Goal: Participate in discussion: Engage in conversation with other users on a specific topic

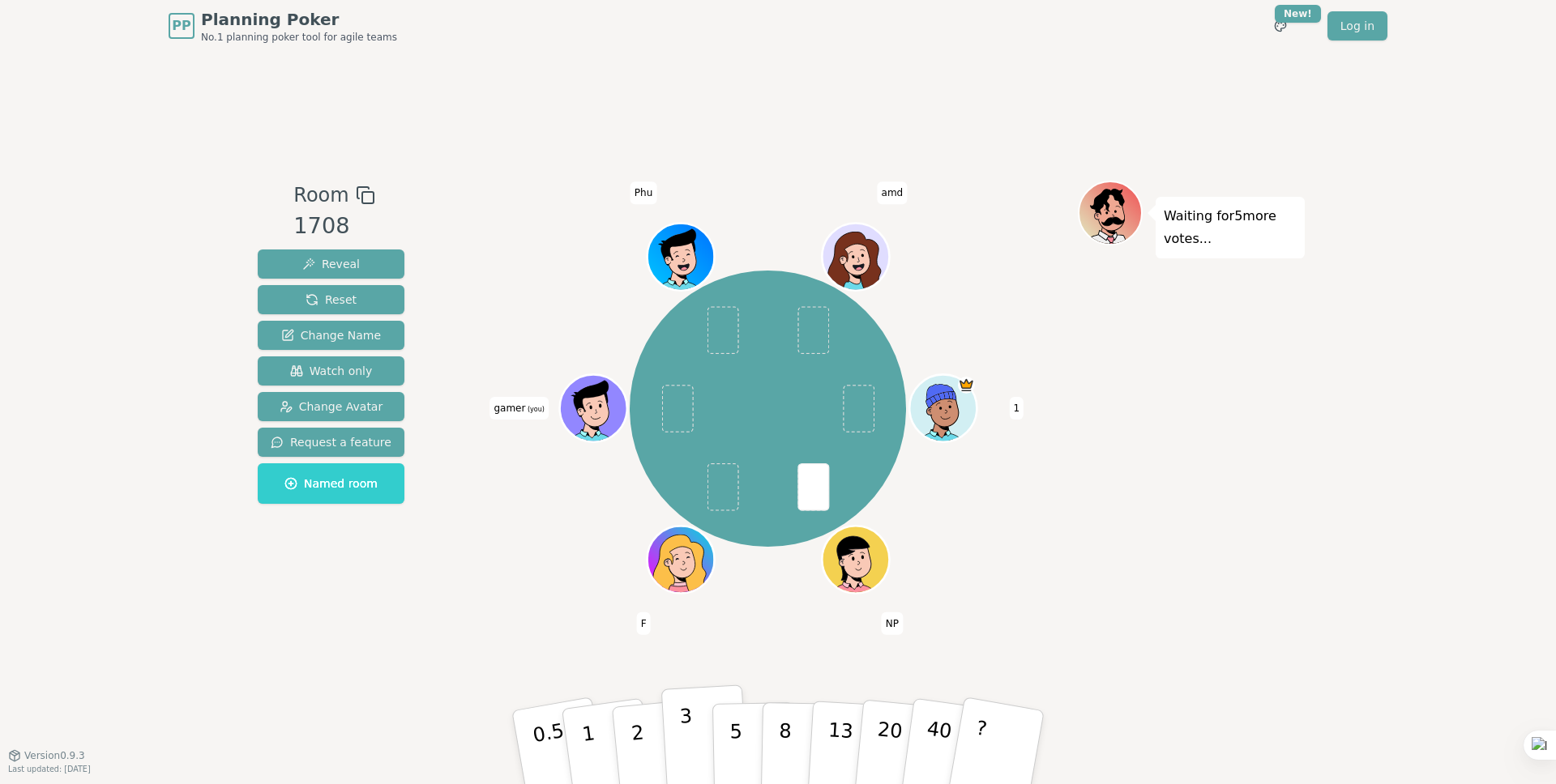
click at [691, 733] on button "3" at bounding box center [705, 748] width 88 height 126
drag, startPoint x: 1160, startPoint y: 218, endPoint x: 1207, endPoint y: 244, distance: 53.7
click at [1207, 244] on div "Waiting for 3 more votes..." at bounding box center [1230, 228] width 150 height 61
click at [1181, 237] on p "Waiting for 3 more votes..." at bounding box center [1230, 227] width 133 height 45
drag, startPoint x: 1213, startPoint y: 243, endPoint x: 1230, endPoint y: 249, distance: 18.0
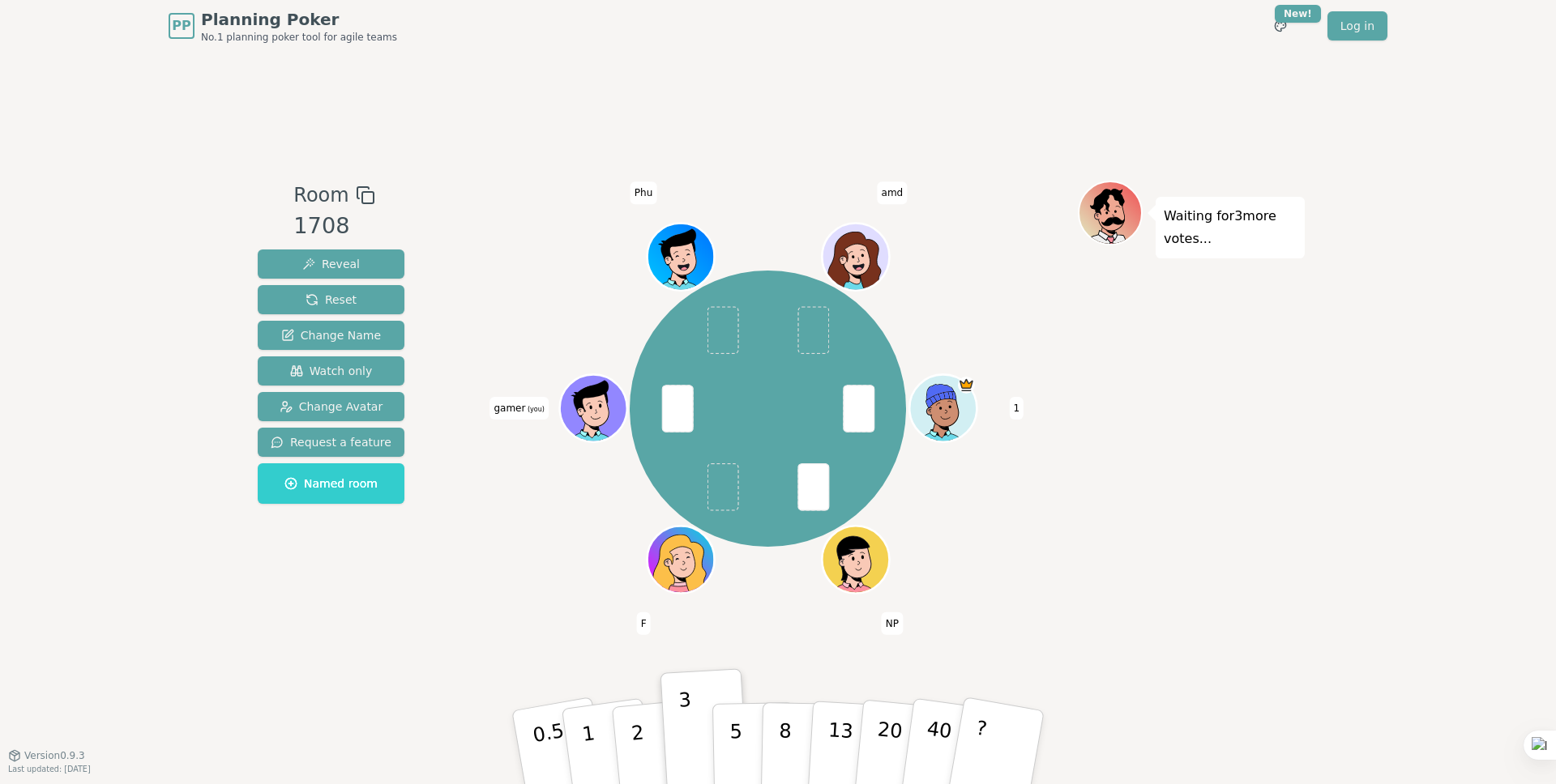
click at [1230, 249] on p "Waiting for 3 more votes..." at bounding box center [1230, 227] width 133 height 45
click at [1213, 243] on p "Waiting for 3 more votes..." at bounding box center [1230, 227] width 133 height 45
drag, startPoint x: 1193, startPoint y: 230, endPoint x: 1228, endPoint y: 245, distance: 38.1
click at [1228, 245] on p "Waiting for 3 more votes..." at bounding box center [1230, 227] width 133 height 45
click at [1169, 219] on p "Waiting for 2 more votes..." at bounding box center [1230, 227] width 133 height 45
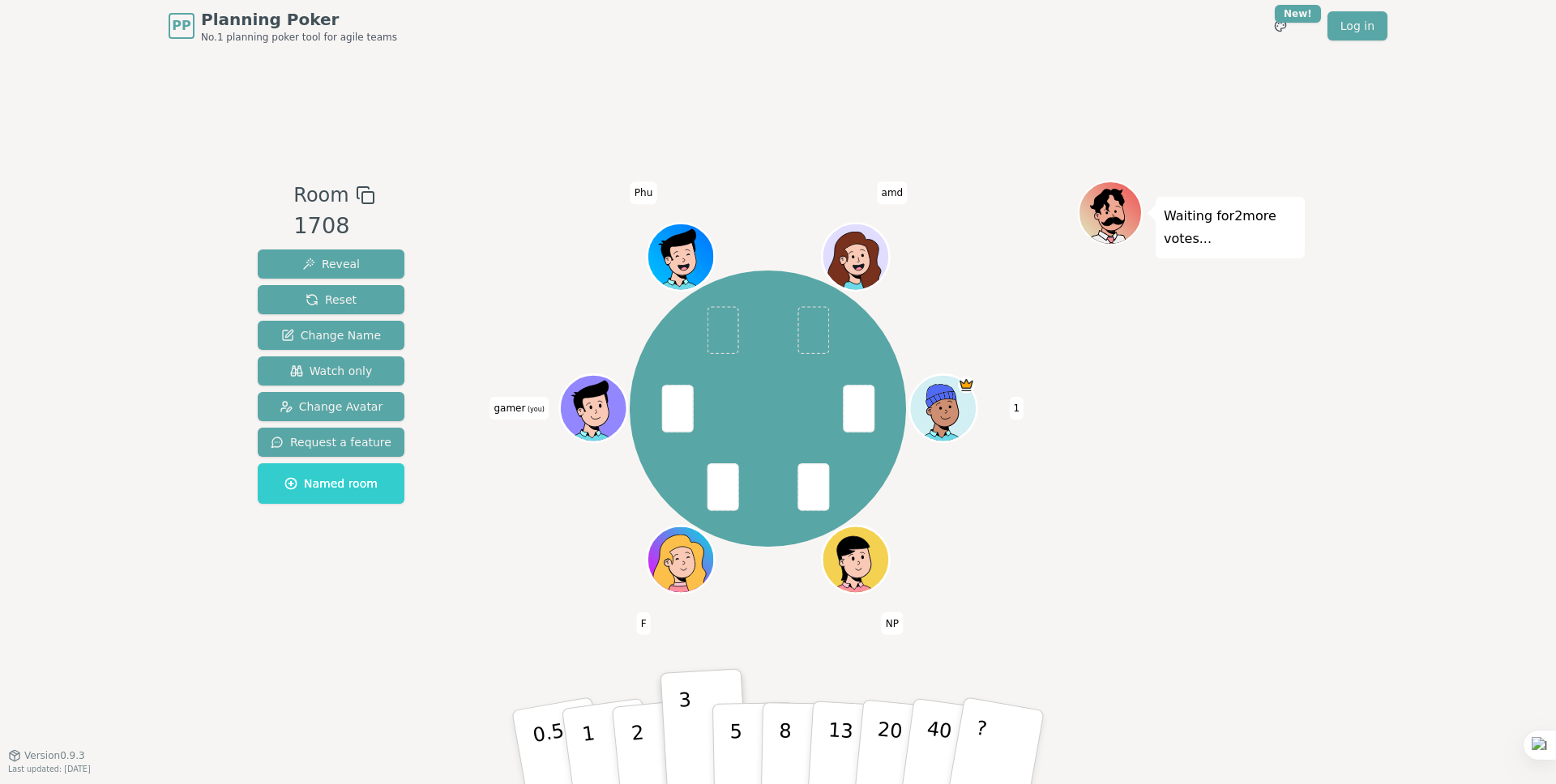
drag, startPoint x: 1166, startPoint y: 216, endPoint x: 1209, endPoint y: 242, distance: 50.2
click at [1209, 242] on p "Waiting for 2 more votes..." at bounding box center [1230, 227] width 133 height 45
click at [1198, 234] on p "Waiting for amd 's vote..." at bounding box center [1230, 227] width 133 height 45
drag, startPoint x: 1188, startPoint y: 229, endPoint x: 1201, endPoint y: 229, distance: 13.0
click at [1215, 243] on div "Waiting for amd 's vote..." at bounding box center [1230, 228] width 150 height 61
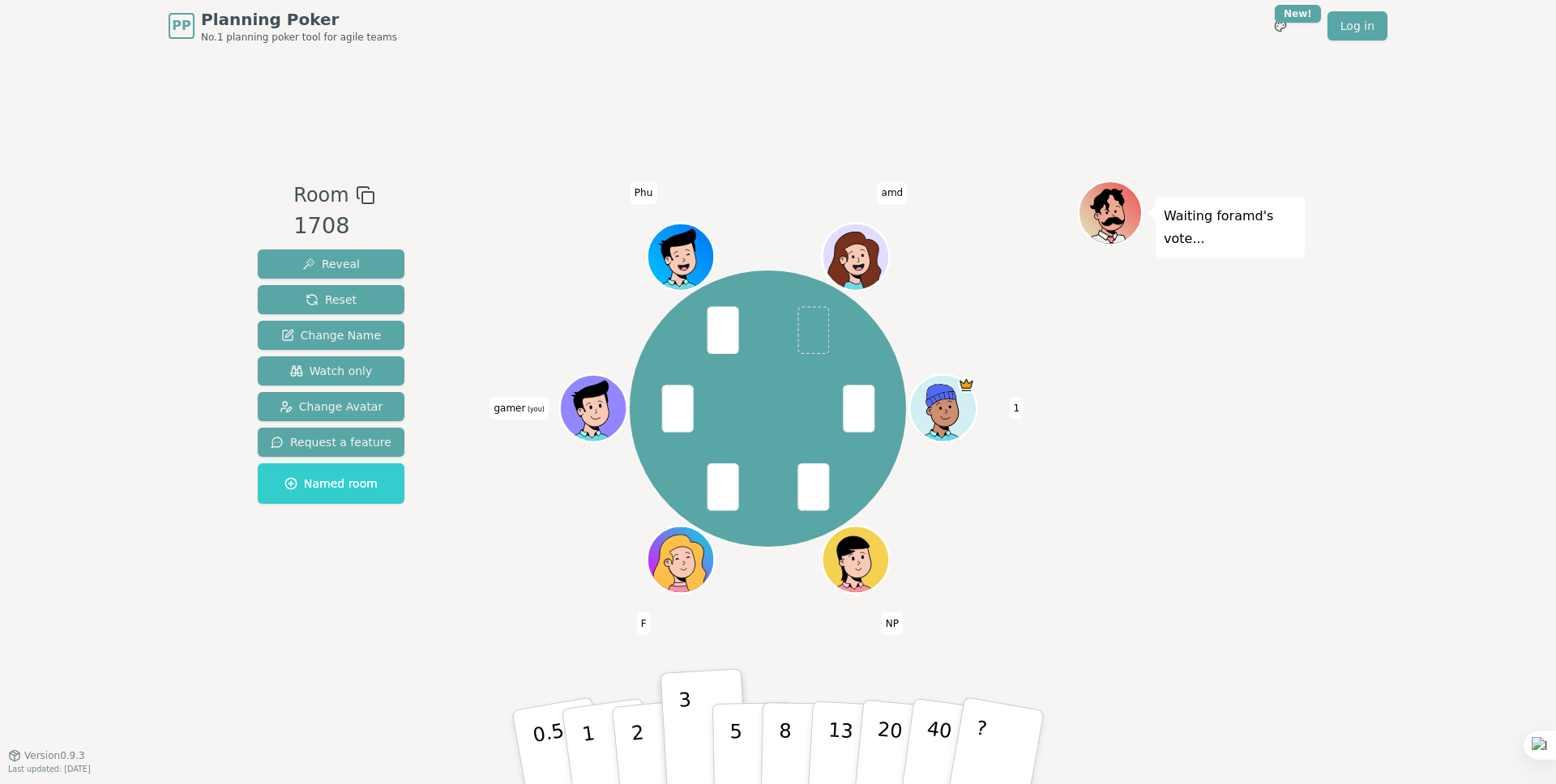
click at [1193, 224] on p "Waiting for amd 's vote..." at bounding box center [1230, 227] width 133 height 45
drag, startPoint x: 1170, startPoint y: 216, endPoint x: 1207, endPoint y: 240, distance: 44.1
click at [1207, 240] on p "Waiting for amd 's vote..." at bounding box center [1230, 227] width 133 height 45
drag, startPoint x: 1155, startPoint y: 214, endPoint x: 1209, endPoint y: 245, distance: 62.3
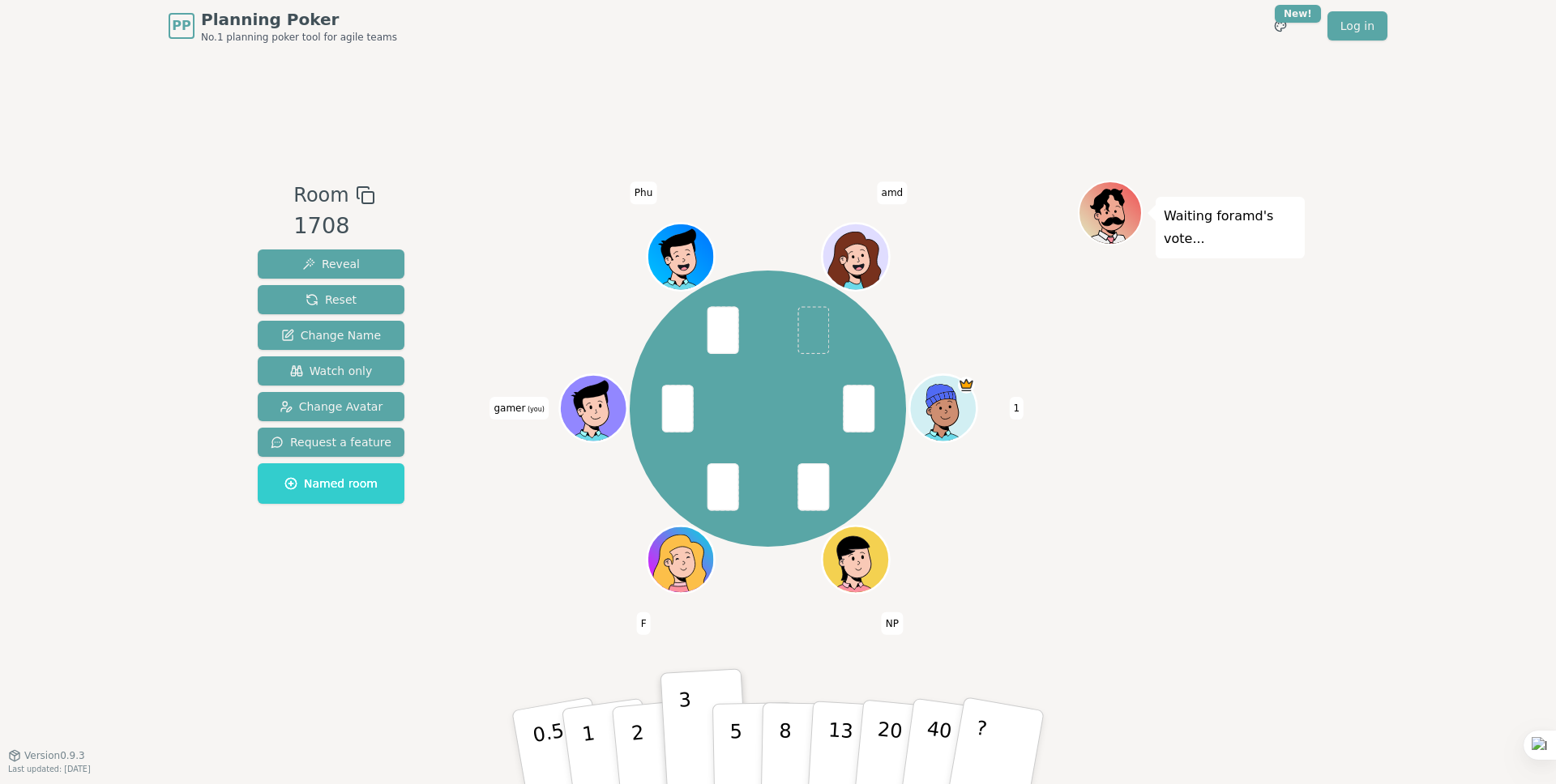
click at [1209, 245] on div "Waiting for amd 's vote..." at bounding box center [1230, 228] width 150 height 61
click at [1178, 229] on p "Waiting for amd 's vote..." at bounding box center [1230, 227] width 133 height 45
drag, startPoint x: 1171, startPoint y: 219, endPoint x: 1207, endPoint y: 241, distance: 42.2
click at [1207, 241] on p "Waiting for amd 's vote..." at bounding box center [1230, 227] width 133 height 45
click at [1181, 224] on p "Waiting for amd 's vote..." at bounding box center [1230, 227] width 133 height 45
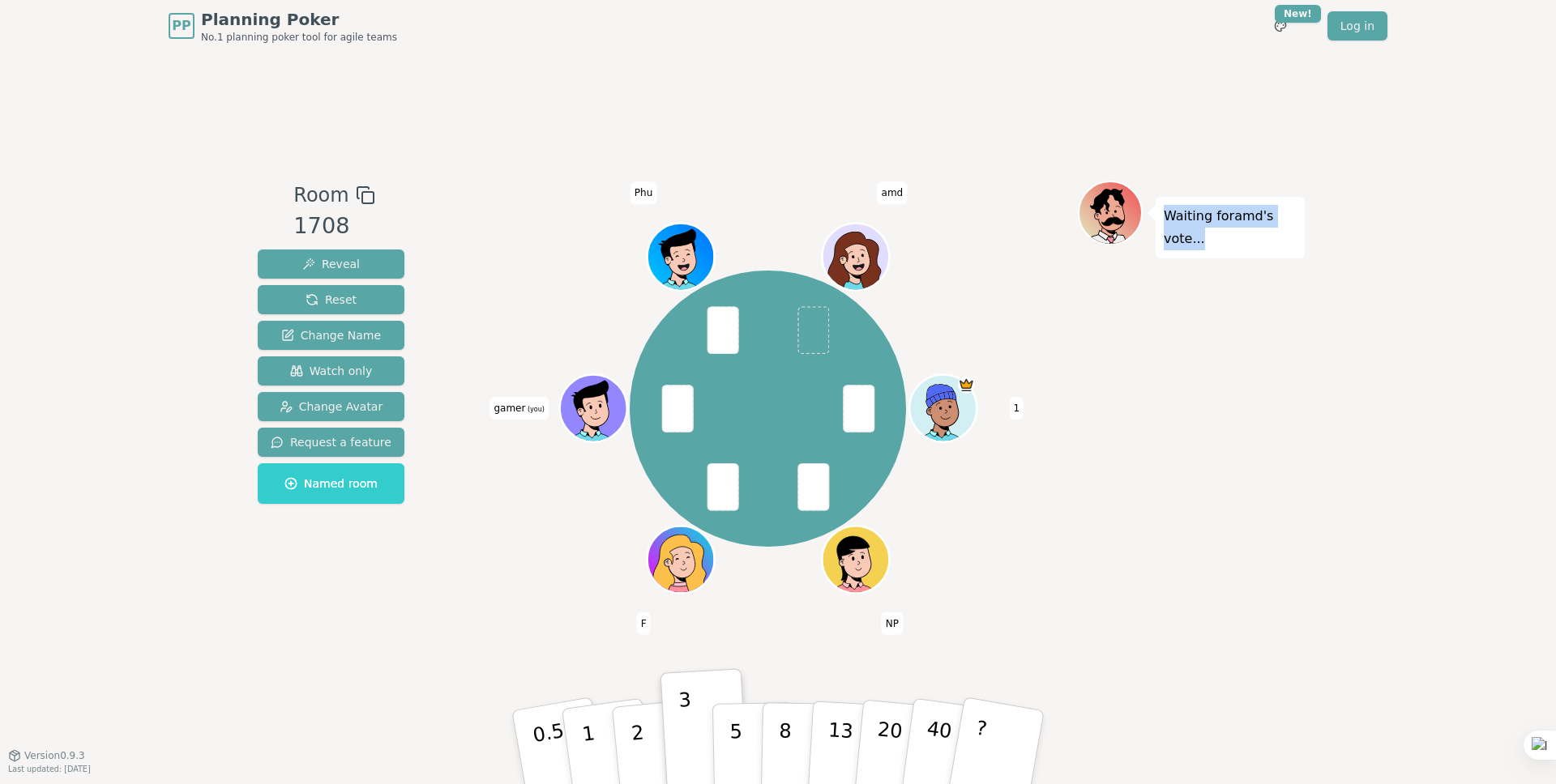
drag, startPoint x: 1163, startPoint y: 213, endPoint x: 1216, endPoint y: 244, distance: 61.4
click at [1216, 244] on p "Waiting for amd 's vote..." at bounding box center [1230, 227] width 133 height 45
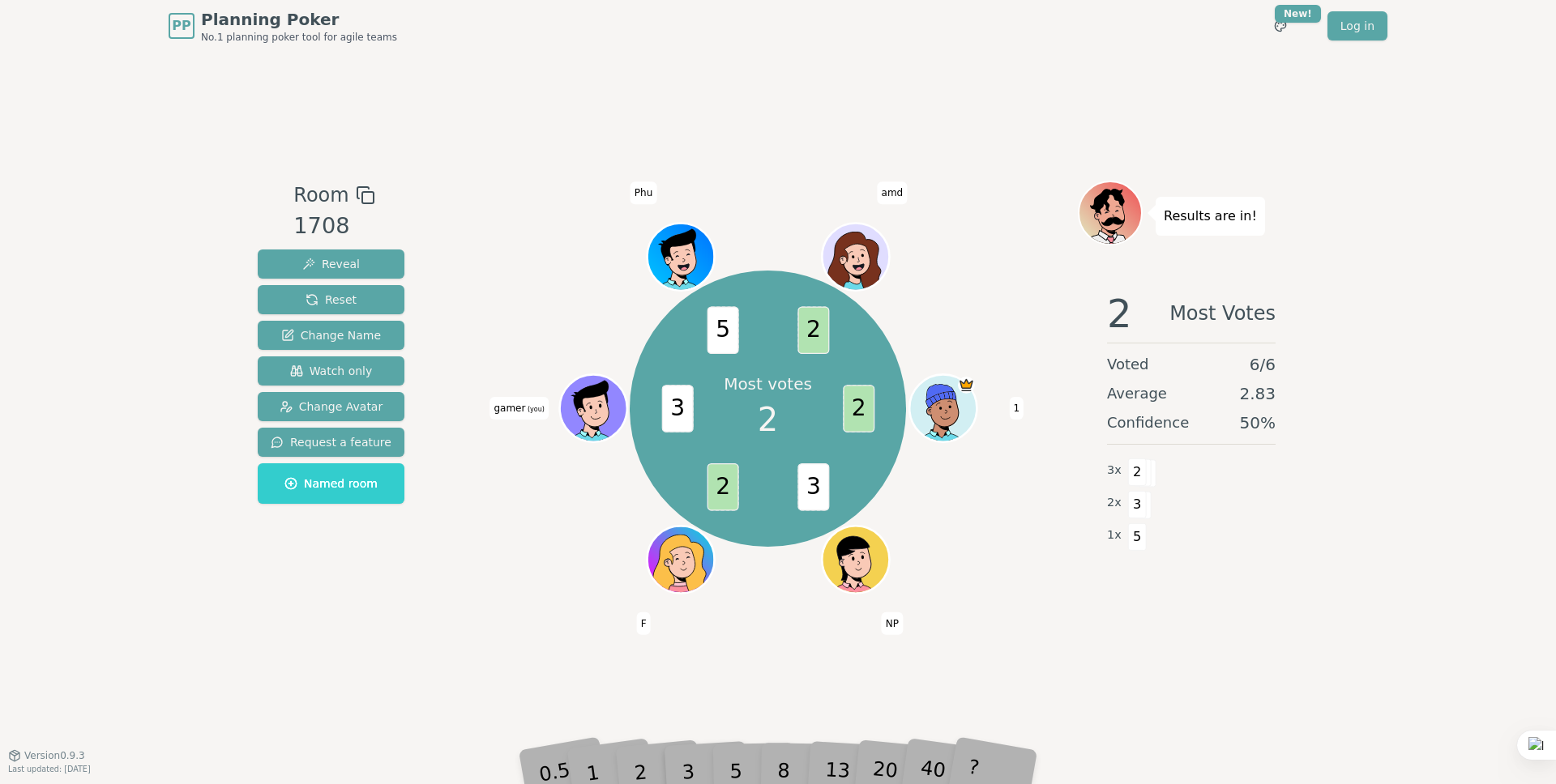
click at [1182, 226] on p "Results are in!" at bounding box center [1210, 216] width 93 height 23
drag, startPoint x: 1162, startPoint y: 214, endPoint x: 1211, endPoint y: 233, distance: 52.6
click at [1205, 238] on div "Results are in!" at bounding box center [1192, 214] width 227 height 65
click at [1219, 221] on p "Results are in!" at bounding box center [1210, 216] width 93 height 23
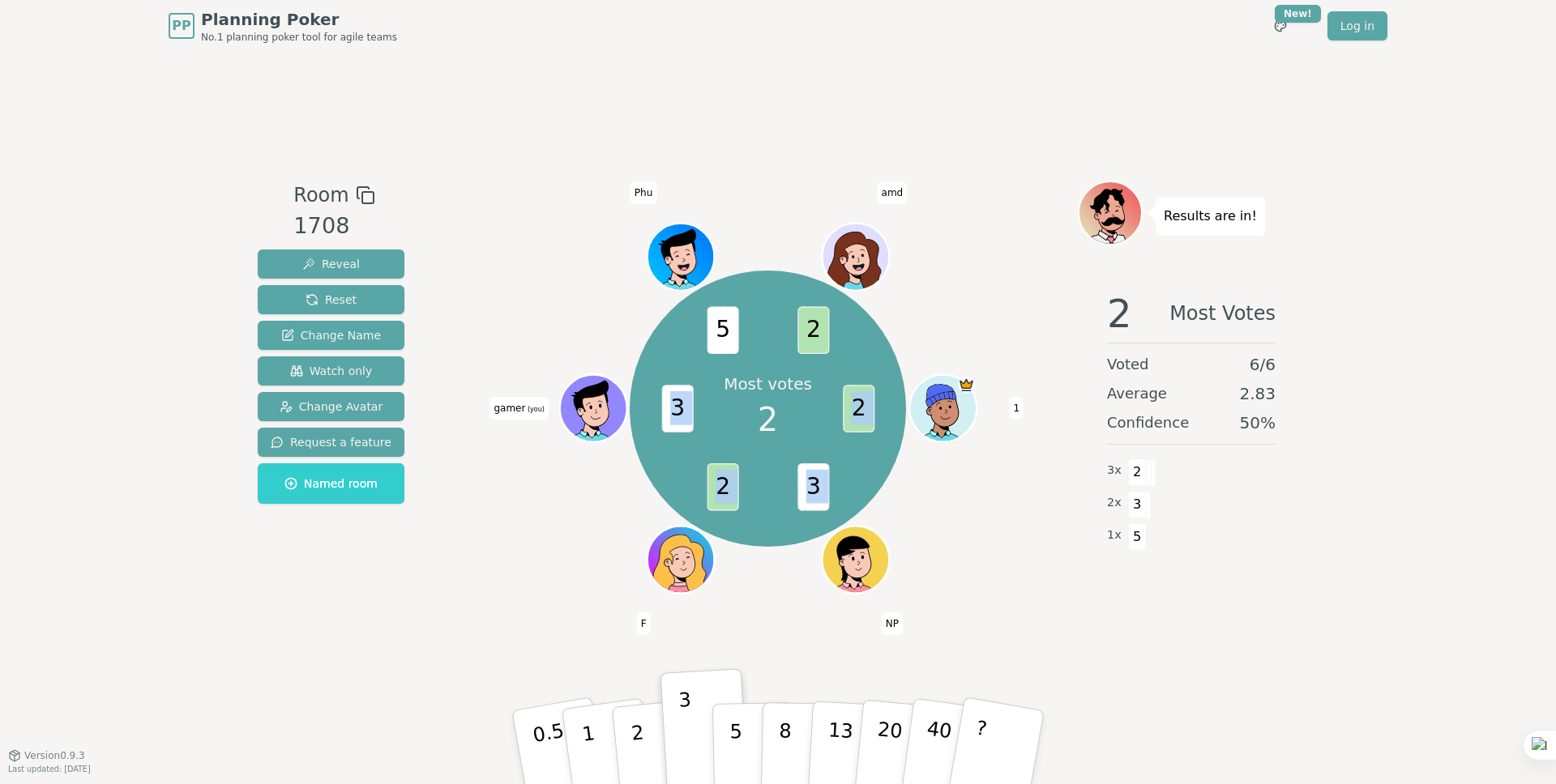
drag, startPoint x: 718, startPoint y: 326, endPoint x: 838, endPoint y: 483, distance: 197.6
click at [838, 483] on div "Most votes 2 2 3 2 3 5 2 1 NP F gamer (you) Phu amd" at bounding box center [767, 408] width 276 height 276
click at [1013, 492] on div "Most votes 2 2 3 2 3 5 2 1 NP F gamer (you) Phu amd" at bounding box center [768, 409] width 620 height 398
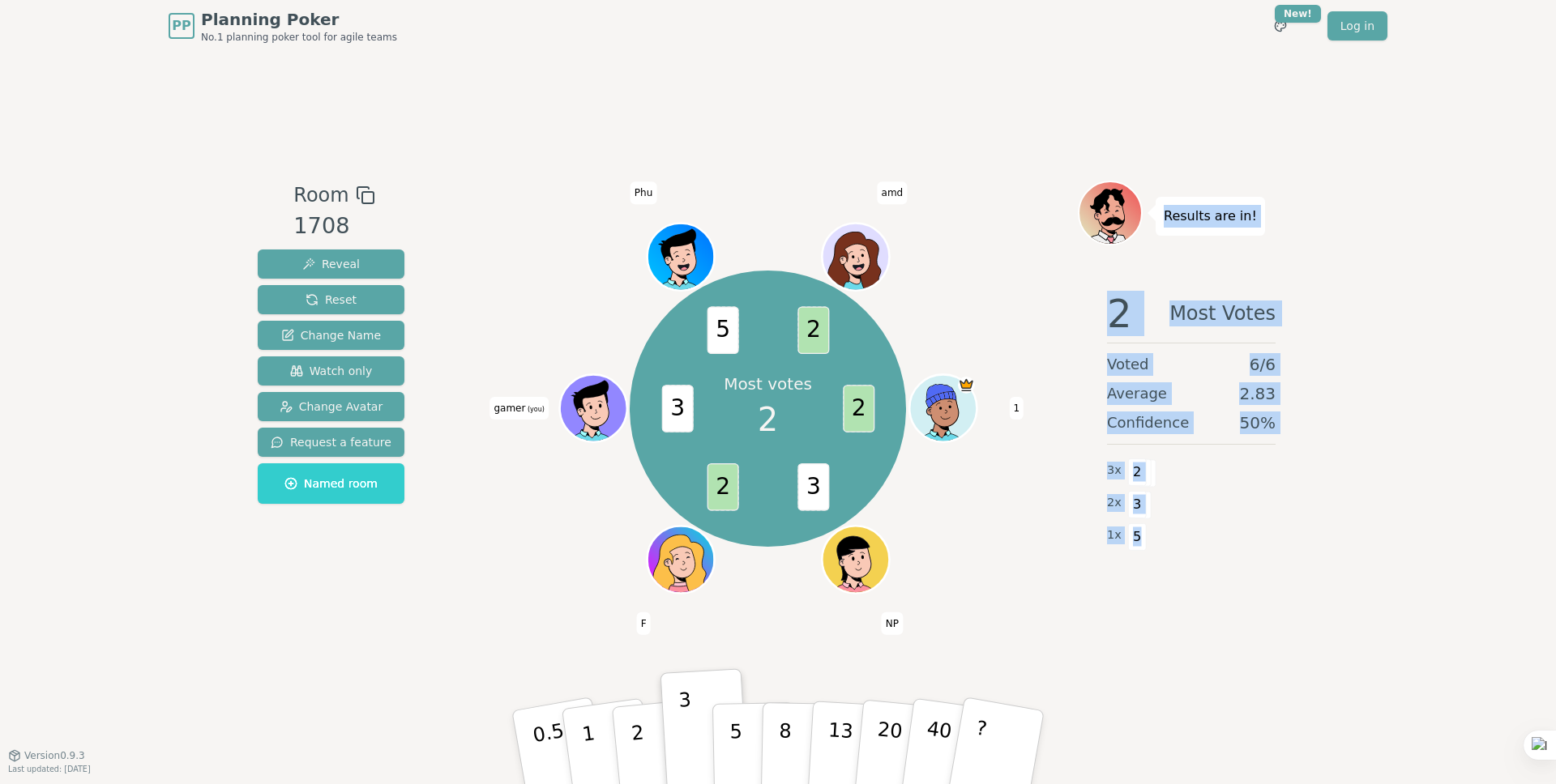
drag, startPoint x: 1164, startPoint y: 217, endPoint x: 1137, endPoint y: 539, distance: 323.1
click at [1137, 539] on div "Results are in! 2 Most Votes Voted 6 / 6 Average 2.83 Confidence 50 % 3 x 2 2 x…" at bounding box center [1192, 404] width 227 height 446
click at [1144, 536] on div "1 x 5" at bounding box center [1191, 535] width 168 height 32
drag, startPoint x: 1139, startPoint y: 539, endPoint x: 1157, endPoint y: 217, distance: 322.5
click at [1157, 217] on div "Results are in! 2 Most Votes Voted 6 / 6 Average 2.83 Confidence 50 % 3 x 2 2 x…" at bounding box center [1192, 404] width 227 height 446
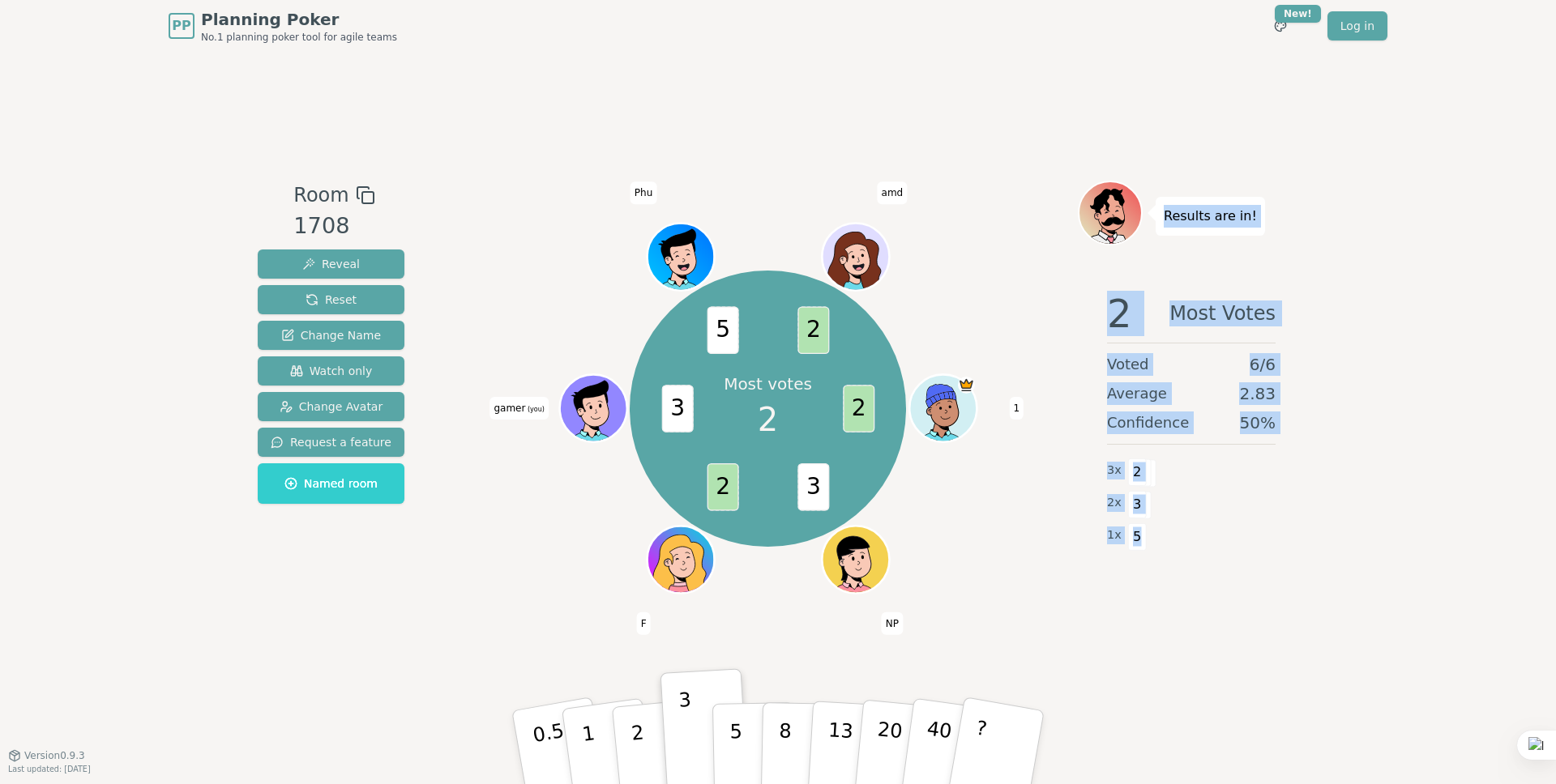
click at [1168, 215] on p "Results are in!" at bounding box center [1210, 216] width 93 height 23
drag, startPoint x: 1166, startPoint y: 214, endPoint x: 1143, endPoint y: 538, distance: 324.8
click at [1143, 538] on div "Results are in! 2 Most Votes Voted 6 / 6 Average 2.83 Confidence 50 % 3 x 2 2 x…" at bounding box center [1192, 404] width 227 height 446
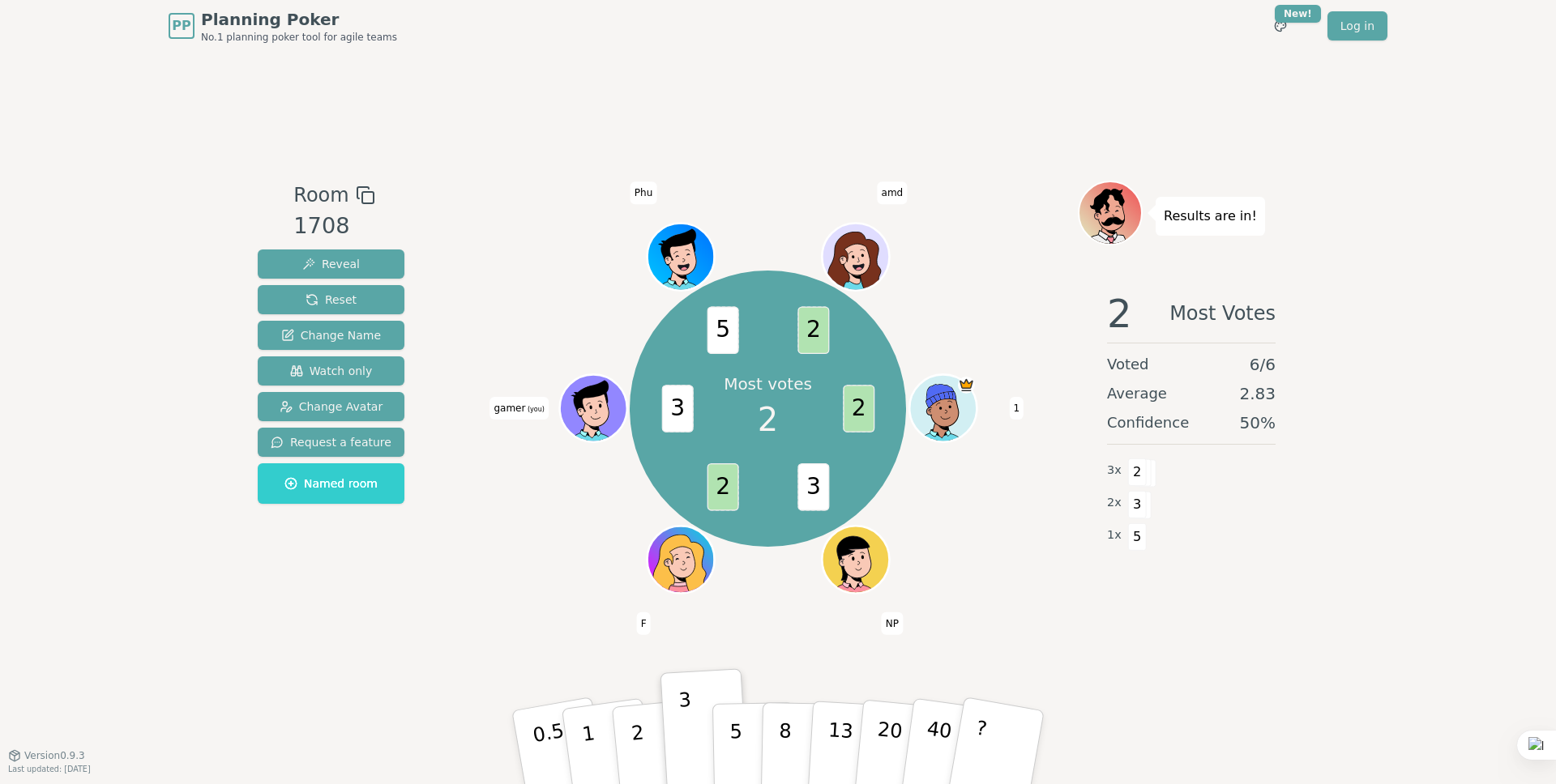
click at [1142, 538] on span "5" at bounding box center [1137, 537] width 19 height 27
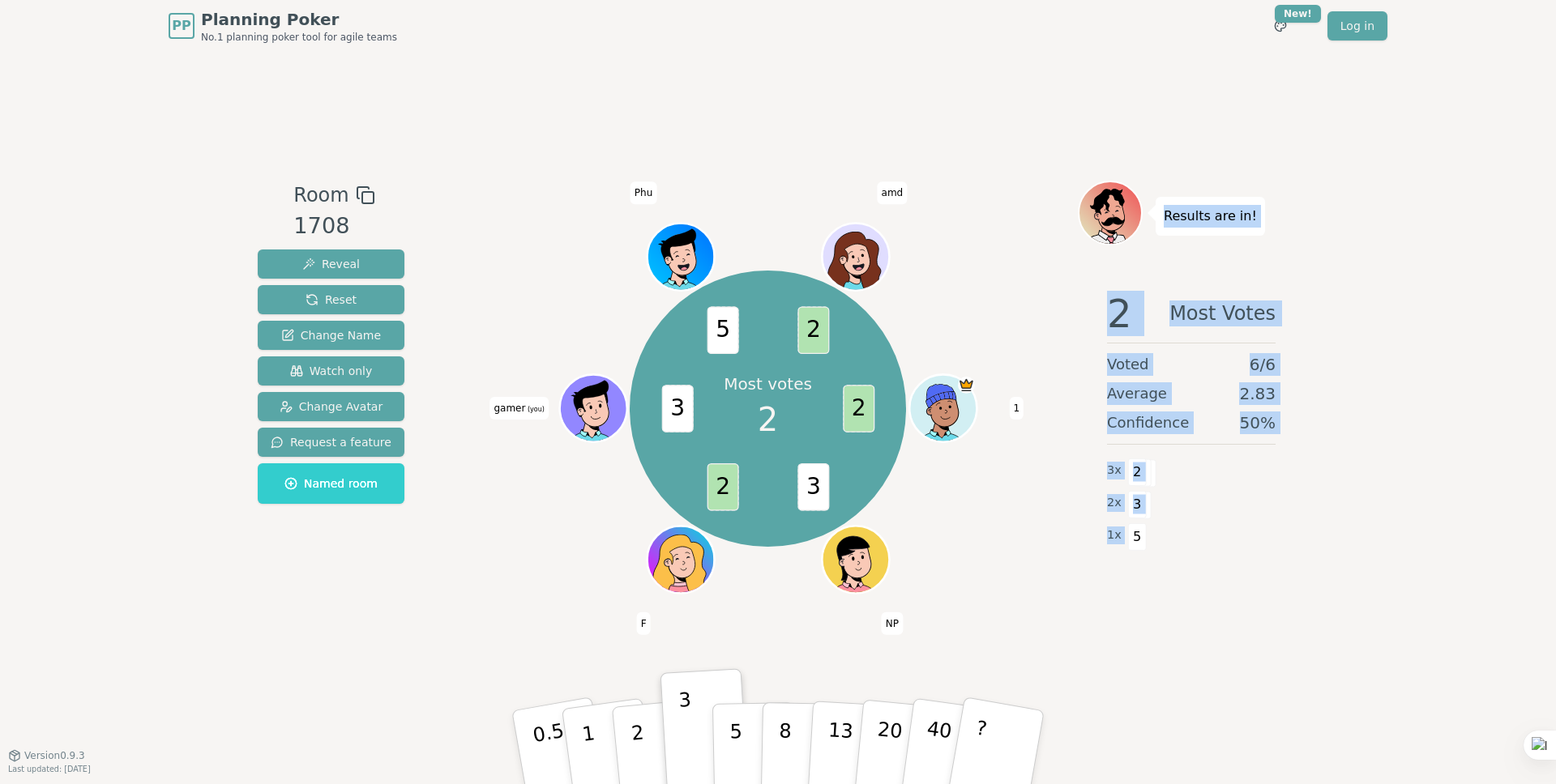
drag, startPoint x: 1150, startPoint y: 538, endPoint x: 1159, endPoint y: 221, distance: 317.1
click at [1159, 221] on div "Results are in! 2 Most Votes Voted 6 / 6 Average 2.83 Confidence 50 % 3 x 2 2 x…" at bounding box center [1192, 404] width 227 height 446
click at [1159, 221] on div "Results are in!" at bounding box center [1211, 217] width 109 height 39
drag, startPoint x: 1160, startPoint y: 215, endPoint x: 1134, endPoint y: 541, distance: 327.0
click at [1134, 541] on div "Results are in! 2 Most Votes Voted 6 / 6 Average 2.83 Confidence 50 % 3 x 2 2 x…" at bounding box center [1192, 404] width 227 height 446
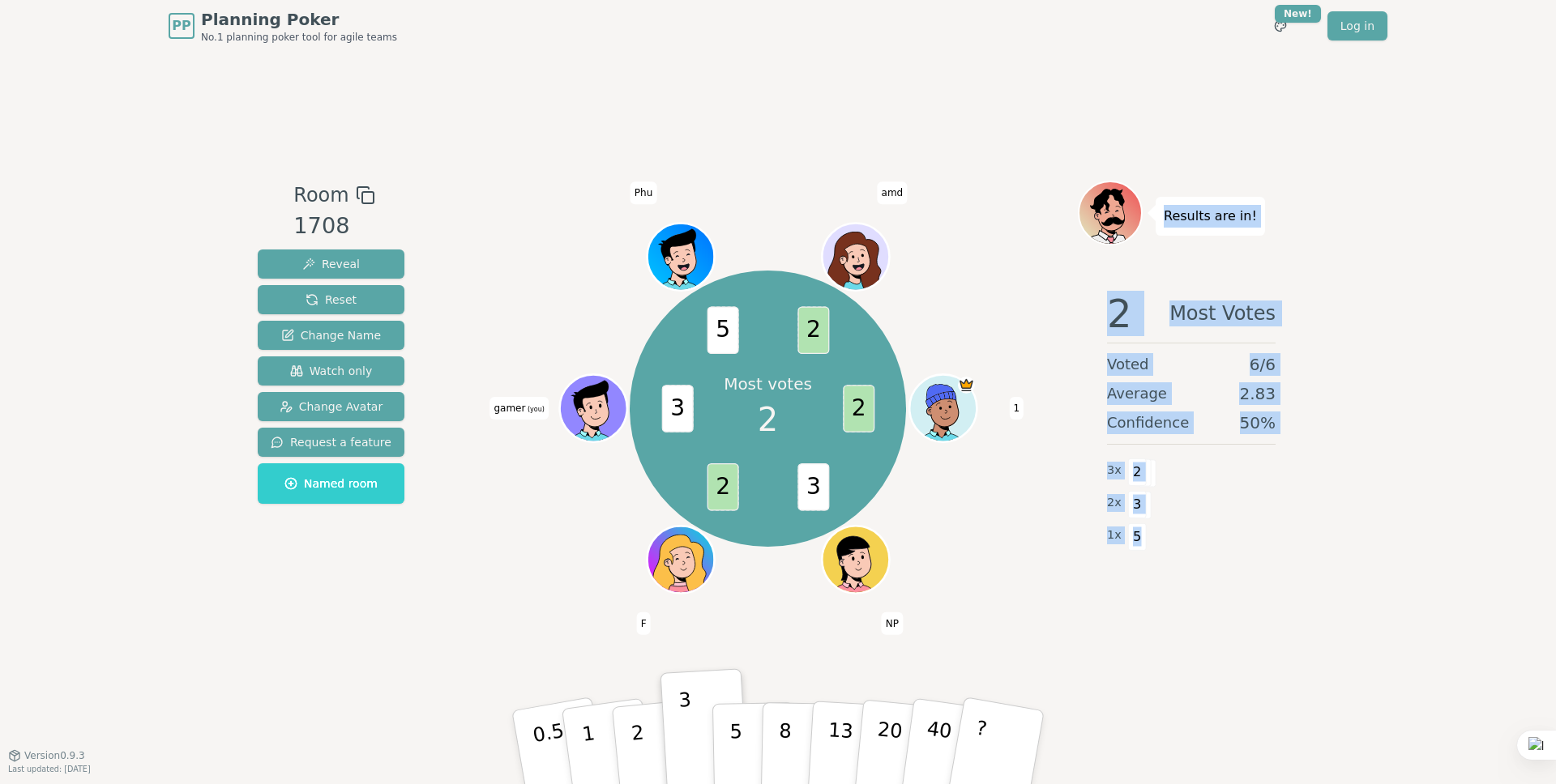
click at [1166, 535] on div "1 x 5" at bounding box center [1191, 535] width 168 height 32
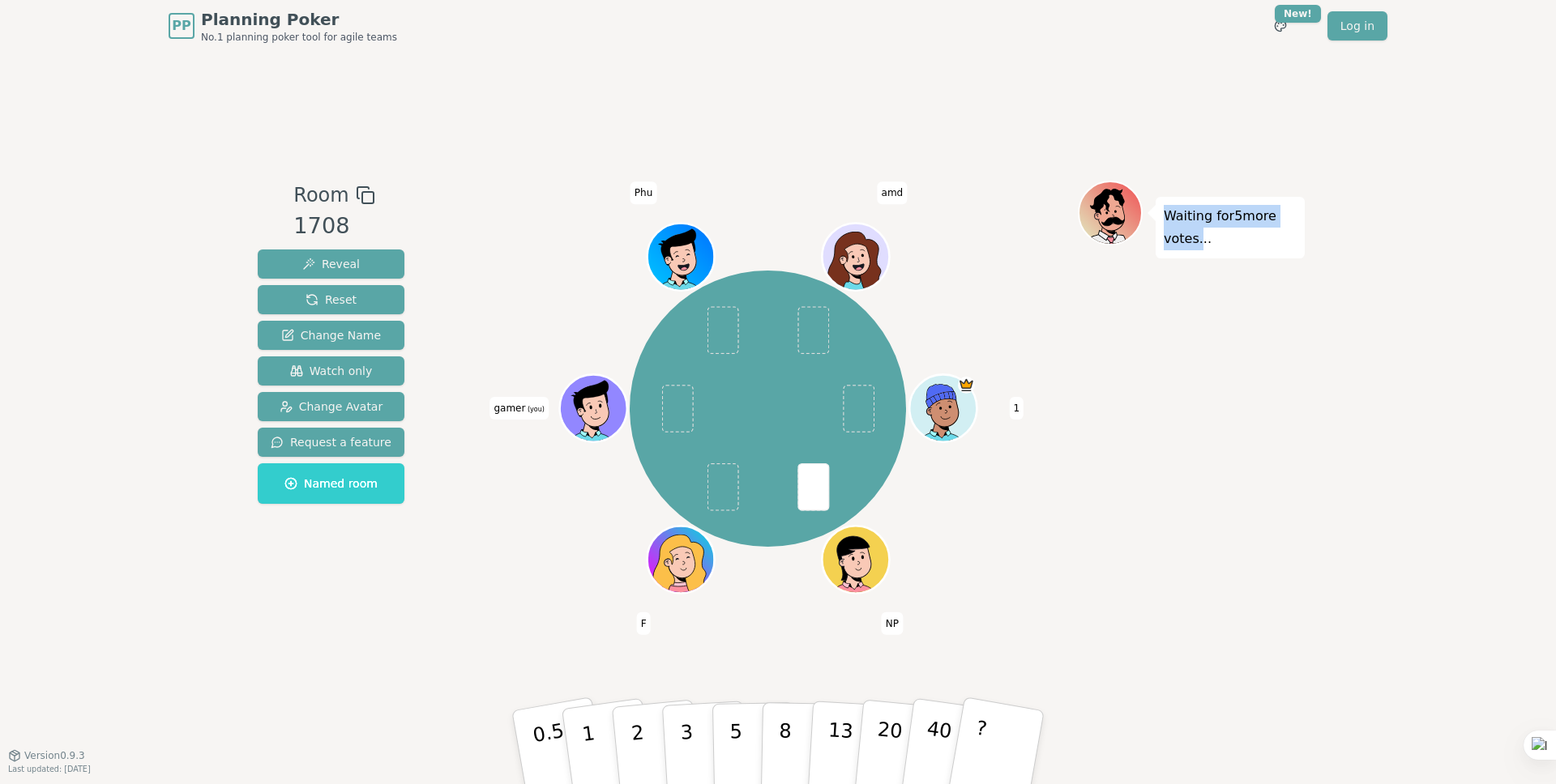
drag, startPoint x: 1166, startPoint y: 219, endPoint x: 1197, endPoint y: 239, distance: 36.9
click at [1197, 239] on p "Waiting for 5 more votes..." at bounding box center [1230, 227] width 133 height 45
click at [1172, 228] on p "Waiting for 5 more votes..." at bounding box center [1230, 227] width 133 height 45
drag, startPoint x: 1165, startPoint y: 216, endPoint x: 1211, endPoint y: 244, distance: 53.9
click at [1211, 244] on p "Waiting for 5 more votes..." at bounding box center [1230, 227] width 133 height 45
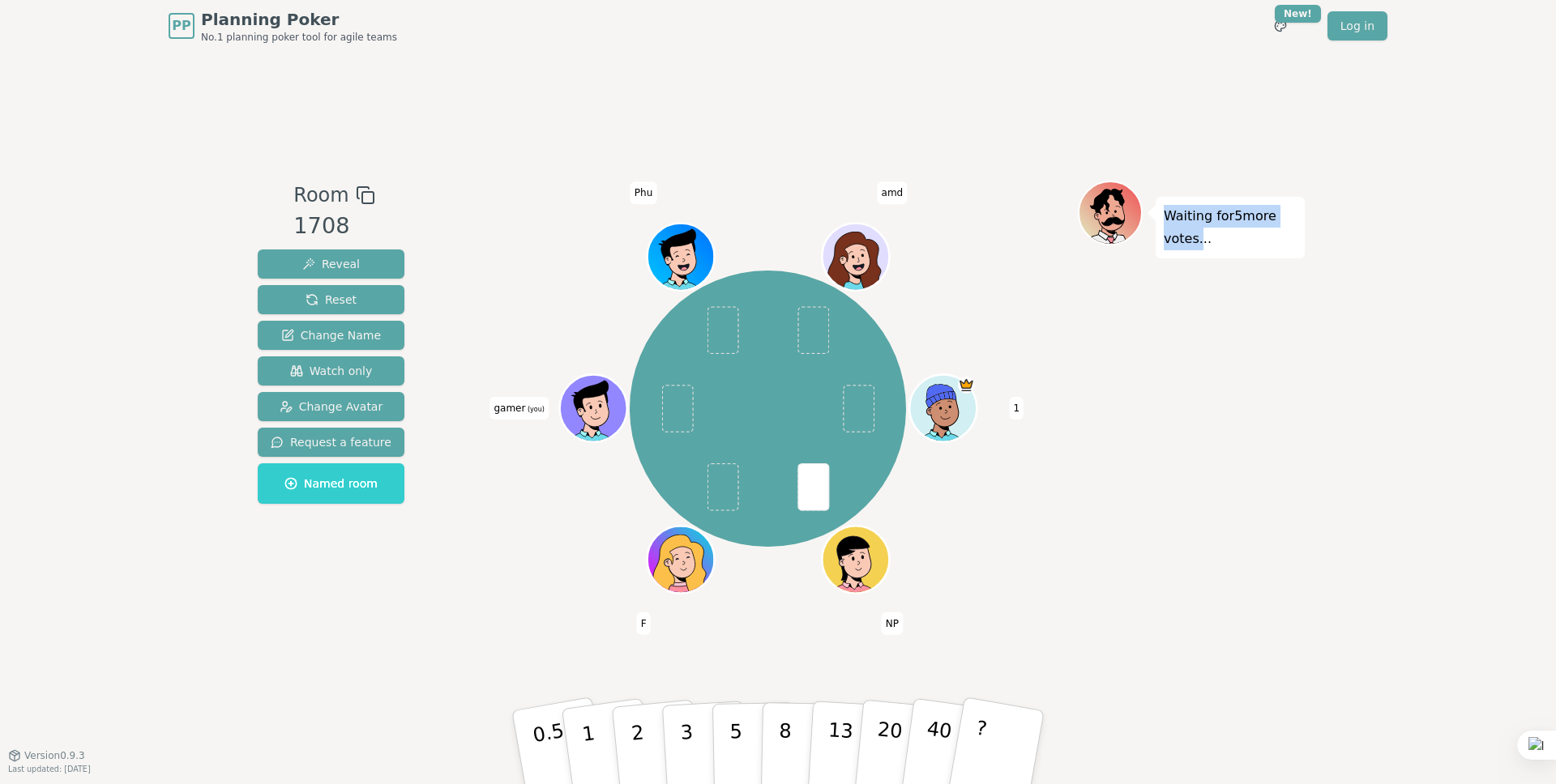
click at [1186, 230] on p "Waiting for 5 more votes..." at bounding box center [1230, 227] width 133 height 45
drag, startPoint x: 1163, startPoint y: 219, endPoint x: 1235, endPoint y: 249, distance: 78.0
click at [1235, 249] on div "Waiting for 5 more votes..." at bounding box center [1230, 228] width 150 height 61
click at [1191, 239] on p "Waiting for 5 more votes..." at bounding box center [1230, 227] width 133 height 45
drag, startPoint x: 1154, startPoint y: 219, endPoint x: 1233, endPoint y: 239, distance: 81.5
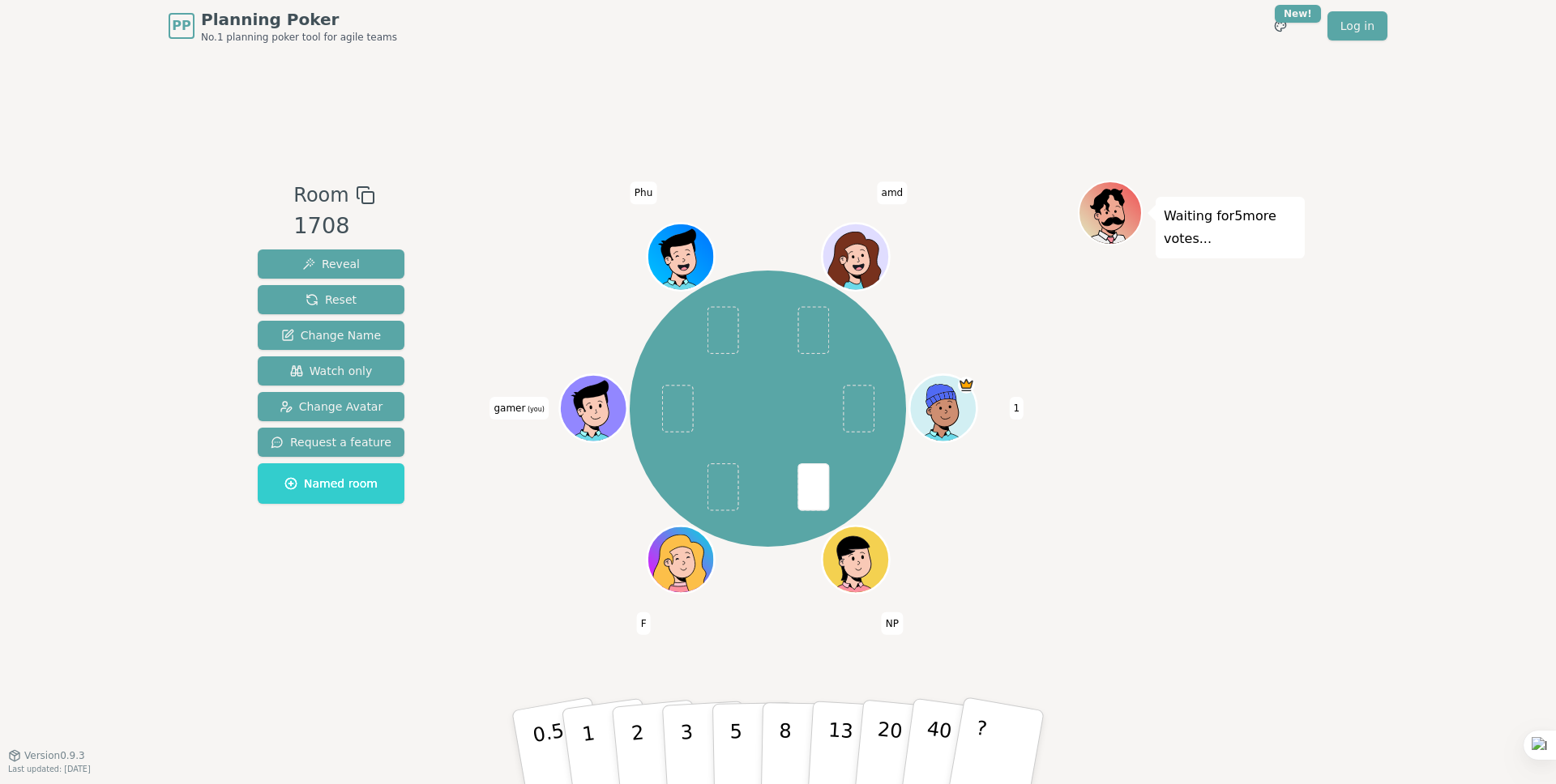
click at [1233, 239] on div "Waiting for 5 more votes..." at bounding box center [1230, 228] width 150 height 61
click at [1233, 239] on p "Waiting for 5 more votes..." at bounding box center [1230, 227] width 133 height 45
click at [688, 707] on p "3" at bounding box center [688, 748] width 18 height 88
drag, startPoint x: 1166, startPoint y: 215, endPoint x: 1227, endPoint y: 234, distance: 63.9
click at [1227, 234] on p "Waiting for 3 more votes..." at bounding box center [1230, 227] width 133 height 45
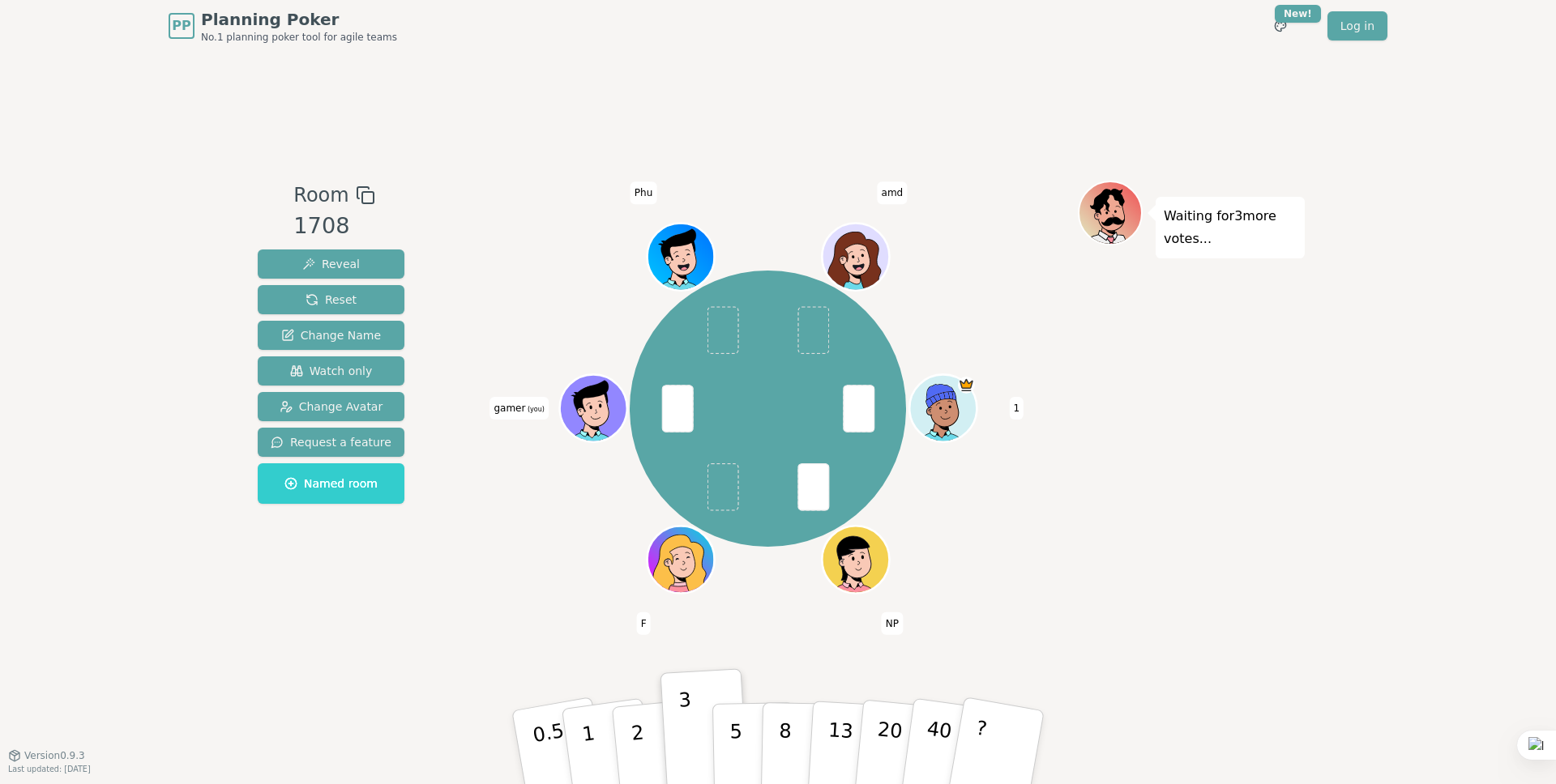
click at [1227, 234] on p "Waiting for 3 more votes..." at bounding box center [1230, 227] width 133 height 45
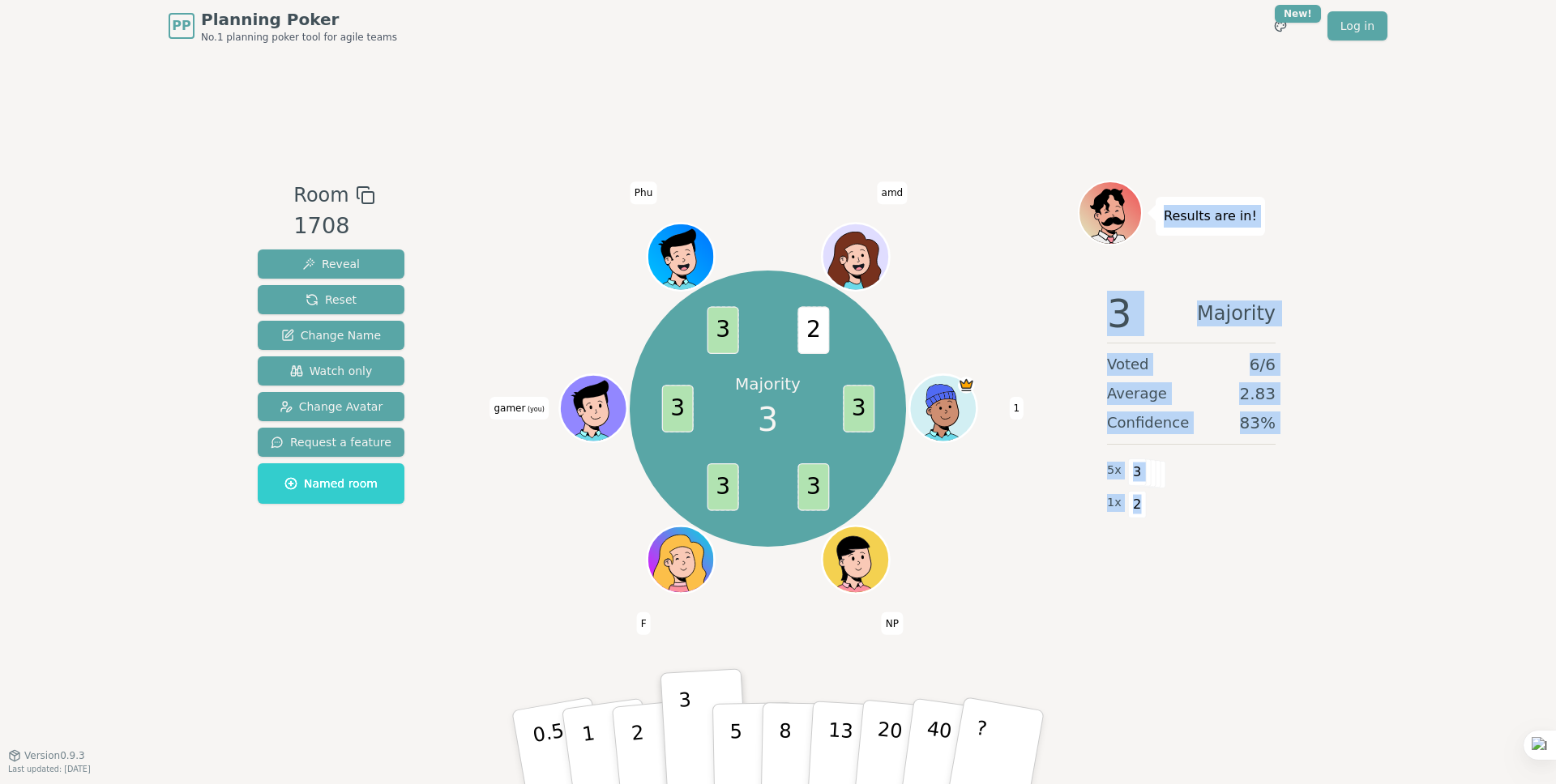
drag, startPoint x: 1160, startPoint y: 218, endPoint x: 1141, endPoint y: 506, distance: 288.6
click at [1141, 506] on div "Results are in! 3 Majority Voted 6 / 6 Average 2.83 Confidence 83 % 5 x 3 1 x 2" at bounding box center [1192, 404] width 227 height 446
click at [1141, 506] on span "2" at bounding box center [1137, 505] width 19 height 27
drag, startPoint x: 1142, startPoint y: 503, endPoint x: 1159, endPoint y: 214, distance: 289.5
click at [1159, 214] on div "Results are in! 3 Majority Voted 6 / 6 Average 2.83 Confidence 83 % 5 x 3 1 x 2" at bounding box center [1192, 404] width 227 height 446
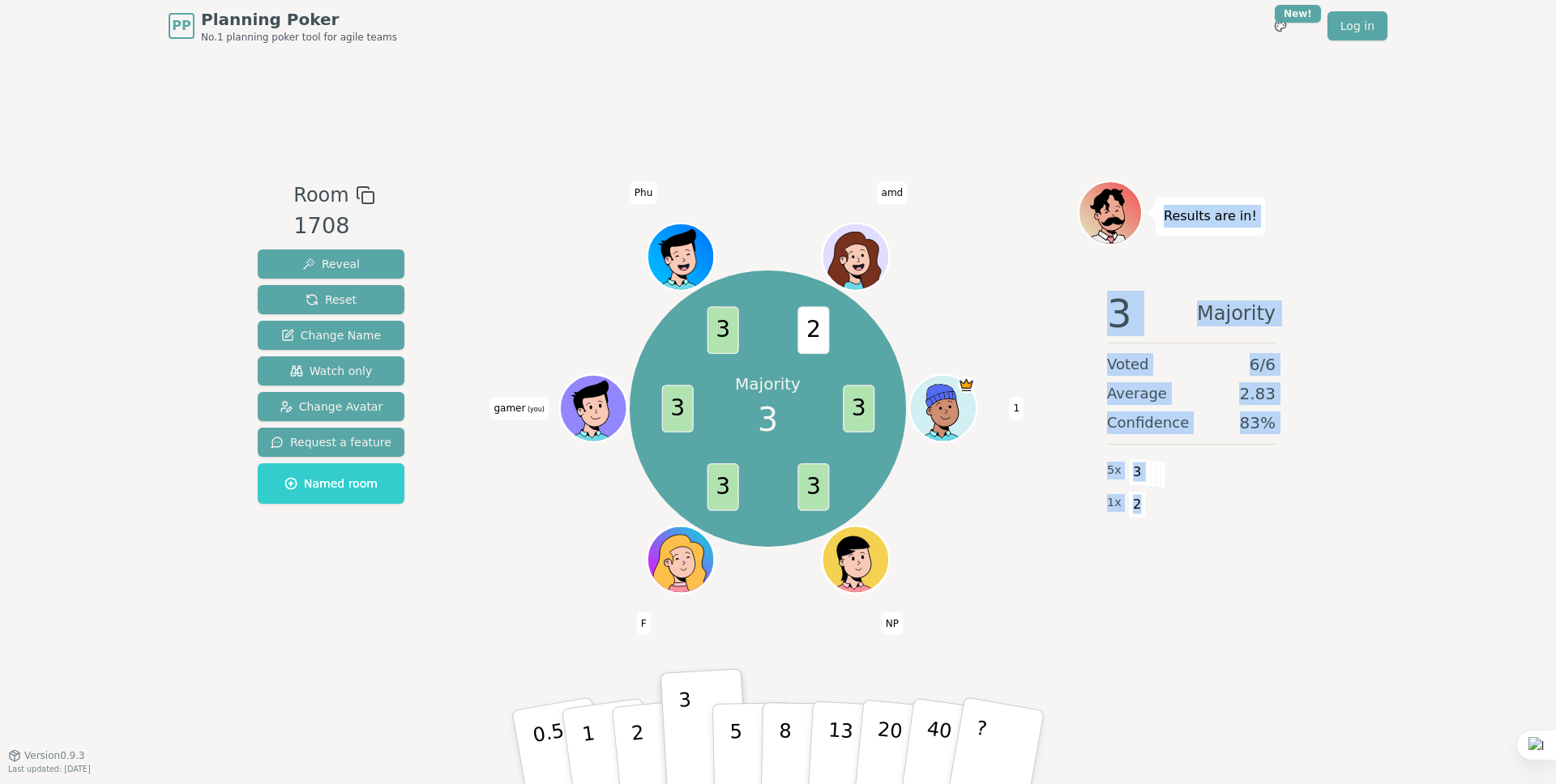
click at [1164, 214] on p "Results are in!" at bounding box center [1210, 216] width 93 height 23
drag, startPoint x: 1166, startPoint y: 214, endPoint x: 1149, endPoint y: 518, distance: 304.5
click at [1149, 518] on div "Results are in! 3 Majority Voted 6 / 6 Average 2.83 Confidence 83 % 5 x 3 1 x 2" at bounding box center [1192, 404] width 227 height 446
click at [1174, 497] on div "1 x 2" at bounding box center [1191, 503] width 168 height 32
drag, startPoint x: 1138, startPoint y: 512, endPoint x: 1162, endPoint y: 208, distance: 304.9
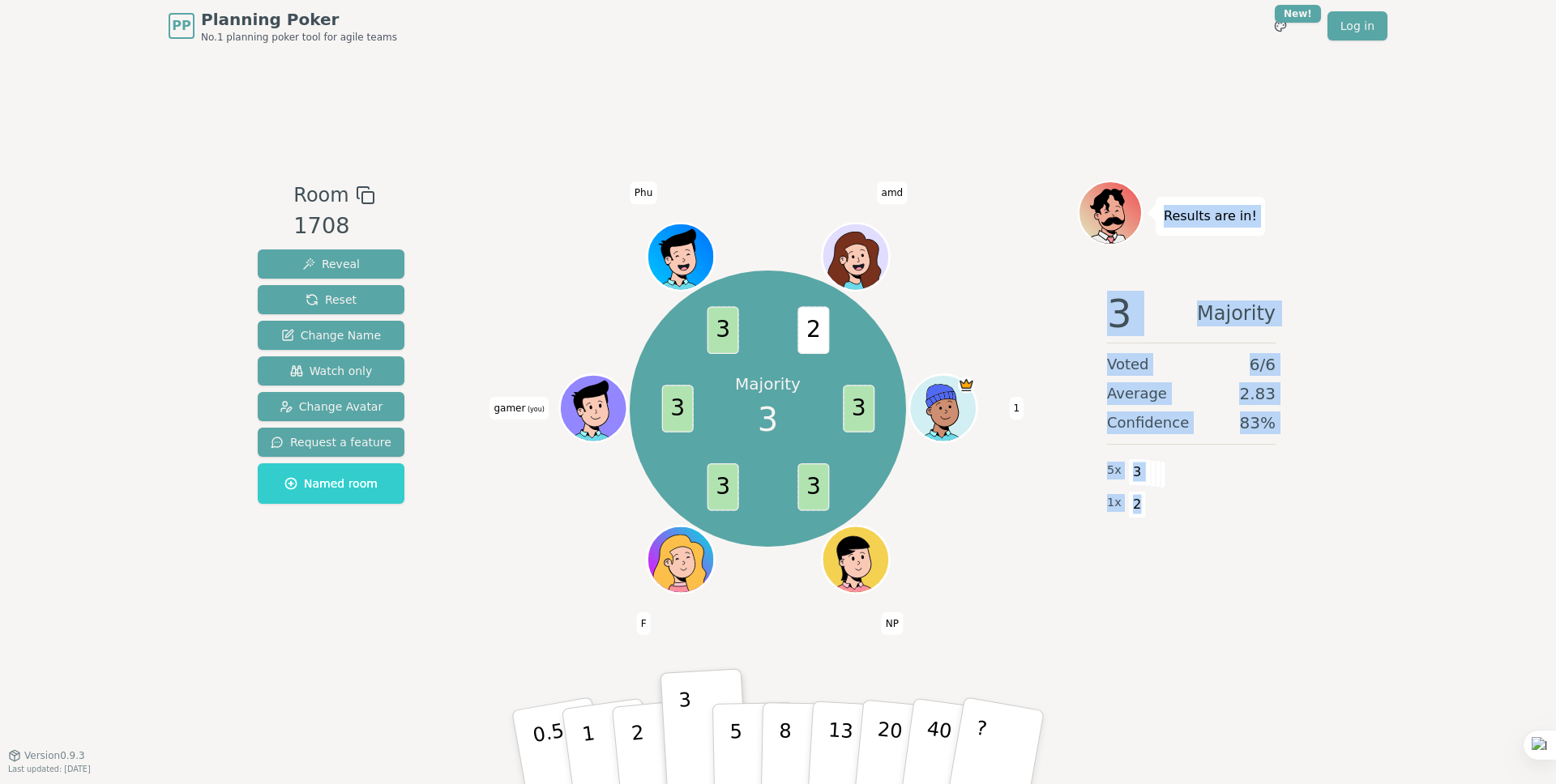
click at [1161, 210] on div "Results are in! 3 Majority Voted 6 / 6 Average 2.83 Confidence 83 % 5 x 3 1 x 2" at bounding box center [1192, 404] width 227 height 446
click at [1174, 218] on p "Results are in!" at bounding box center [1210, 216] width 93 height 23
drag, startPoint x: 1168, startPoint y: 215, endPoint x: 1165, endPoint y: 520, distance: 305.0
click at [1165, 520] on div "Results are in! 3 Majority Voted 6 / 6 Average 2.83 Confidence 83 % 5 x 3 1 x 2" at bounding box center [1192, 404] width 227 height 446
click at [1139, 518] on div "1 x 2" at bounding box center [1191, 503] width 168 height 32
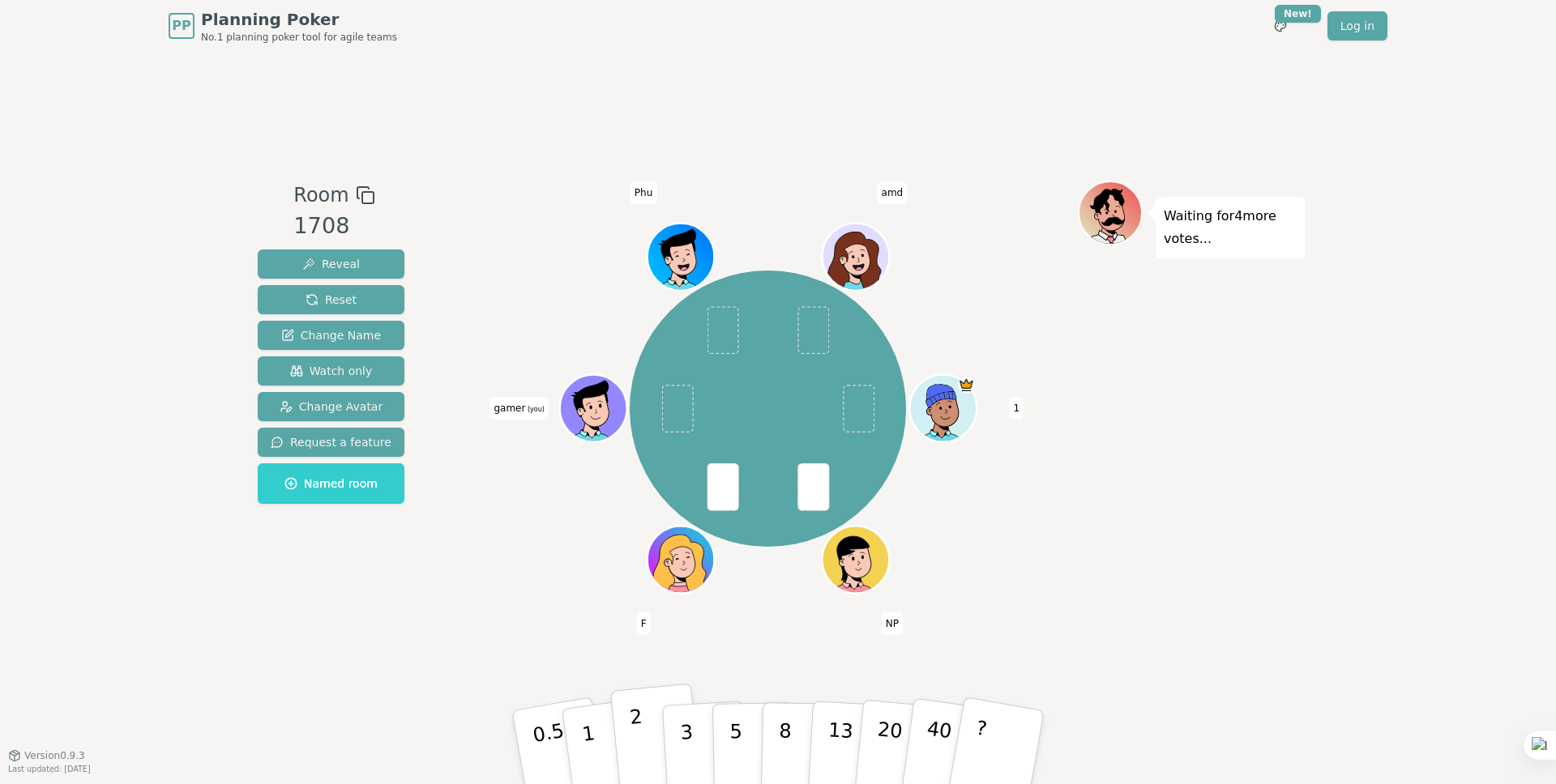
click at [634, 735] on p "2" at bounding box center [639, 749] width 21 height 88
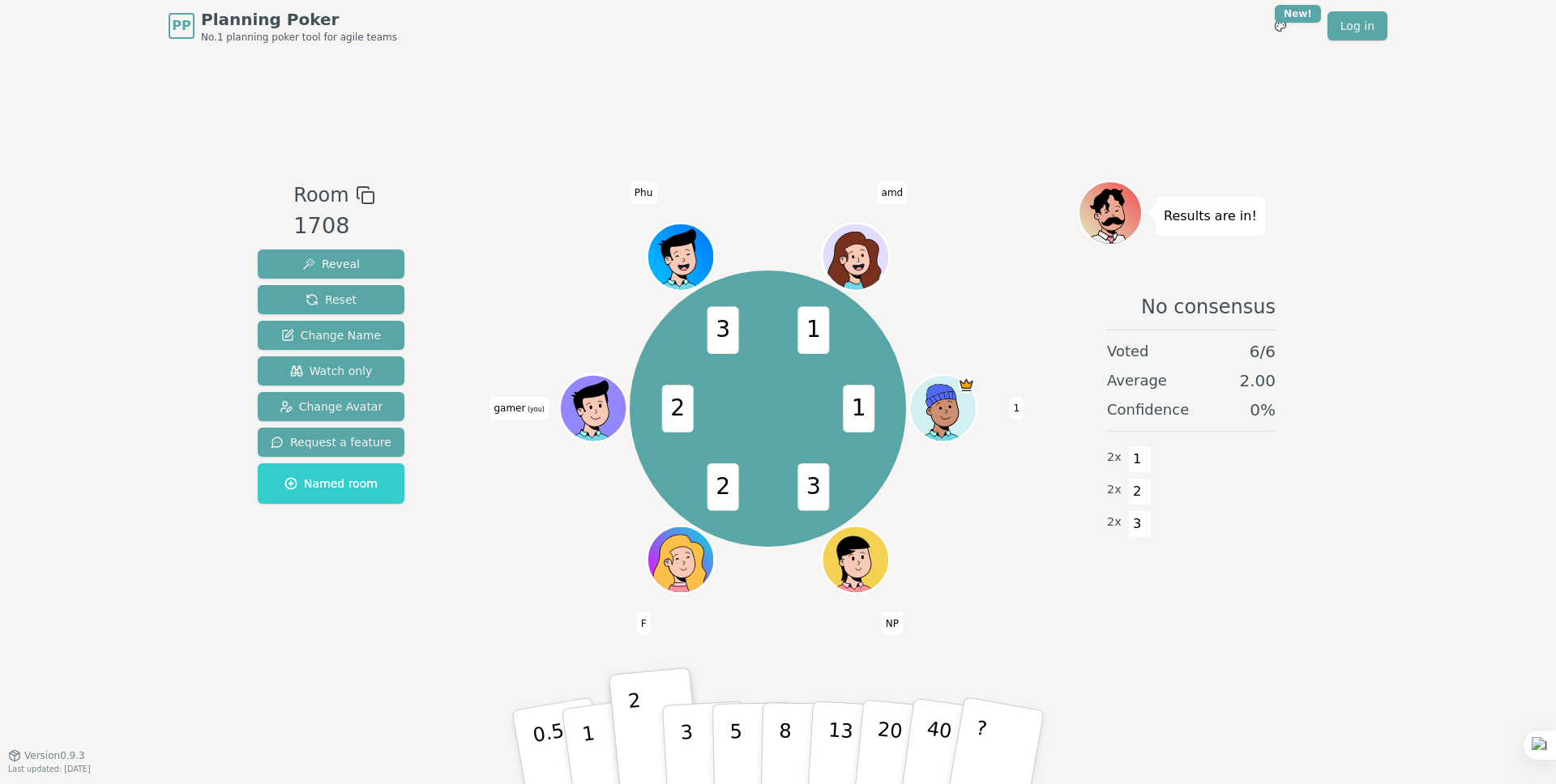
click at [1178, 220] on p "Results are in!" at bounding box center [1210, 216] width 93 height 23
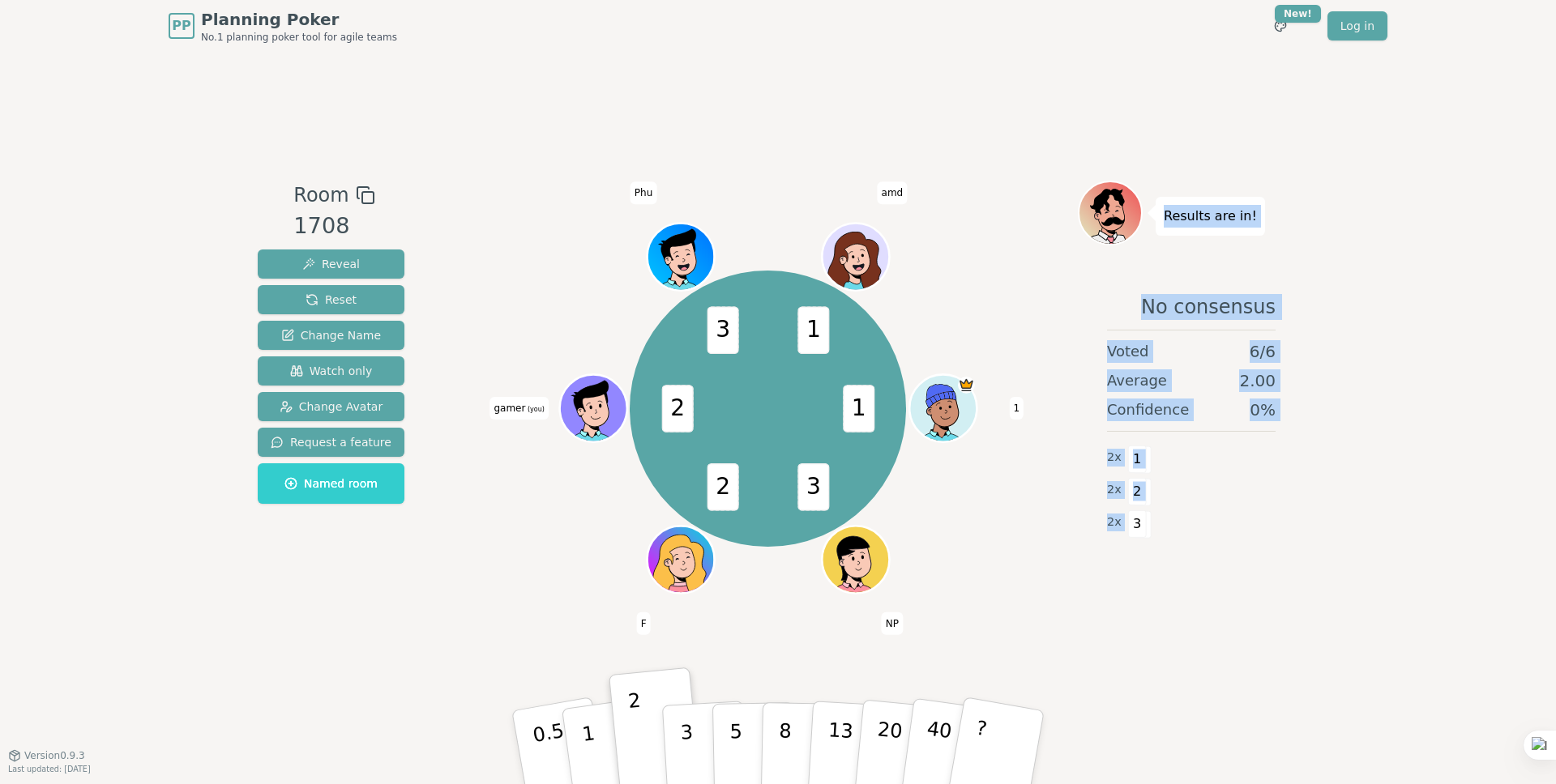
drag, startPoint x: 1163, startPoint y: 219, endPoint x: 1155, endPoint y: 532, distance: 313.1
click at [1155, 532] on div "Results are in! No consensus Voted 6 / 6 Average 2.00 Confidence 0 % 2 x 1 2 x …" at bounding box center [1192, 404] width 227 height 446
click at [1129, 526] on span "3" at bounding box center [1137, 524] width 19 height 27
drag, startPoint x: 1142, startPoint y: 525, endPoint x: 1162, endPoint y: 211, distance: 314.6
click at [1162, 211] on div "Results are in! No consensus Voted 6 / 6 Average 2.00 Confidence 0 % 2 x 1 2 x …" at bounding box center [1192, 404] width 227 height 446
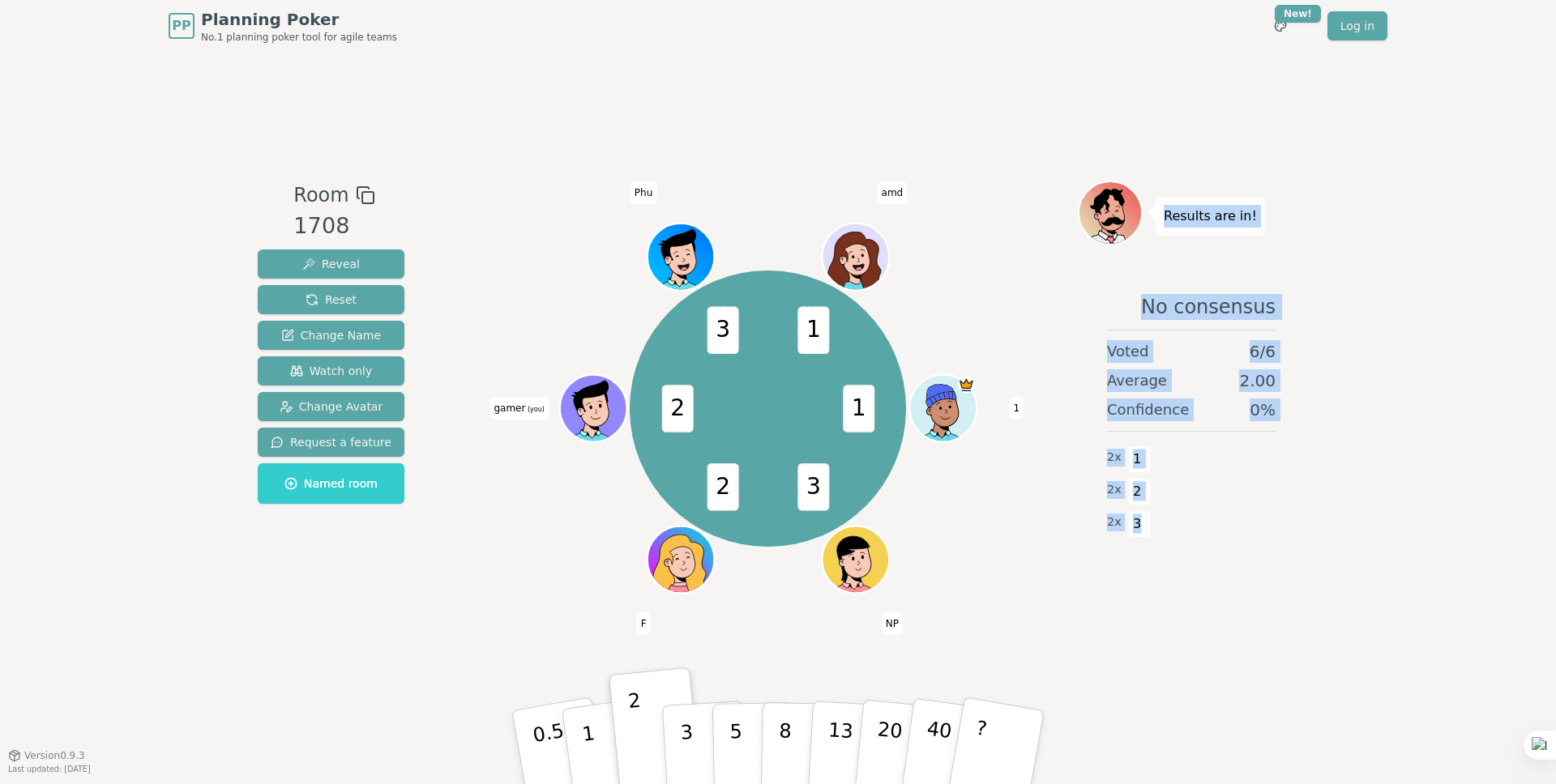
click at [1162, 211] on div "Results are in!" at bounding box center [1211, 217] width 109 height 39
drag, startPoint x: 1163, startPoint y: 212, endPoint x: 1142, endPoint y: 524, distance: 312.7
click at [1142, 524] on div "Results are in! No consensus Voted 6 / 6 Average 2.00 Confidence 0 % 2 x 1 2 x …" at bounding box center [1192, 404] width 227 height 446
click at [1229, 486] on div "2 x 2" at bounding box center [1191, 490] width 168 height 32
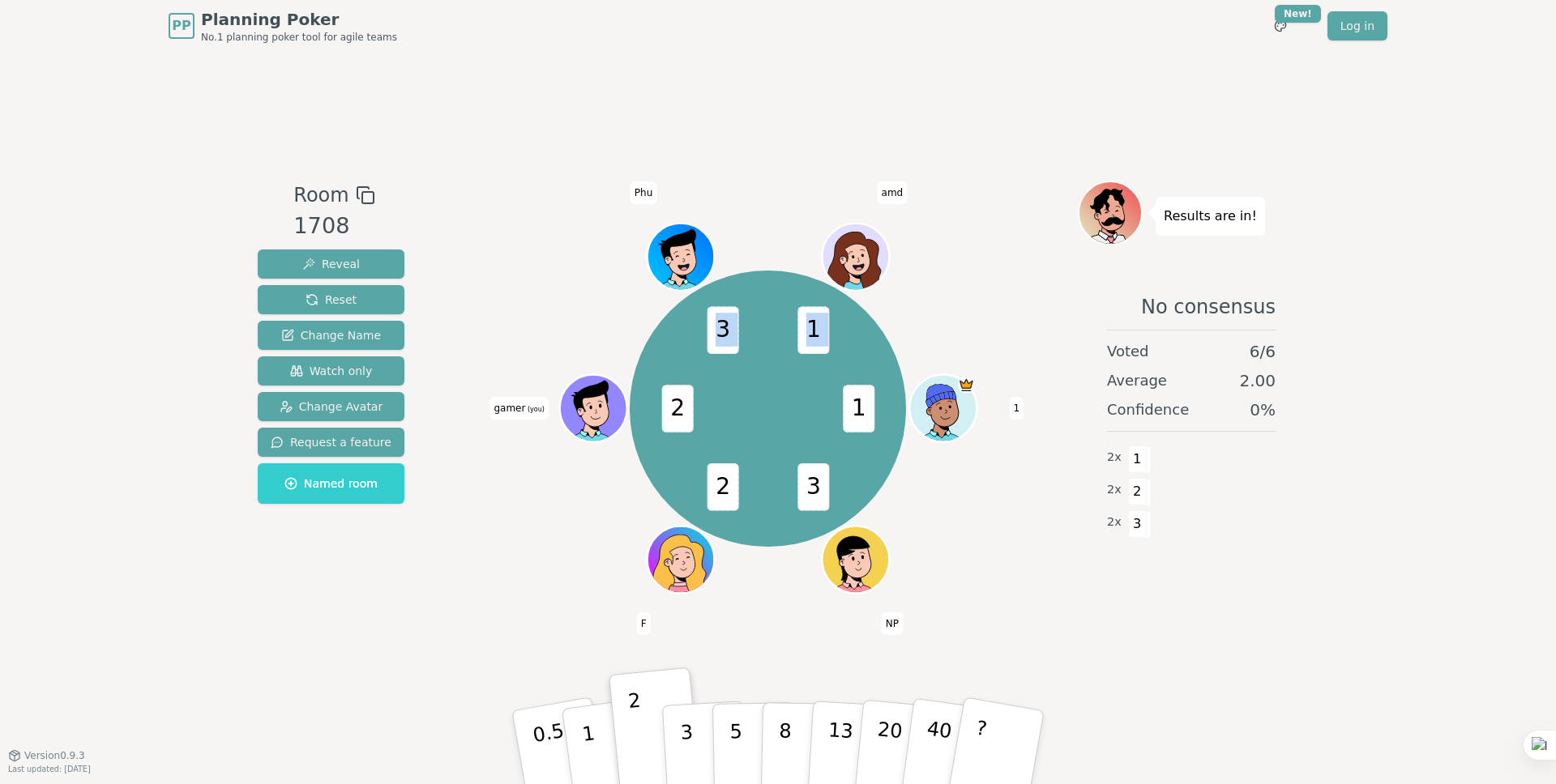
drag, startPoint x: 727, startPoint y: 339, endPoint x: 839, endPoint y: 518, distance: 211.2
click at [830, 520] on div "1 3 2 2 3 1 1 NP F gamer (you) [GEOGRAPHIC_DATA]" at bounding box center [767, 408] width 276 height 276
click at [1022, 282] on div "1 3 2 2 3 1 1 NP F gamer (you) [GEOGRAPHIC_DATA]" at bounding box center [768, 409] width 620 height 398
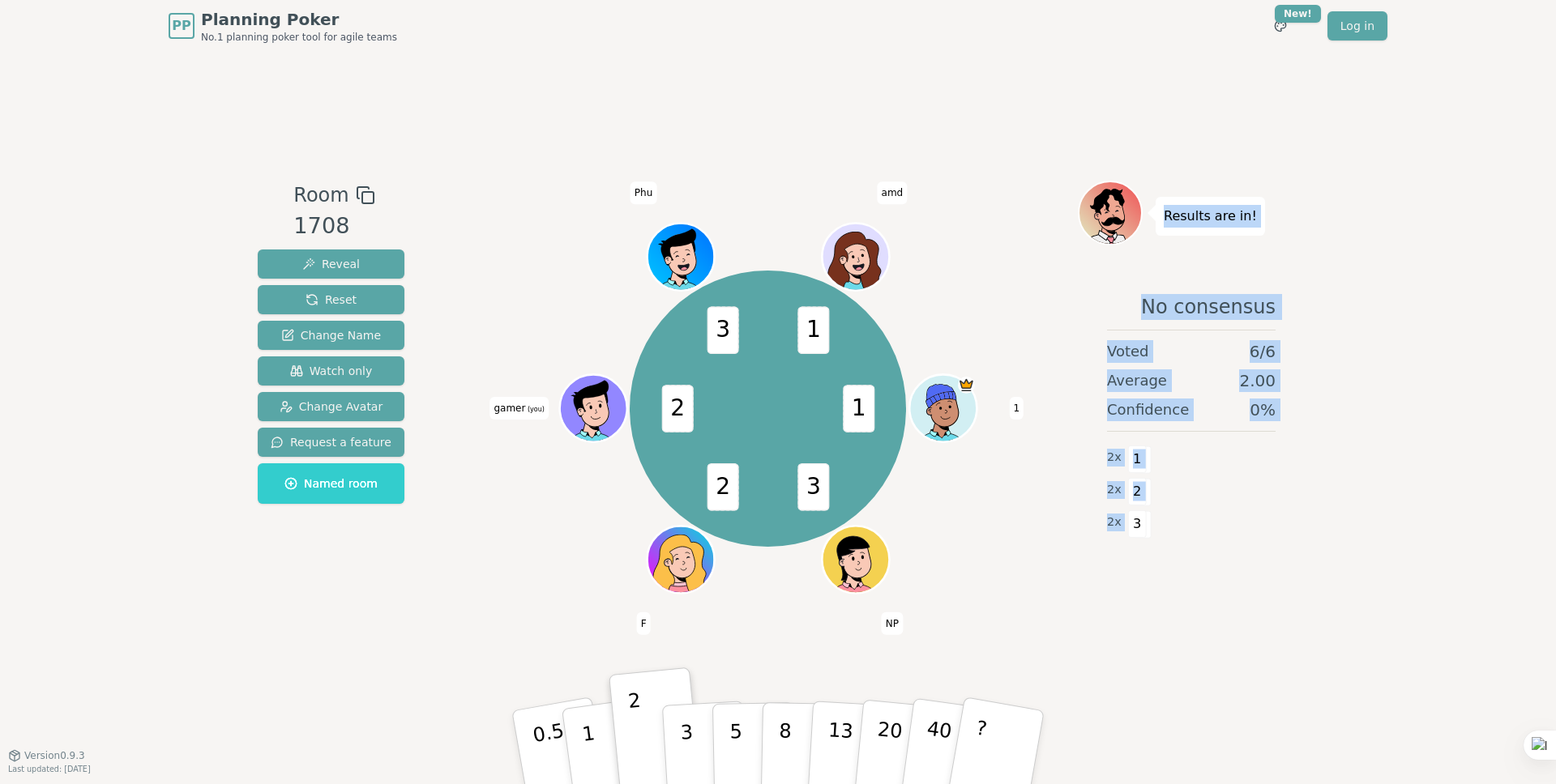
drag, startPoint x: 1164, startPoint y: 214, endPoint x: 1136, endPoint y: 554, distance: 341.2
click at [1136, 554] on div "Results are in! No consensus Voted 6 / 6 Average 2.00 Confidence 0 % 2 x 1 2 x …" at bounding box center [1192, 404] width 227 height 446
click at [1198, 512] on div "2 x 3" at bounding box center [1191, 523] width 168 height 32
drag, startPoint x: 1135, startPoint y: 451, endPoint x: 1173, endPoint y: 214, distance: 240.0
click at [1173, 214] on div "Results are in! No consensus Voted 6 / 6 Average 2.00 Confidence 0 % 2 x 1 2 x …" at bounding box center [1192, 404] width 227 height 446
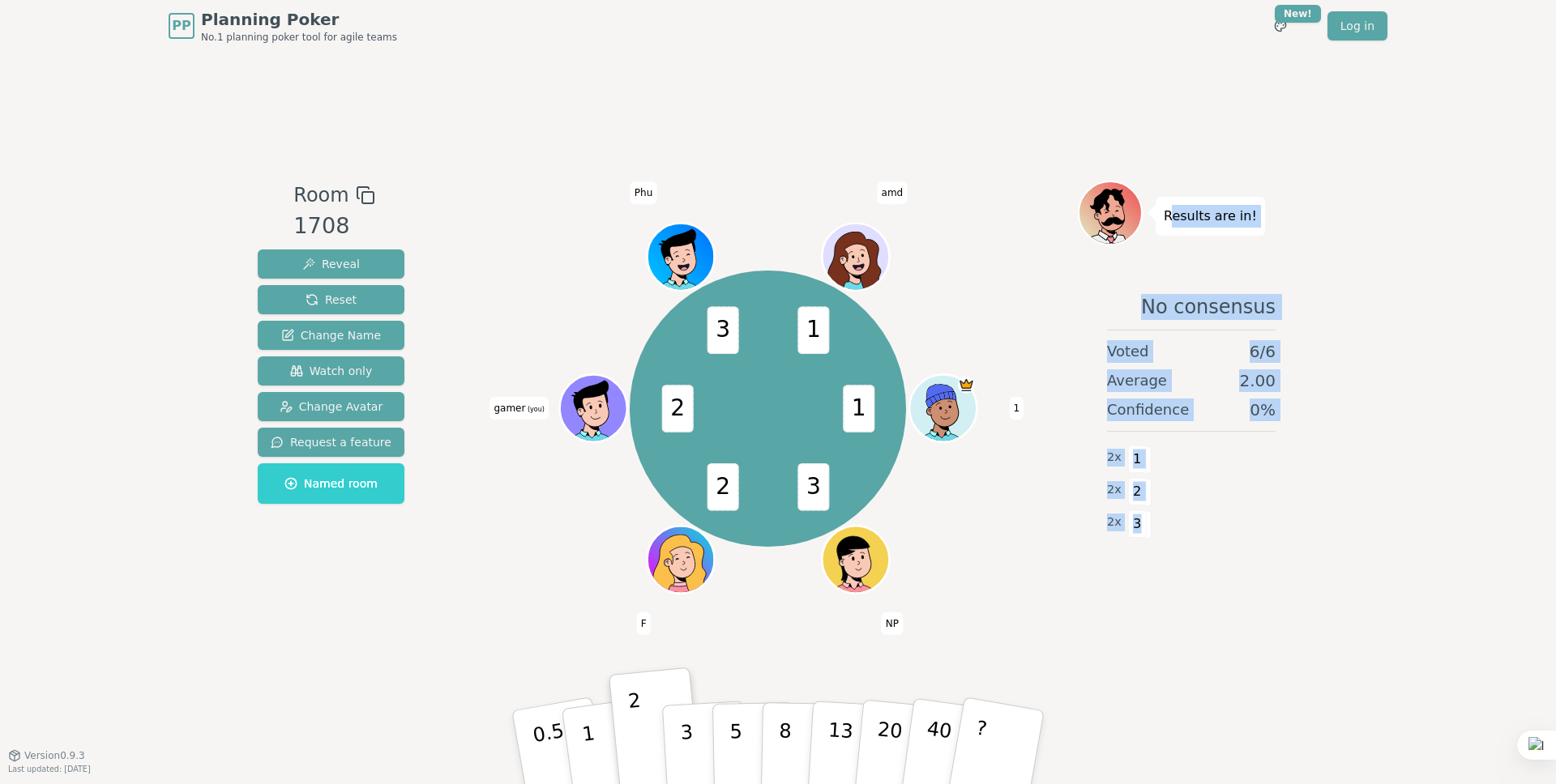
click at [1173, 214] on p "Results are in!" at bounding box center [1210, 216] width 93 height 23
drag, startPoint x: 1160, startPoint y: 214, endPoint x: 1165, endPoint y: 529, distance: 315.0
click at [1151, 536] on div "Results are in! No consensus Voted 6 / 6 Average 2.00 Confidence 0 % 2 x 1 2 x …" at bounding box center [1192, 404] width 227 height 446
click at [1254, 471] on div "2 x 1" at bounding box center [1191, 458] width 168 height 32
drag, startPoint x: 1147, startPoint y: 529, endPoint x: 1172, endPoint y: 208, distance: 322.0
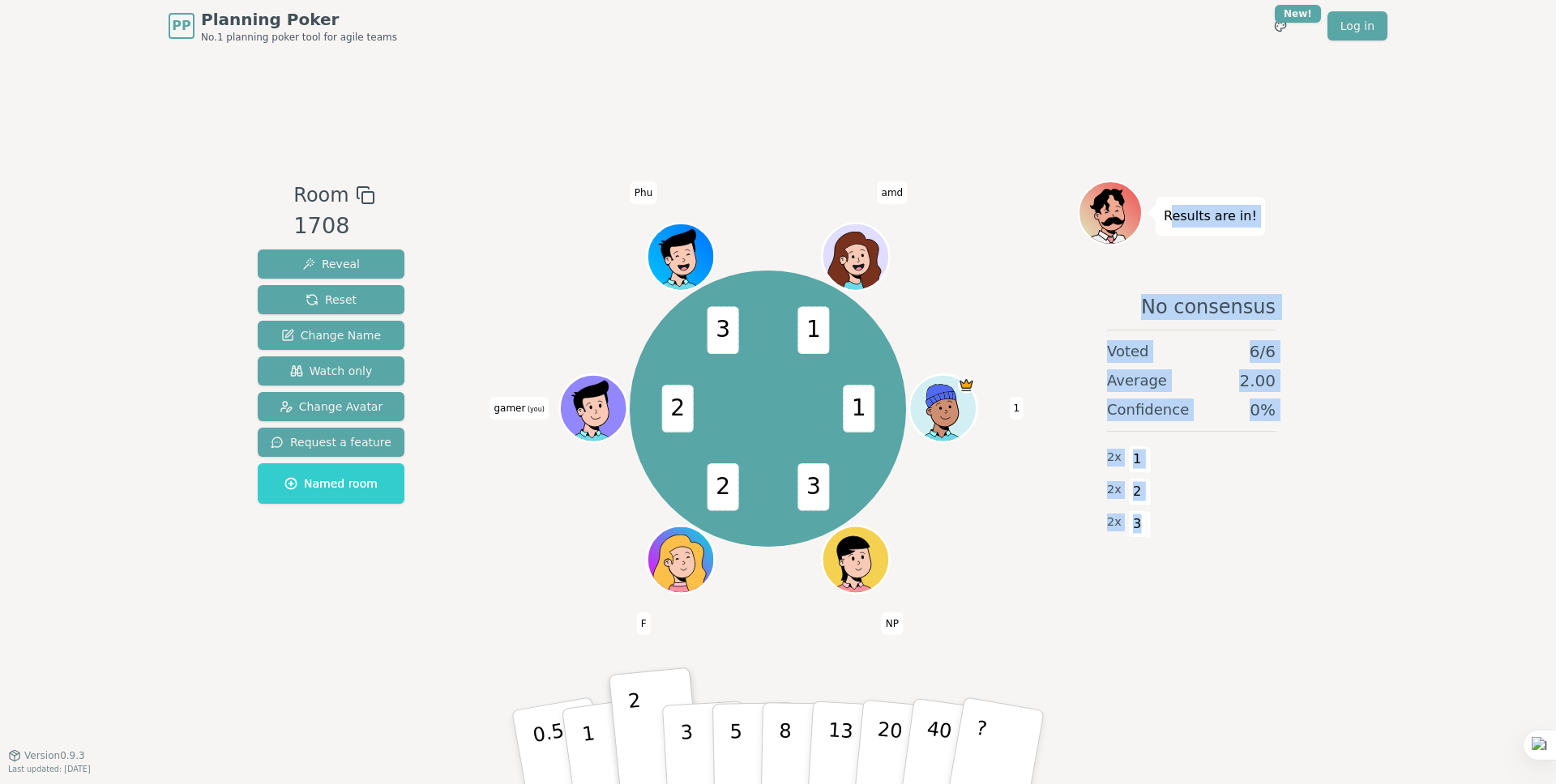
click at [1172, 208] on div "Results are in! No consensus Voted 6 / 6 Average 2.00 Confidence 0 % 2 x 1 2 x …" at bounding box center [1192, 404] width 227 height 446
click at [1172, 208] on p "Results are in!" at bounding box center [1210, 216] width 93 height 23
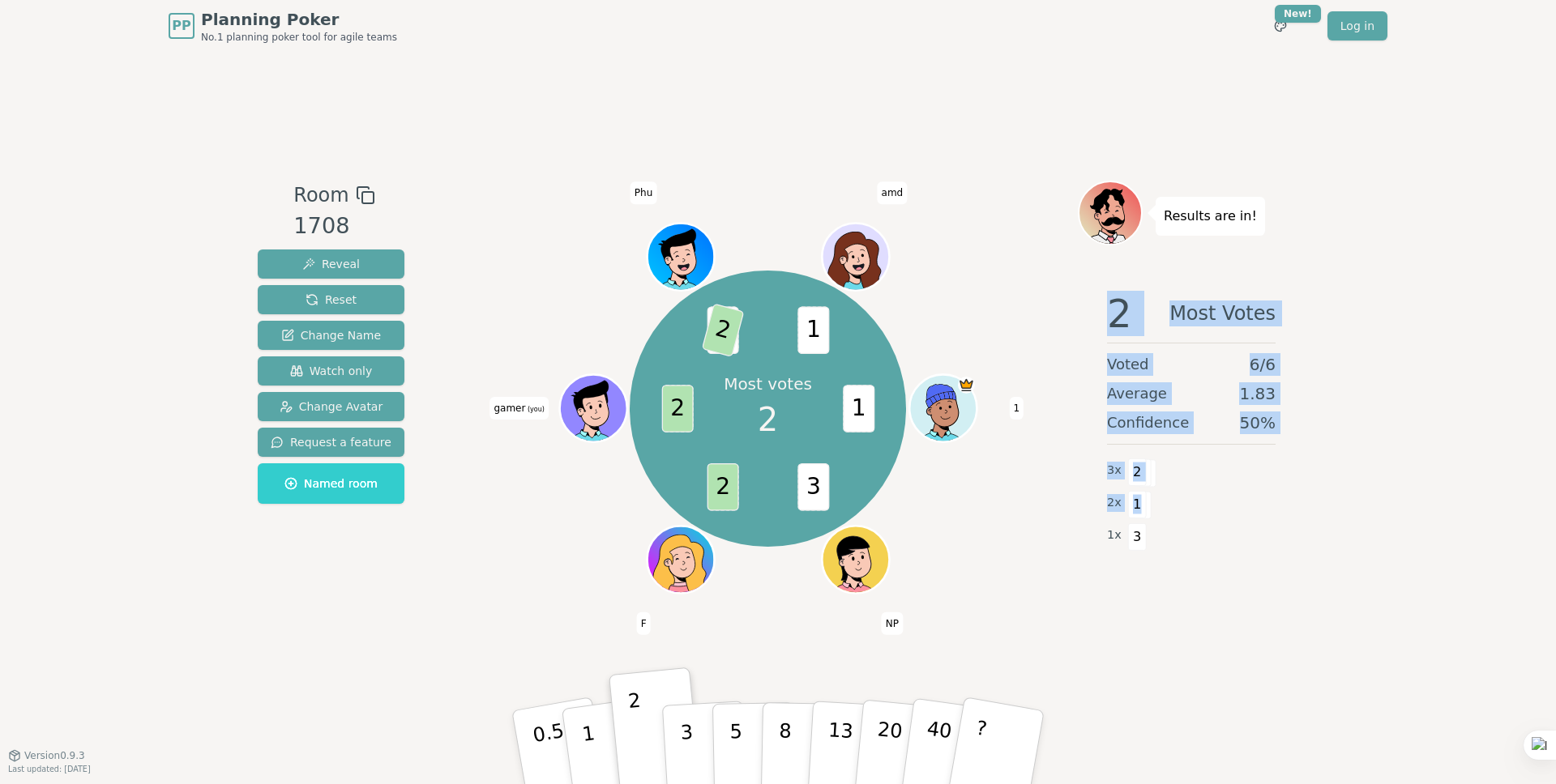
drag, startPoint x: 1195, startPoint y: 268, endPoint x: 1142, endPoint y: 513, distance: 250.7
click at [1142, 513] on div "Results are in! 2 Most Votes Voted 6 / 6 Average 1.83 Confidence 50 % 3 x 2 2 x…" at bounding box center [1192, 404] width 227 height 446
click at [1170, 496] on div "2 x 1" at bounding box center [1191, 503] width 168 height 32
drag, startPoint x: 1159, startPoint y: 535, endPoint x: 1172, endPoint y: 219, distance: 316.3
click at [1172, 219] on div "Results are in! 2 Most Votes Voted 6 / 6 Average 1.83 Confidence 50 % 3 x 2 2 x…" at bounding box center [1192, 404] width 227 height 446
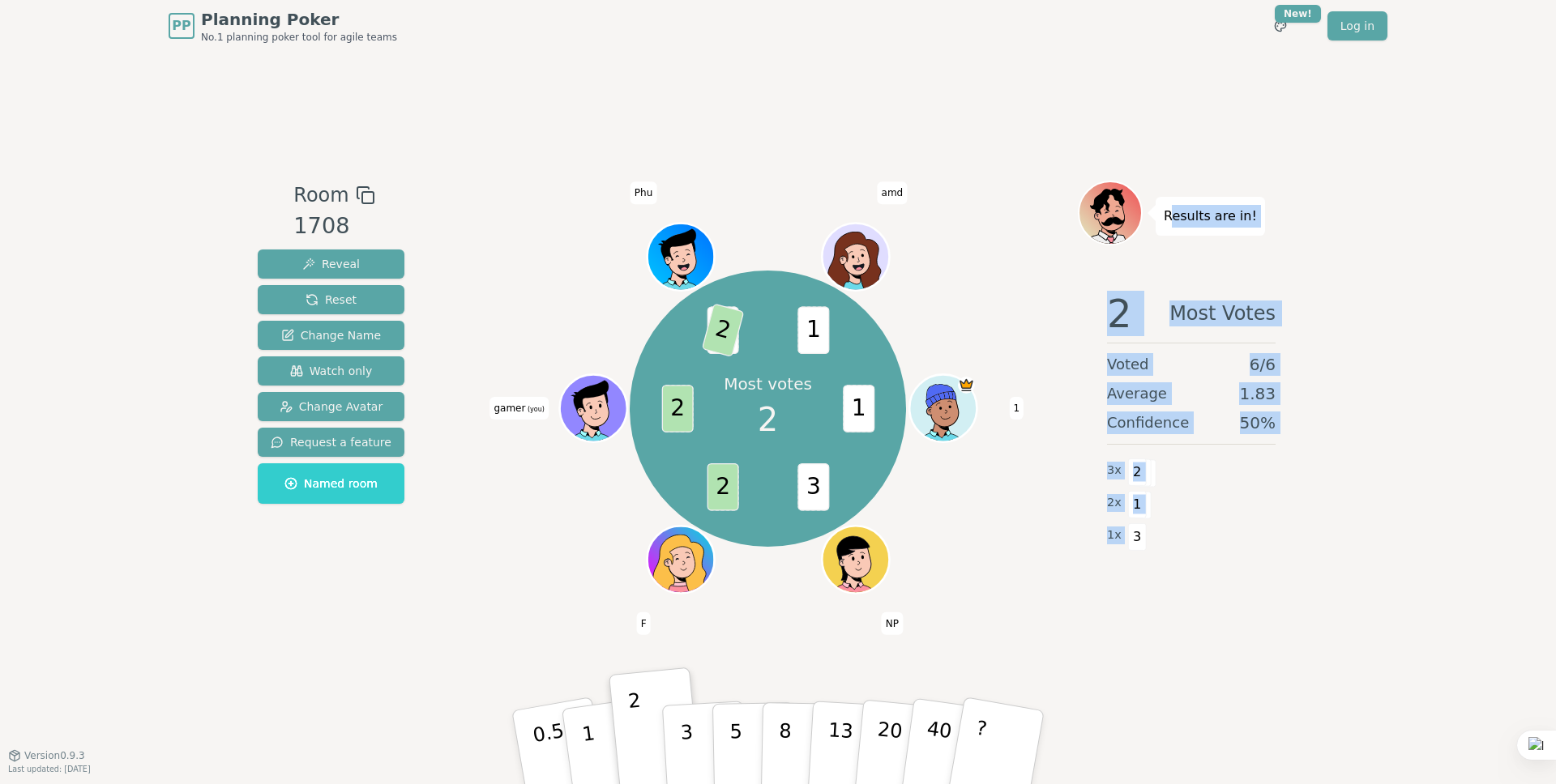
click at [1172, 219] on p "Results are in!" at bounding box center [1210, 216] width 93 height 23
drag, startPoint x: 1171, startPoint y: 235, endPoint x: 1187, endPoint y: 487, distance: 252.5
click at [1152, 547] on div "Results are in! 2 Most Votes Voted 6 / 6 Average 1.83 Confidence 50 % 3 x 2 2 x…" at bounding box center [1192, 404] width 227 height 446
click at [1205, 474] on div "3 x 2" at bounding box center [1191, 471] width 168 height 32
drag, startPoint x: 1171, startPoint y: 535, endPoint x: 1164, endPoint y: 213, distance: 322.1
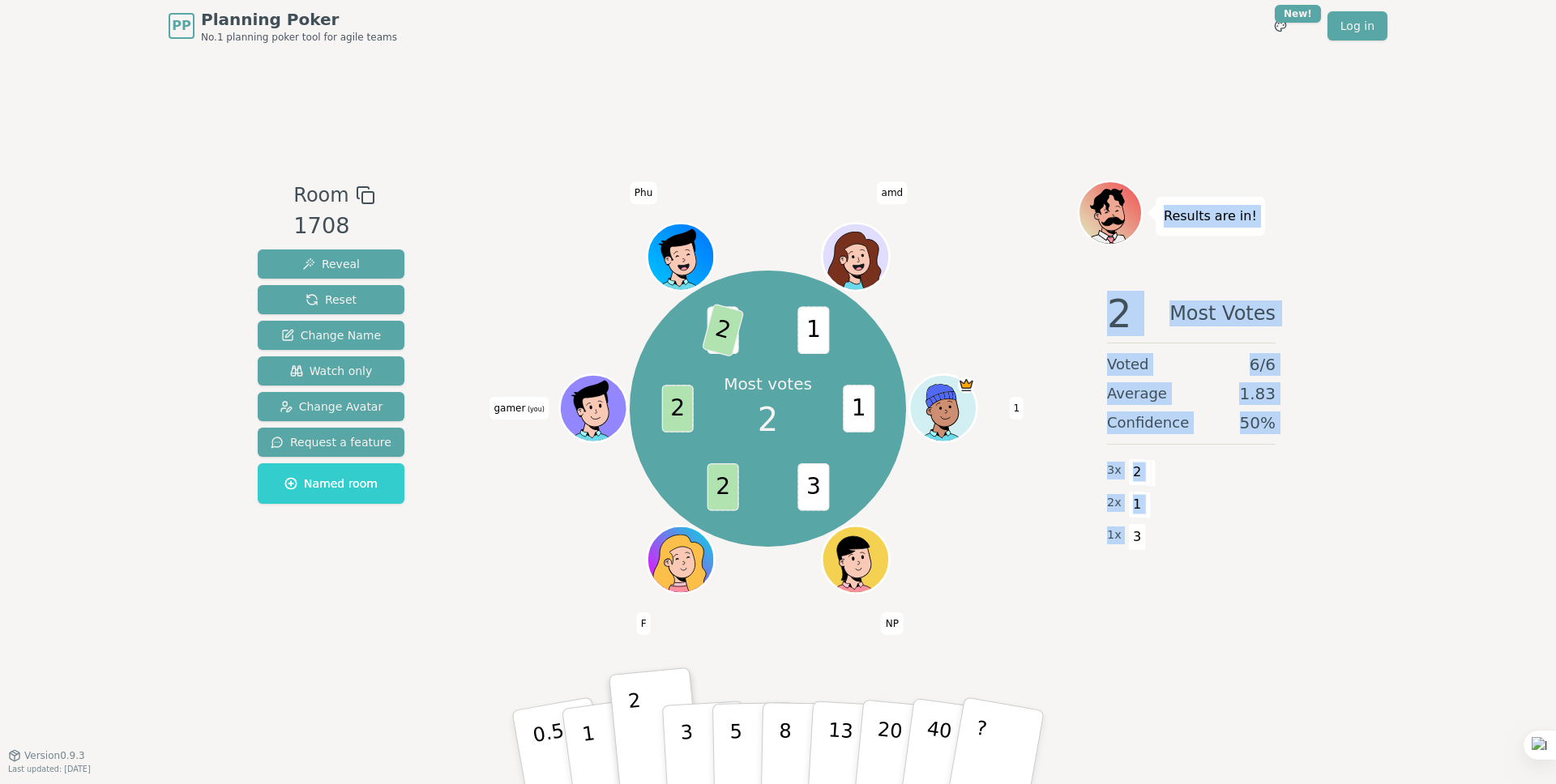
click at [1164, 213] on div "Results are in! 2 Most Votes Voted 6 / 6 Average 1.83 Confidence 50 % 3 x 2 2 x…" at bounding box center [1192, 404] width 227 height 446
click at [1164, 213] on p "Results are in!" at bounding box center [1210, 216] width 93 height 23
drag, startPoint x: 1164, startPoint y: 213, endPoint x: 1148, endPoint y: 543, distance: 330.4
click at [1148, 543] on div "Results are in! 2 Most Votes Voted 6 / 6 Average 1.83 Confidence 50 % 3 x 2 2 x…" at bounding box center [1192, 404] width 227 height 446
click at [1148, 539] on div "1 x 3" at bounding box center [1191, 535] width 168 height 32
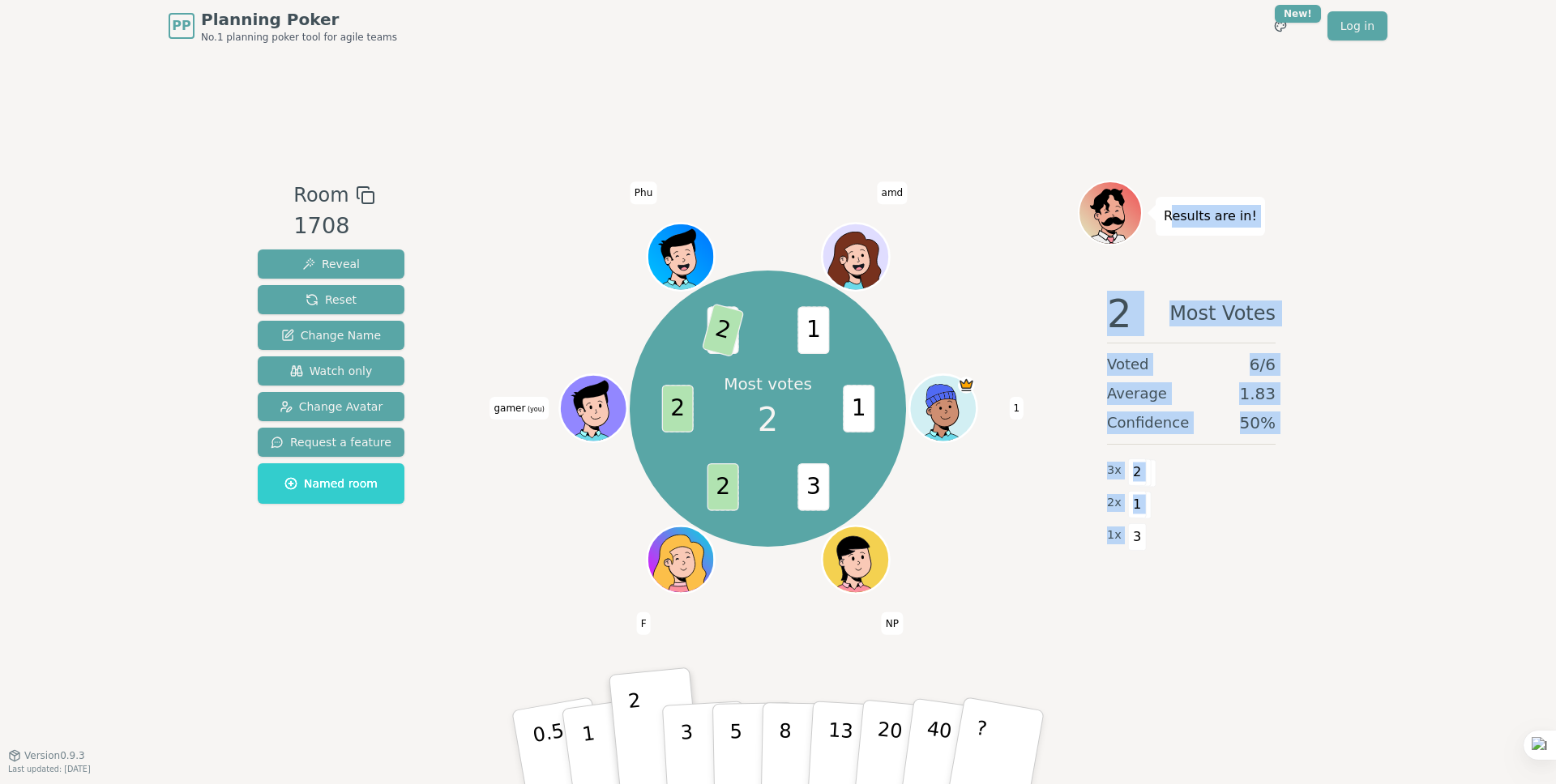
drag, startPoint x: 1182, startPoint y: 537, endPoint x: 1169, endPoint y: 220, distance: 317.3
click at [1169, 220] on div "Results are in! 2 Most Votes Voted 6 / 6 Average 1.83 Confidence 50 % 3 x 2 2 x…" at bounding box center [1192, 404] width 227 height 446
click at [1169, 220] on p "Results are in!" at bounding box center [1210, 216] width 93 height 23
drag, startPoint x: 1157, startPoint y: 214, endPoint x: 1174, endPoint y: 512, distance: 298.5
click at [1159, 543] on div "Results are in! 2 Most Votes Voted 6 / 6 Average 1.83 Confidence 50 % 3 x 2 2 x…" at bounding box center [1192, 404] width 227 height 446
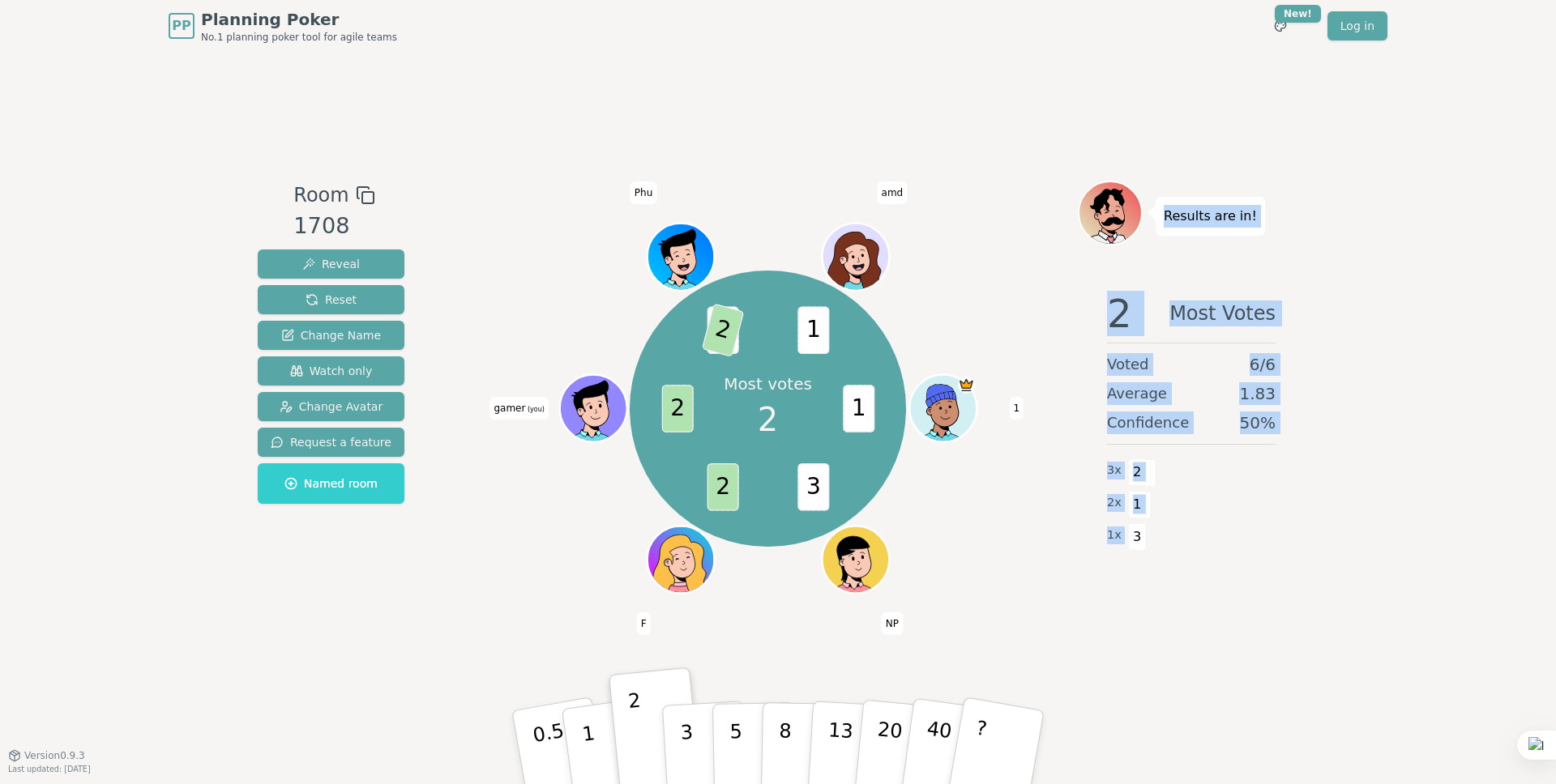
click at [1190, 485] on div "3 x 2" at bounding box center [1191, 471] width 168 height 32
drag, startPoint x: 1169, startPoint y: 558, endPoint x: 1184, endPoint y: 216, distance: 342.3
click at [1184, 216] on div "Results are in! 2 Most Votes Voted 6 / 6 Average 1.83 Confidence 50 % 3 x 2 2 x…" at bounding box center [1192, 404] width 227 height 446
click at [1184, 216] on p "Results are in!" at bounding box center [1210, 216] width 93 height 23
drag, startPoint x: 1164, startPoint y: 218, endPoint x: 1189, endPoint y: 534, distance: 317.0
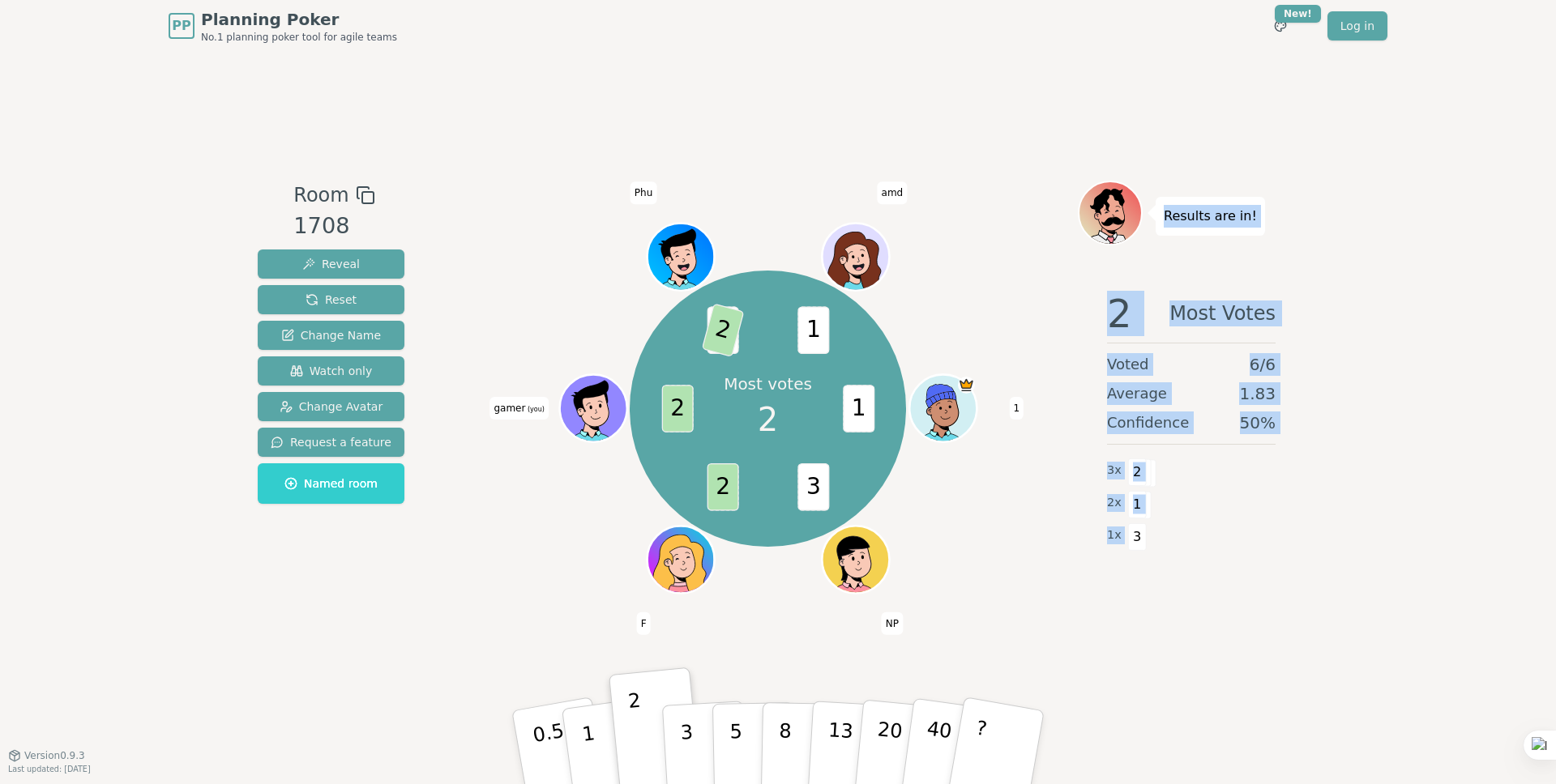
click at [1174, 548] on div "Results are in! 2 Most Votes Voted 6 / 6 Average 1.83 Confidence 50 % 3 x 2 2 x…" at bounding box center [1192, 404] width 227 height 446
click at [1218, 508] on div "2 x 1" at bounding box center [1191, 503] width 168 height 32
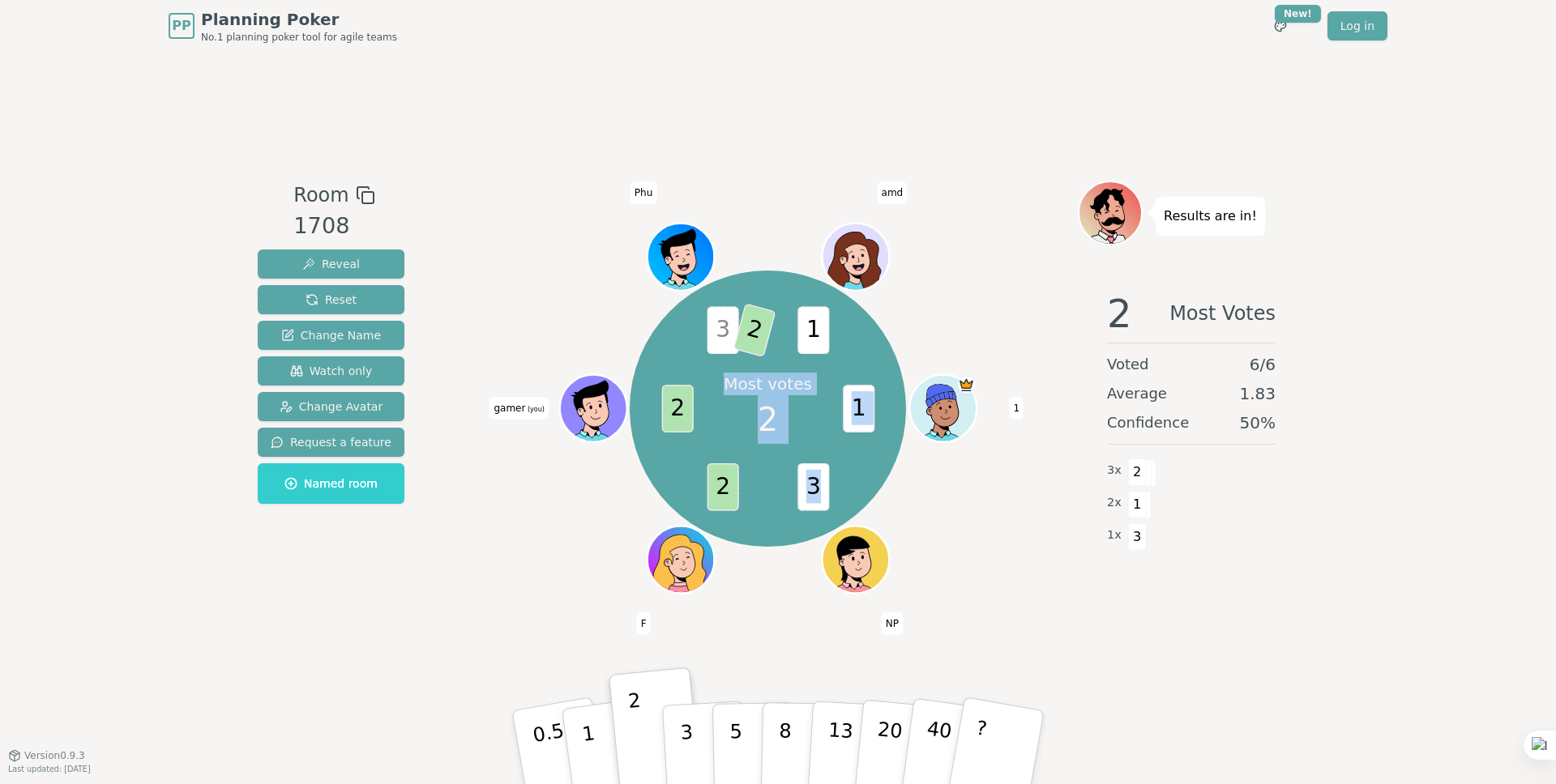
drag, startPoint x: 816, startPoint y: 486, endPoint x: 672, endPoint y: 296, distance: 238.4
click at [672, 296] on div "Most votes 2 1 3 2 2 3 2 1 1 NP F gamer (you) [GEOGRAPHIC_DATA]" at bounding box center [767, 408] width 276 height 276
click at [972, 315] on div "Most votes 2 1 3 2 2 3 2 1 1 NP F gamer (you) [GEOGRAPHIC_DATA]" at bounding box center [768, 409] width 620 height 398
drag, startPoint x: 788, startPoint y: 425, endPoint x: 839, endPoint y: 513, distance: 101.7
click at [839, 513] on div "Most votes 2 1 3 2 2 3 2 1 1 NP F gamer (you) [GEOGRAPHIC_DATA]" at bounding box center [767, 408] width 276 height 276
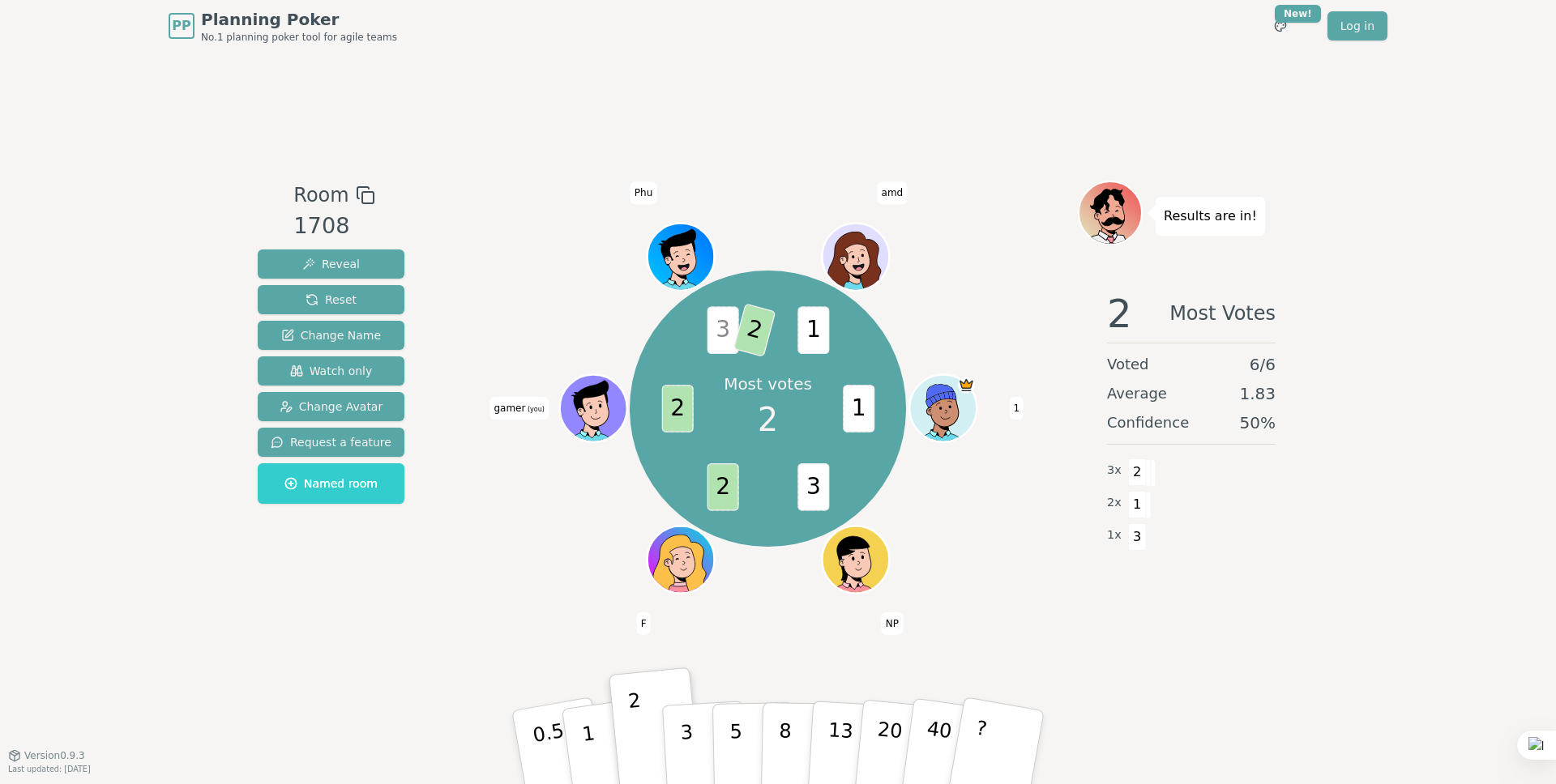
click at [812, 479] on span "3" at bounding box center [813, 488] width 32 height 48
drag, startPoint x: 820, startPoint y: 489, endPoint x: 693, endPoint y: 307, distance: 221.9
click at [664, 300] on div "Most votes 2 1 3 2 2 3 2 1 1 NP F gamer (you) [GEOGRAPHIC_DATA]" at bounding box center [767, 408] width 276 height 276
click at [971, 320] on div "Most votes 2 1 3 2 2 3 2 1 1 NP F gamer (you) [GEOGRAPHIC_DATA]" at bounding box center [768, 409] width 620 height 398
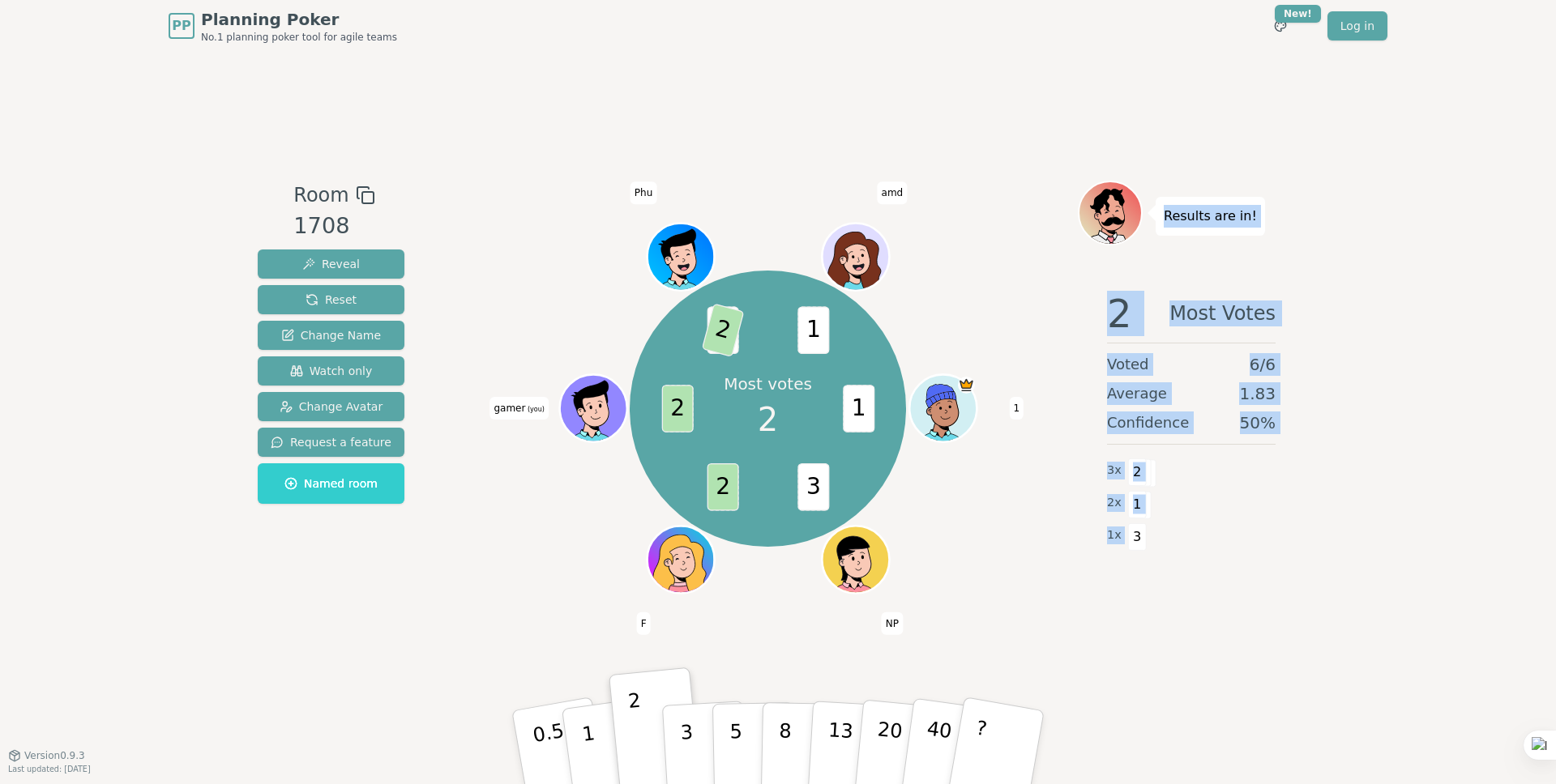
drag, startPoint x: 1160, startPoint y: 214, endPoint x: 1152, endPoint y: 550, distance: 336.1
click at [1152, 550] on div "Results are in! 2 Most Votes Voted 6 / 6 Average 1.83 Confidence 50 % 3 x 2 2 x…" at bounding box center [1192, 404] width 227 height 446
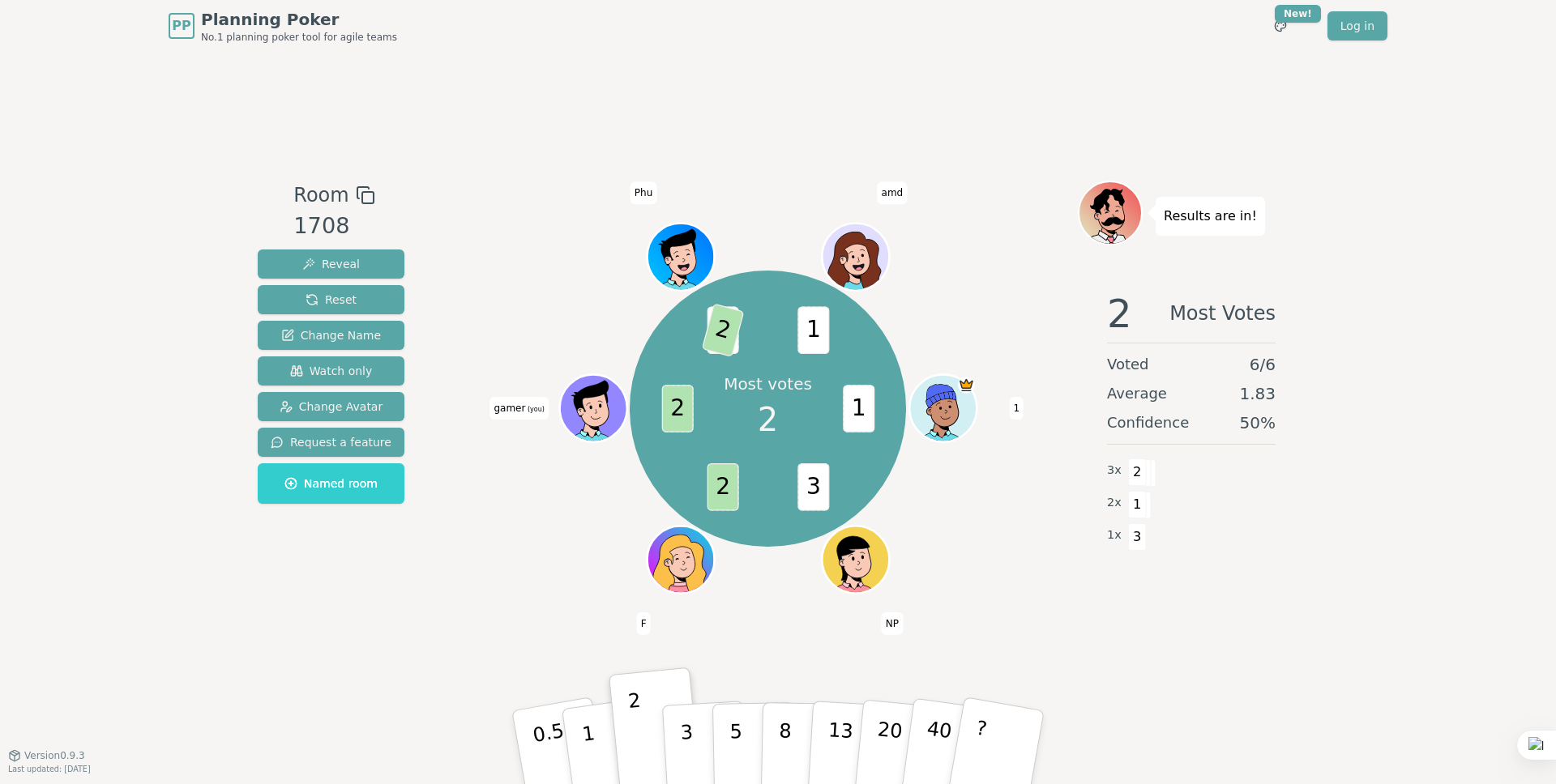
click at [1171, 519] on div "1 x 3" at bounding box center [1191, 535] width 168 height 32
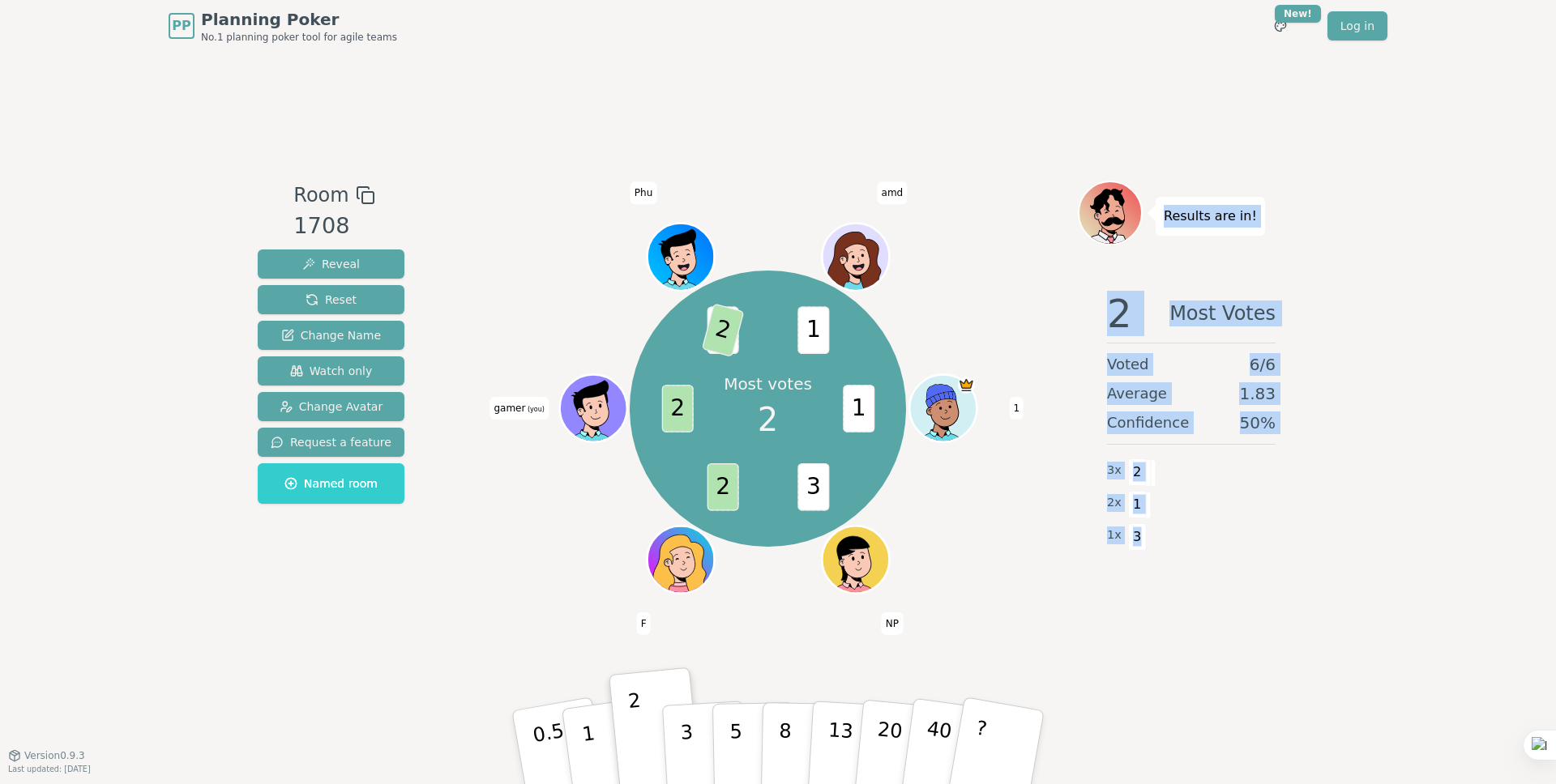
drag, startPoint x: 1136, startPoint y: 538, endPoint x: 1161, endPoint y: 195, distance: 343.9
click at [1161, 195] on div "Results are in! 2 Most Votes Voted 6 / 6 Average 1.83 Confidence 50 % 3 x 2 2 x…" at bounding box center [1192, 404] width 227 height 446
click at [1171, 210] on p "Results are in!" at bounding box center [1210, 216] width 93 height 23
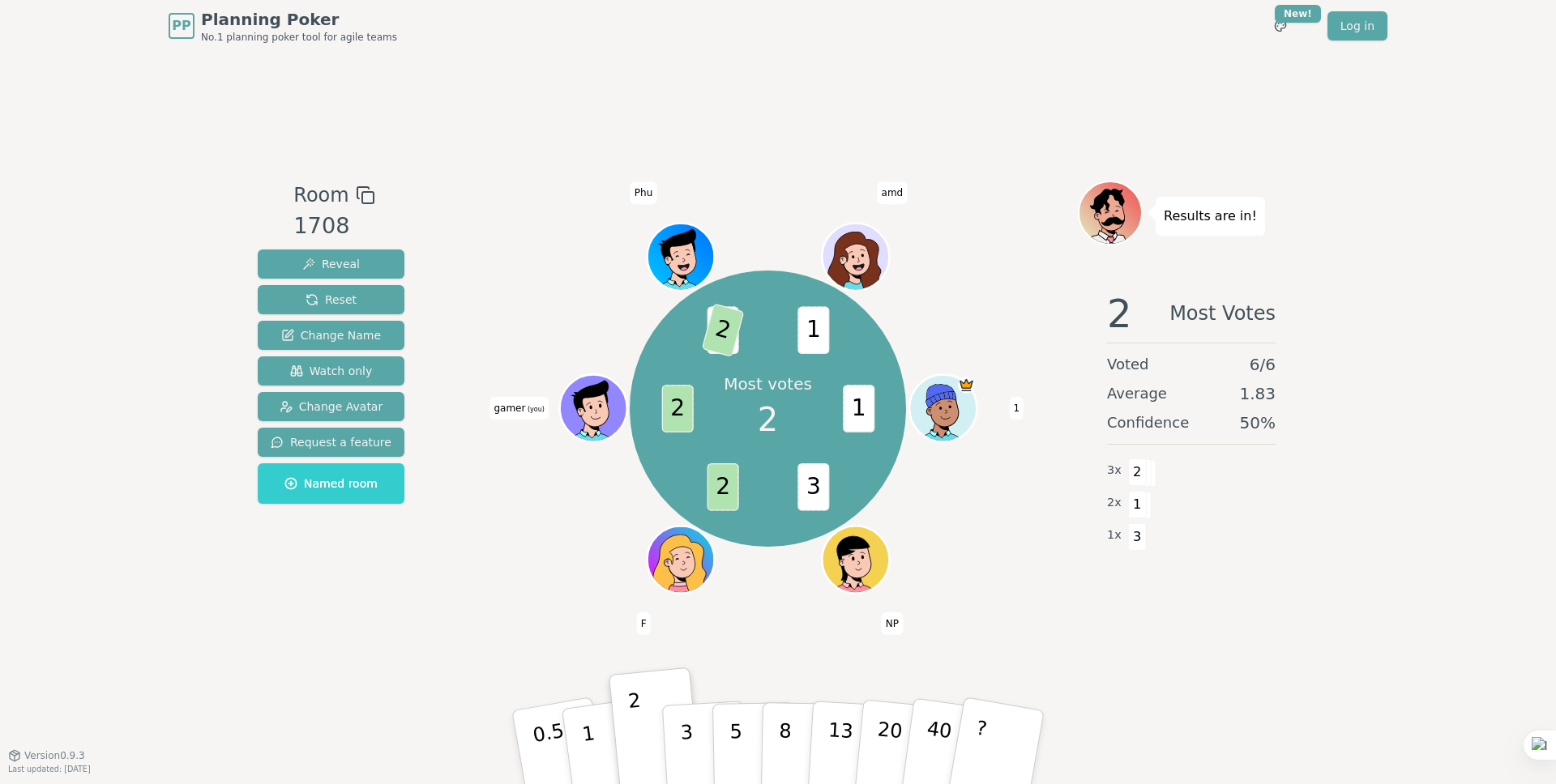
click at [1166, 215] on p "Results are in!" at bounding box center [1210, 216] width 93 height 23
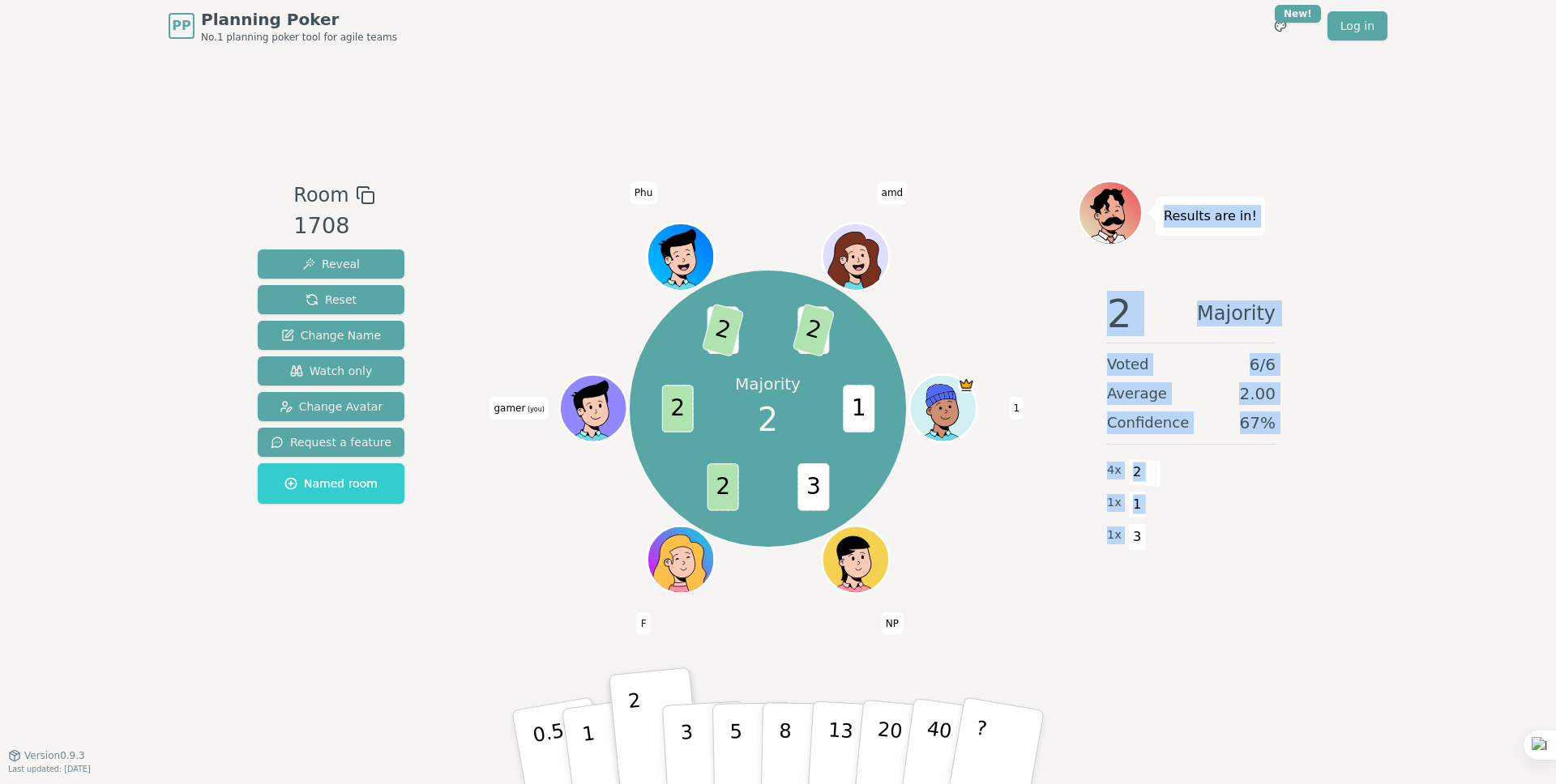
drag, startPoint x: 1166, startPoint y: 213, endPoint x: 1144, endPoint y: 563, distance: 350.7
click at [1144, 563] on div "Results are in! 2 Majority Voted 6 / 6 Average 2.00 Confidence 67 % 4 x 2 1 x 1…" at bounding box center [1192, 404] width 227 height 446
click at [1203, 489] on div "1 x 1" at bounding box center [1191, 503] width 168 height 32
drag, startPoint x: 1166, startPoint y: 219, endPoint x: 1142, endPoint y: 546, distance: 327.9
click at [1142, 546] on div "Results are in! 2 Majority Voted 6 / 6 Average 2.00 Confidence 67 % 4 x 2 1 x 1…" at bounding box center [1192, 404] width 227 height 446
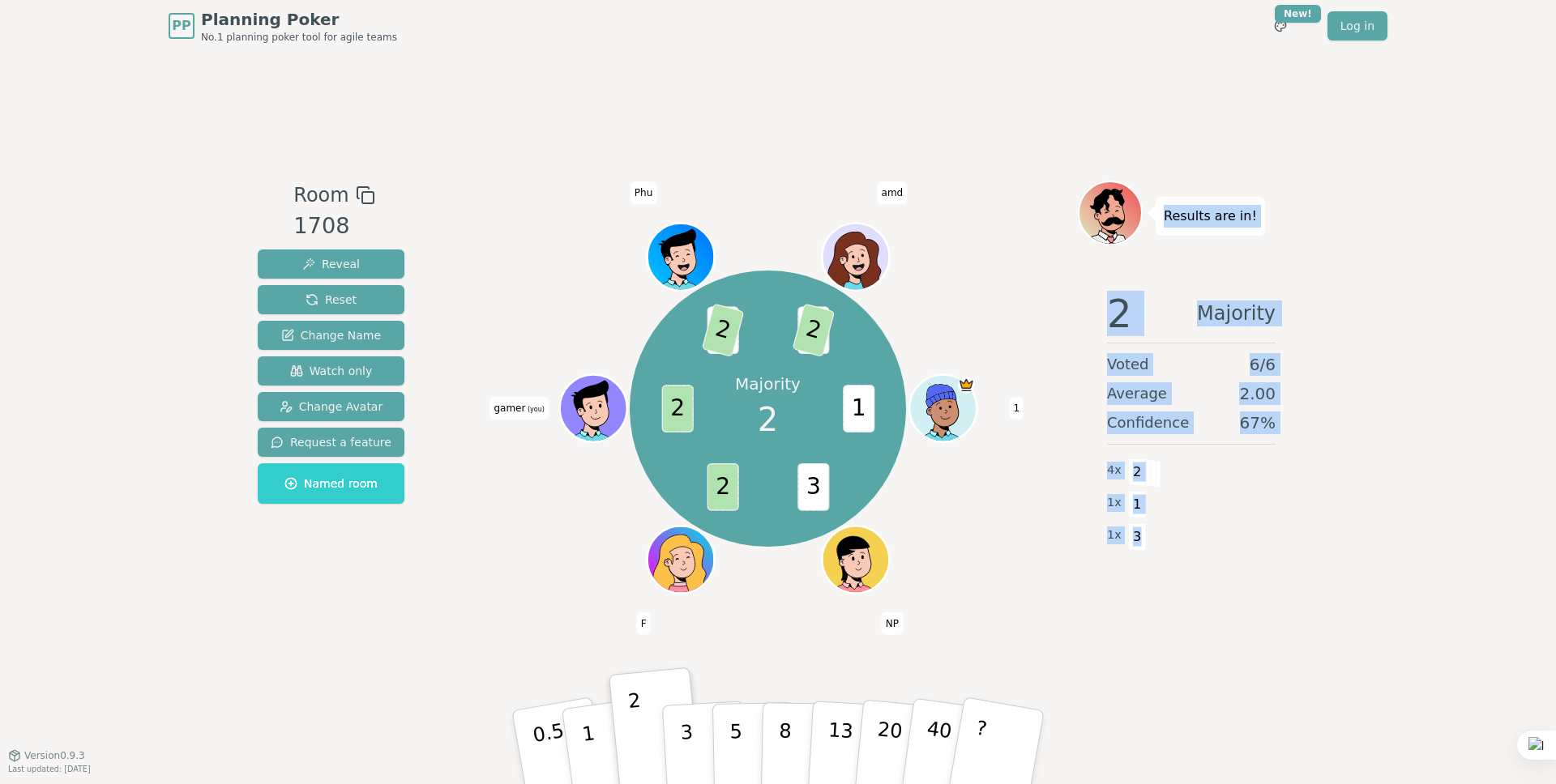
click at [1177, 511] on div "1 x 1" at bounding box center [1191, 503] width 168 height 32
drag, startPoint x: 1135, startPoint y: 540, endPoint x: 1168, endPoint y: 212, distance: 329.7
click at [1168, 213] on div "Results are in! 2 Majority Voted 6 / 6 Average 2.00 Confidence 67 % 4 x 2 1 x 1…" at bounding box center [1192, 404] width 227 height 446
click at [1168, 212] on p "Results are in!" at bounding box center [1210, 216] width 93 height 23
drag, startPoint x: 1162, startPoint y: 213, endPoint x: 1145, endPoint y: 538, distance: 325.4
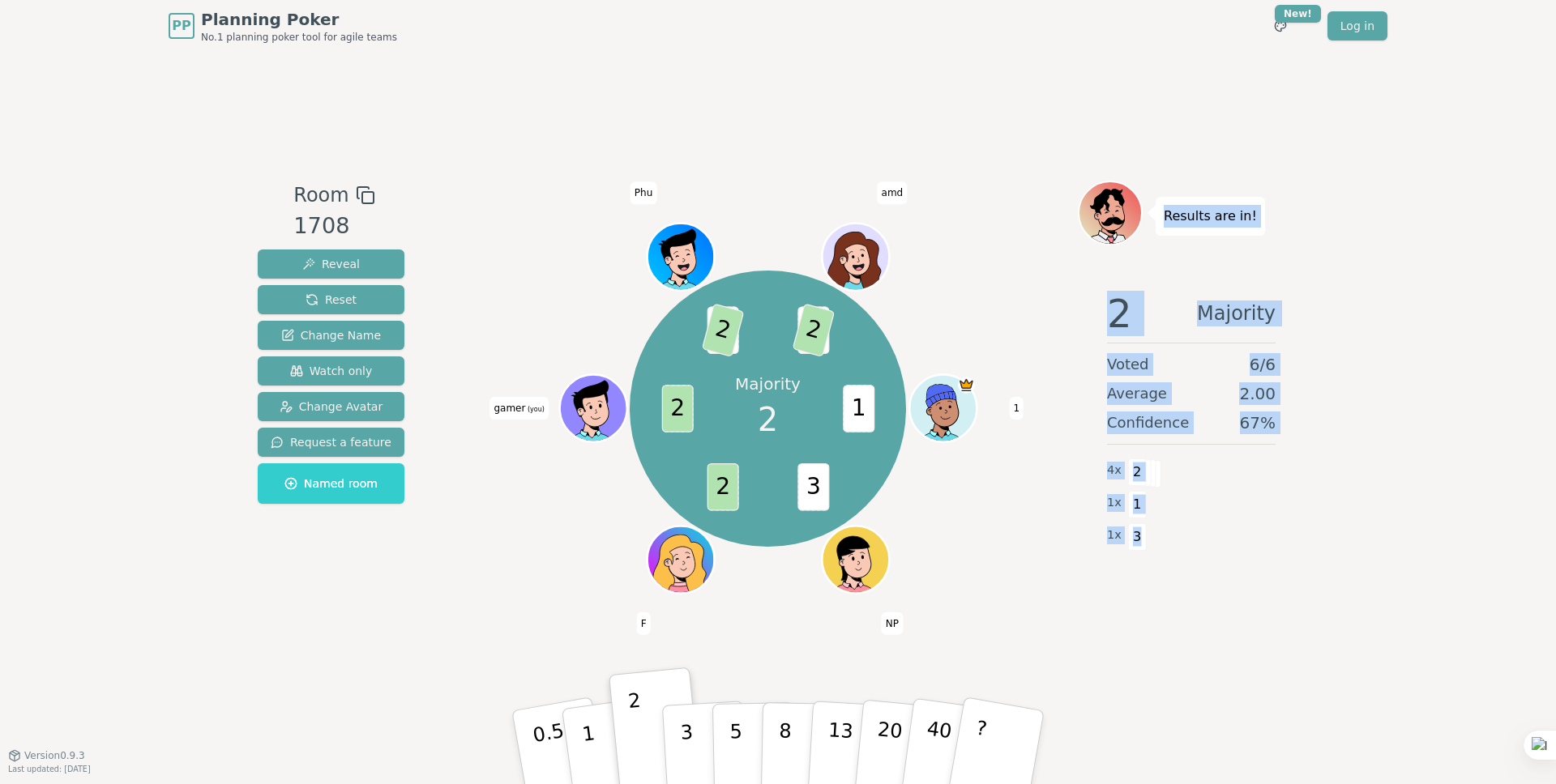
click at [1138, 548] on div "Results are in! 2 Majority Voted 6 / 6 Average 2.00 Confidence 67 % 4 x 2 1 x 1…" at bounding box center [1192, 404] width 227 height 446
click at [1148, 534] on div "1 x 3" at bounding box center [1191, 535] width 168 height 32
drag, startPoint x: 1140, startPoint y: 535, endPoint x: 1148, endPoint y: 213, distance: 322.1
click at [1148, 213] on div "Results are in! 2 Majority Voted 6 / 6 Average 2.00 Confidence 67 % 4 x 2 1 x 1…" at bounding box center [1192, 404] width 227 height 446
click at [1247, 216] on div "Results are in!" at bounding box center [1211, 217] width 109 height 39
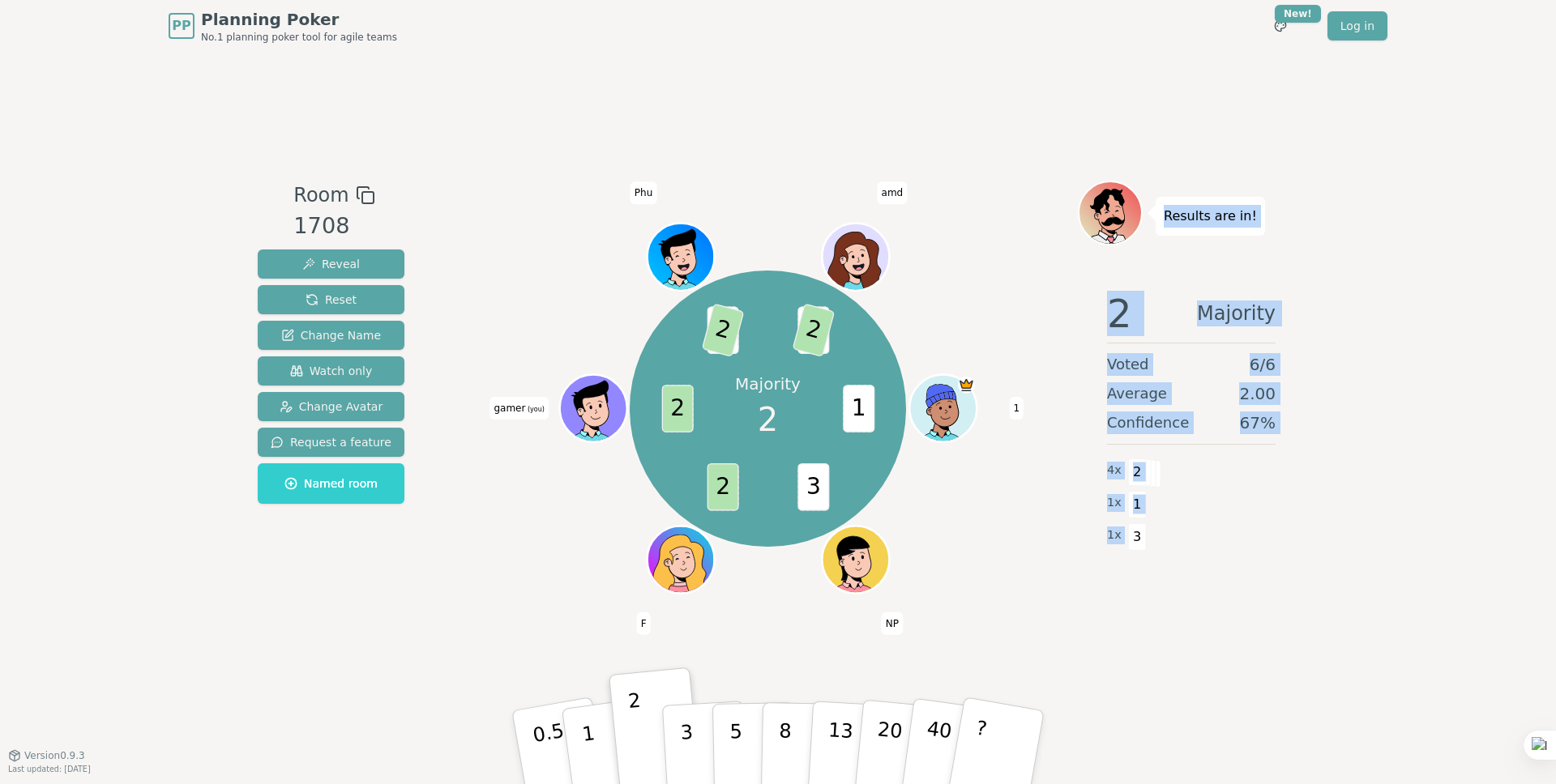
drag, startPoint x: 1162, startPoint y: 216, endPoint x: 1186, endPoint y: 536, distance: 320.9
click at [1154, 557] on div "Results are in! 2 Majority Voted 6 / 6 Average 2.00 Confidence 67 % 4 x 2 1 x 1…" at bounding box center [1192, 404] width 227 height 446
click at [1263, 481] on div "4 x 2" at bounding box center [1191, 471] width 168 height 32
drag, startPoint x: 1166, startPoint y: 221, endPoint x: 1146, endPoint y: 543, distance: 322.6
click at [1147, 543] on div "Results are in! 2 Majority Voted 6 / 6 Average 2.00 Confidence 67 % 4 x 2 1 x 1…" at bounding box center [1192, 404] width 227 height 446
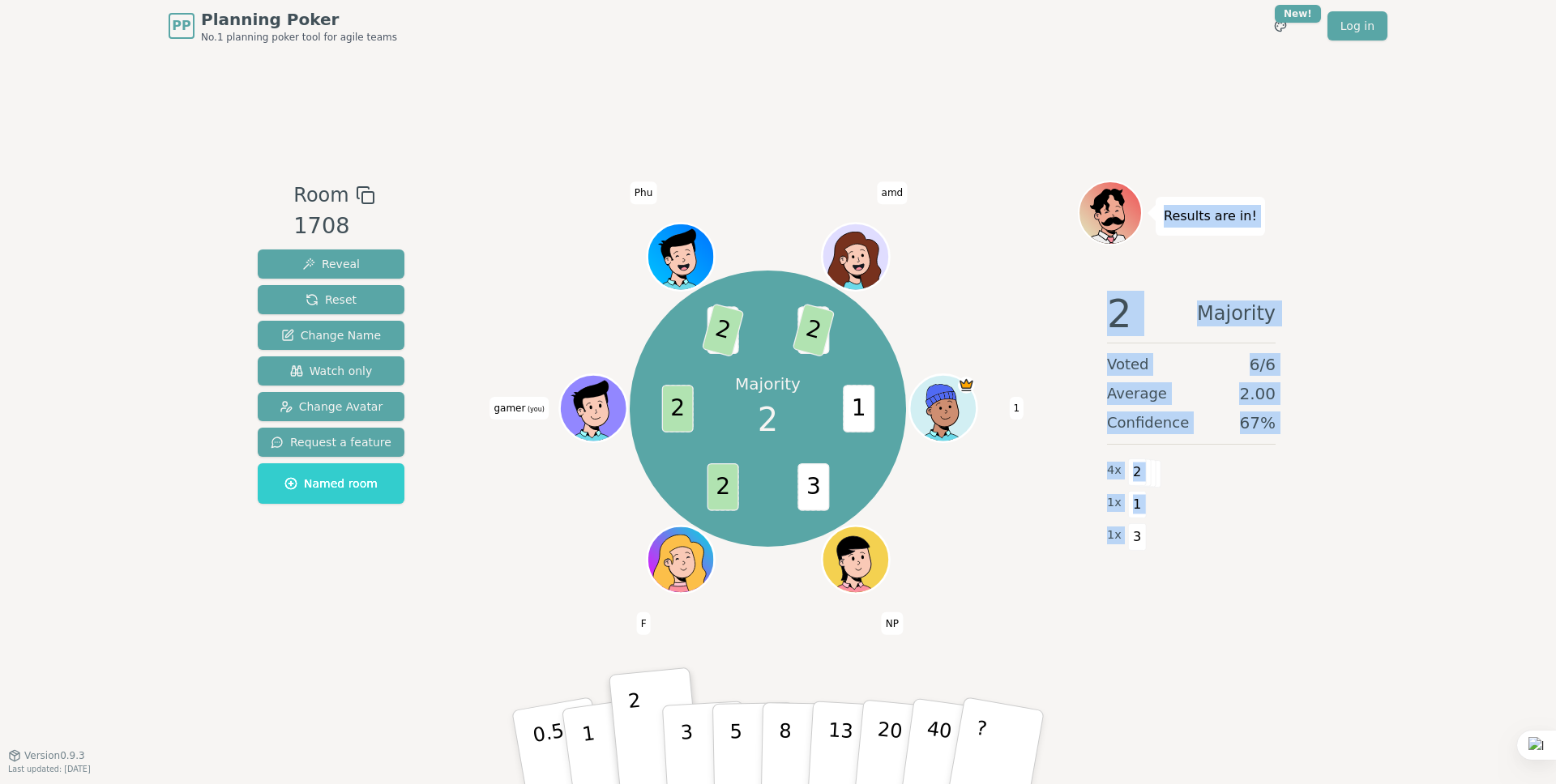
click at [1136, 545] on div at bounding box center [1136, 545] width 0 height 0
drag, startPoint x: 1136, startPoint y: 541, endPoint x: 1160, endPoint y: 213, distance: 328.9
click at [1160, 213] on div "Results are in! 2 Majority Voted 6 / 6 Average 2.00 Confidence 67 % 4 x 2 1 x 1…" at bounding box center [1192, 404] width 227 height 446
click at [1248, 212] on div "Results are in!" at bounding box center [1211, 217] width 109 height 39
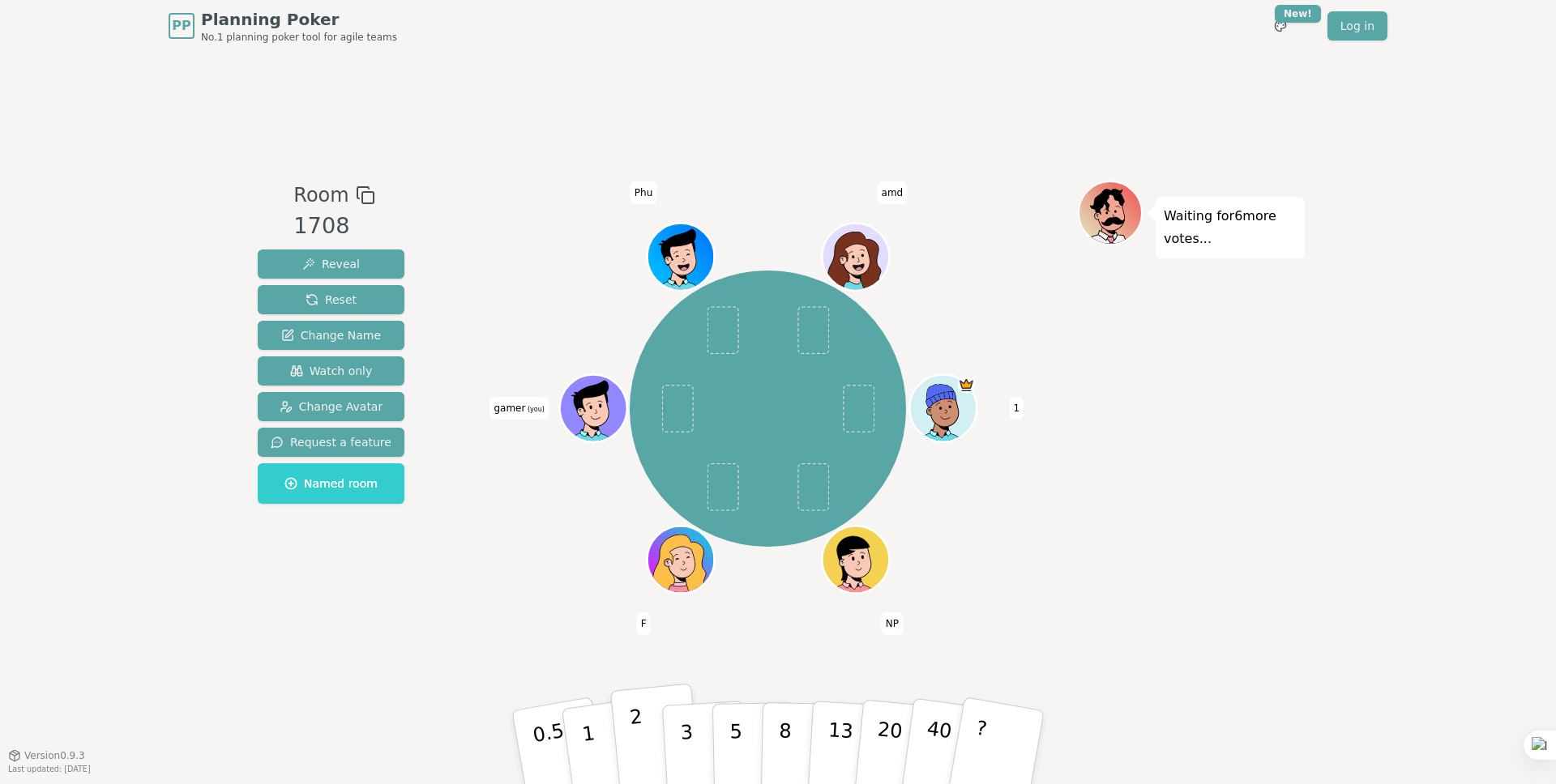
click at [632, 717] on p "2" at bounding box center [639, 749] width 21 height 88
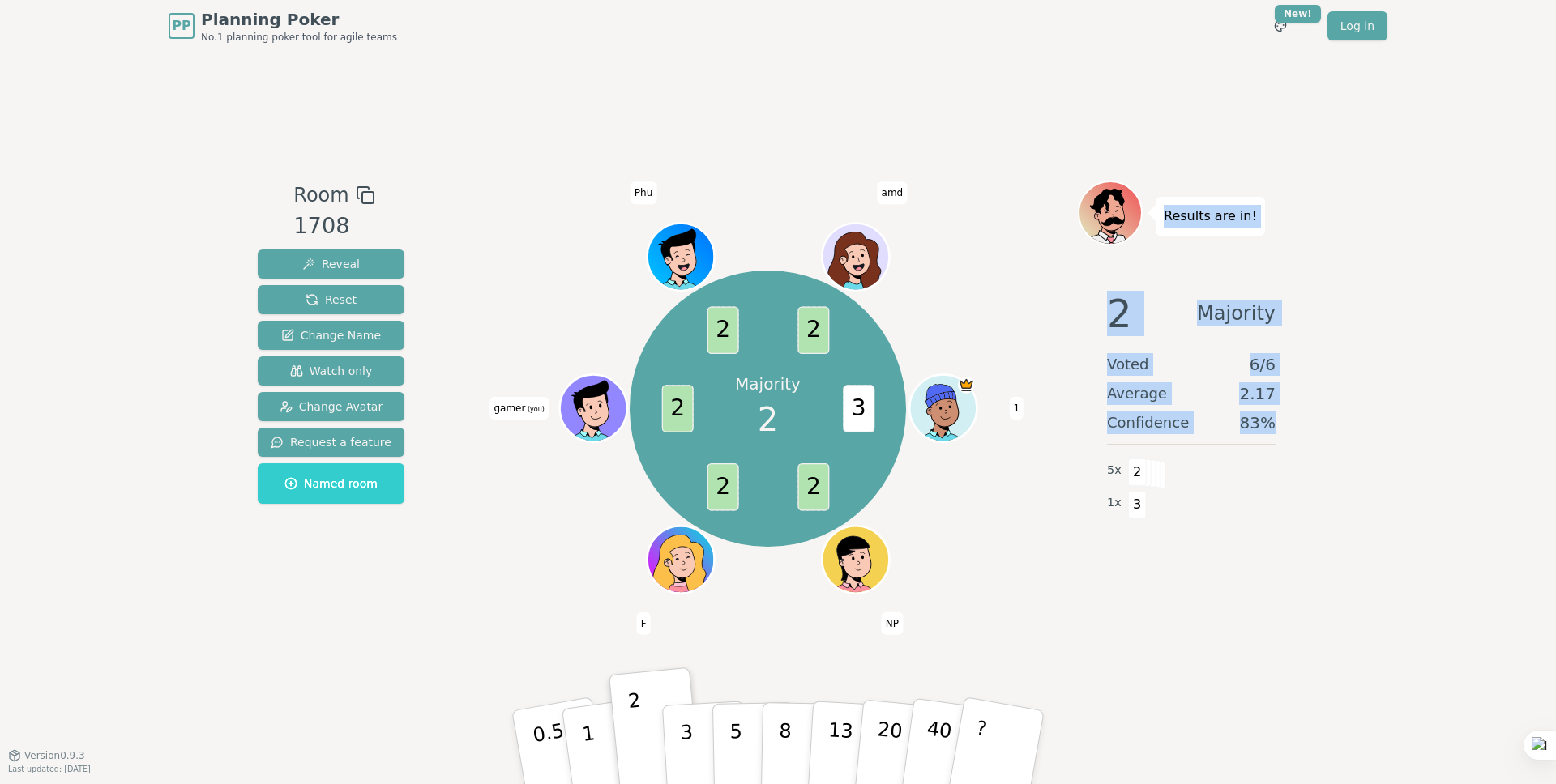
drag, startPoint x: 1163, startPoint y: 213, endPoint x: 1289, endPoint y: 437, distance: 257.0
click at [1289, 438] on div "Results are in! 2 Majority Voted 6 / 6 Average 2.17 Confidence 83 % 5 x 2 1 x 3" at bounding box center [1192, 404] width 227 height 446
click at [1263, 233] on div "Results are in!" at bounding box center [1192, 214] width 227 height 65
drag, startPoint x: 1173, startPoint y: 219, endPoint x: 1195, endPoint y: 528, distance: 309.8
click at [1195, 528] on div "Results are in! 2 Majority Voted 6 / 6 Average 2.17 Confidence 83 % 5 x 2 1 x 3" at bounding box center [1192, 404] width 227 height 446
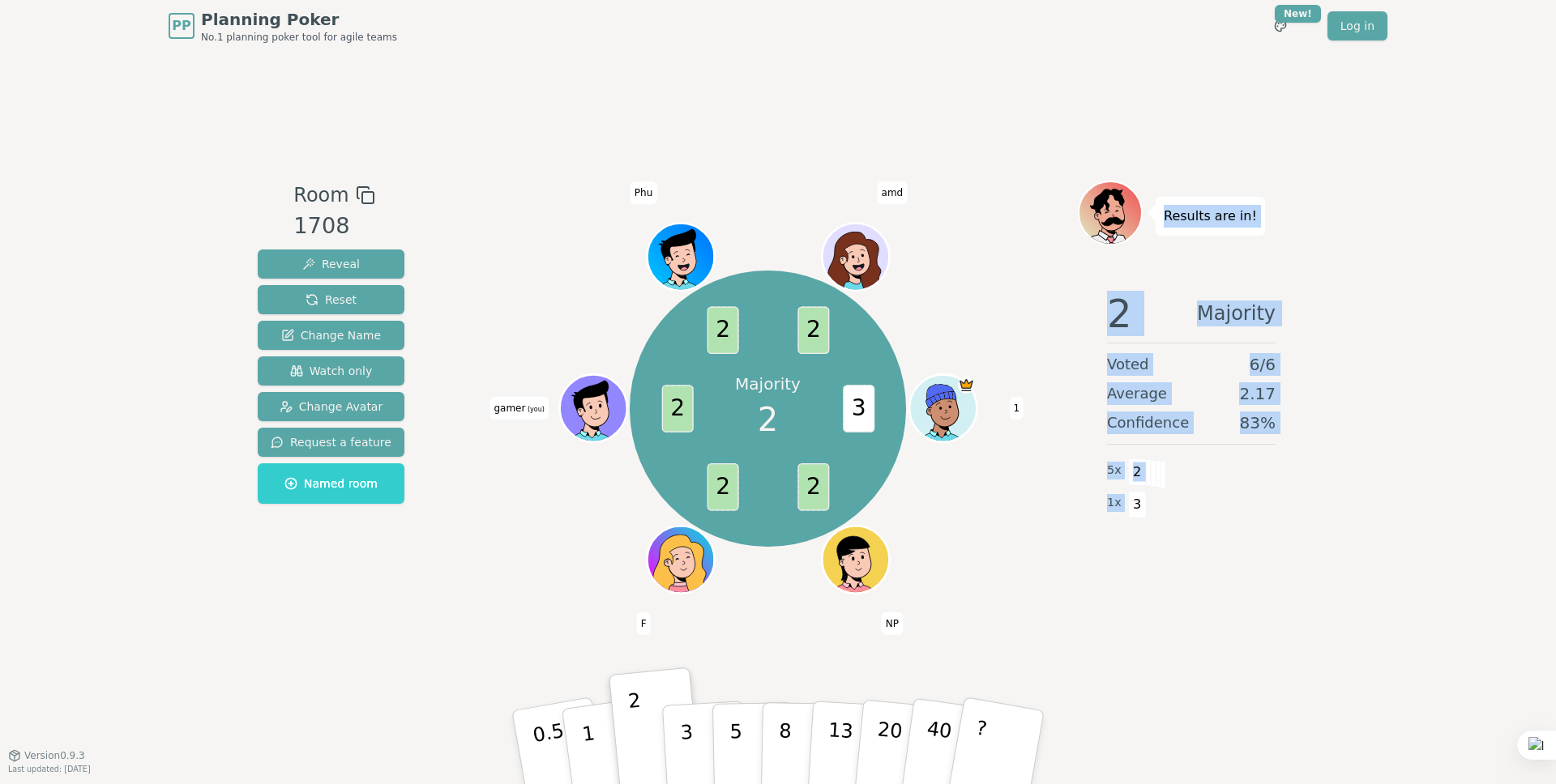
click at [1148, 514] on div "1 x 3" at bounding box center [1191, 503] width 168 height 32
drag, startPoint x: 1137, startPoint y: 506, endPoint x: 1170, endPoint y: 197, distance: 310.8
click at [1170, 197] on div "Results are in! 2 Majority Voted 6 / 6 Average 2.17 Confidence 83 % 5 x 2 1 x 3" at bounding box center [1192, 404] width 227 height 446
click at [1159, 186] on div at bounding box center [1159, 186] width 0 height 0
drag, startPoint x: 1162, startPoint y: 203, endPoint x: 1146, endPoint y: 471, distance: 268.5
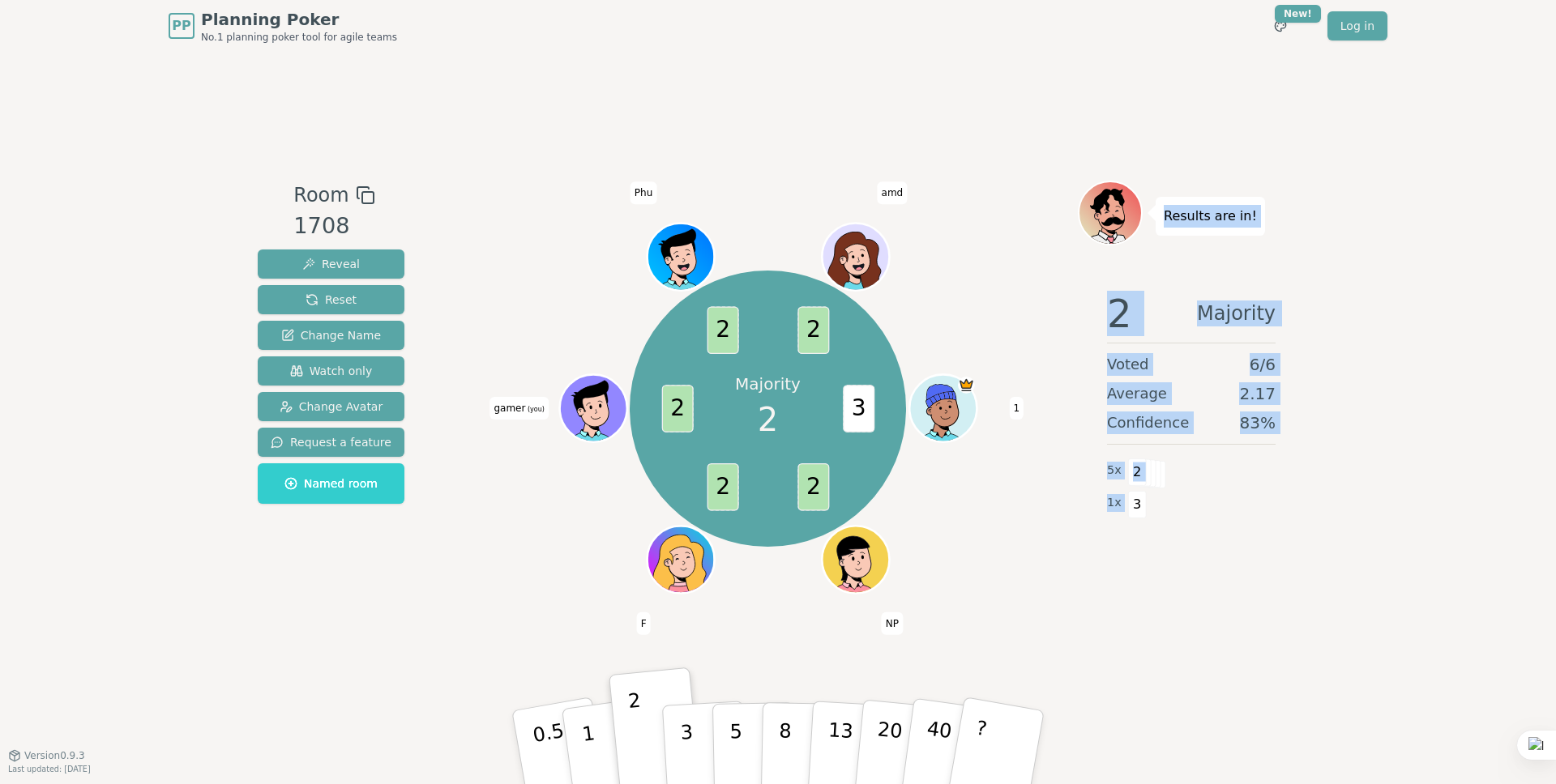
click at [1190, 509] on div "Results are in! 2 Majority Voted 6 / 6 Average 2.17 Confidence 83 % 5 x 2 1 x 3" at bounding box center [1192, 404] width 227 height 446
click at [1146, 471] on span at bounding box center [1142, 473] width 19 height 27
drag, startPoint x: 1135, startPoint y: 506, endPoint x: 1156, endPoint y: 193, distance: 313.7
click at [1155, 193] on div "Results are in! 2 Majority Voted 6 / 6 Average 2.17 Confidence 83 % 5 x 2 1 x 3" at bounding box center [1192, 404] width 227 height 446
click at [1172, 218] on p "Results are in!" at bounding box center [1210, 216] width 93 height 23
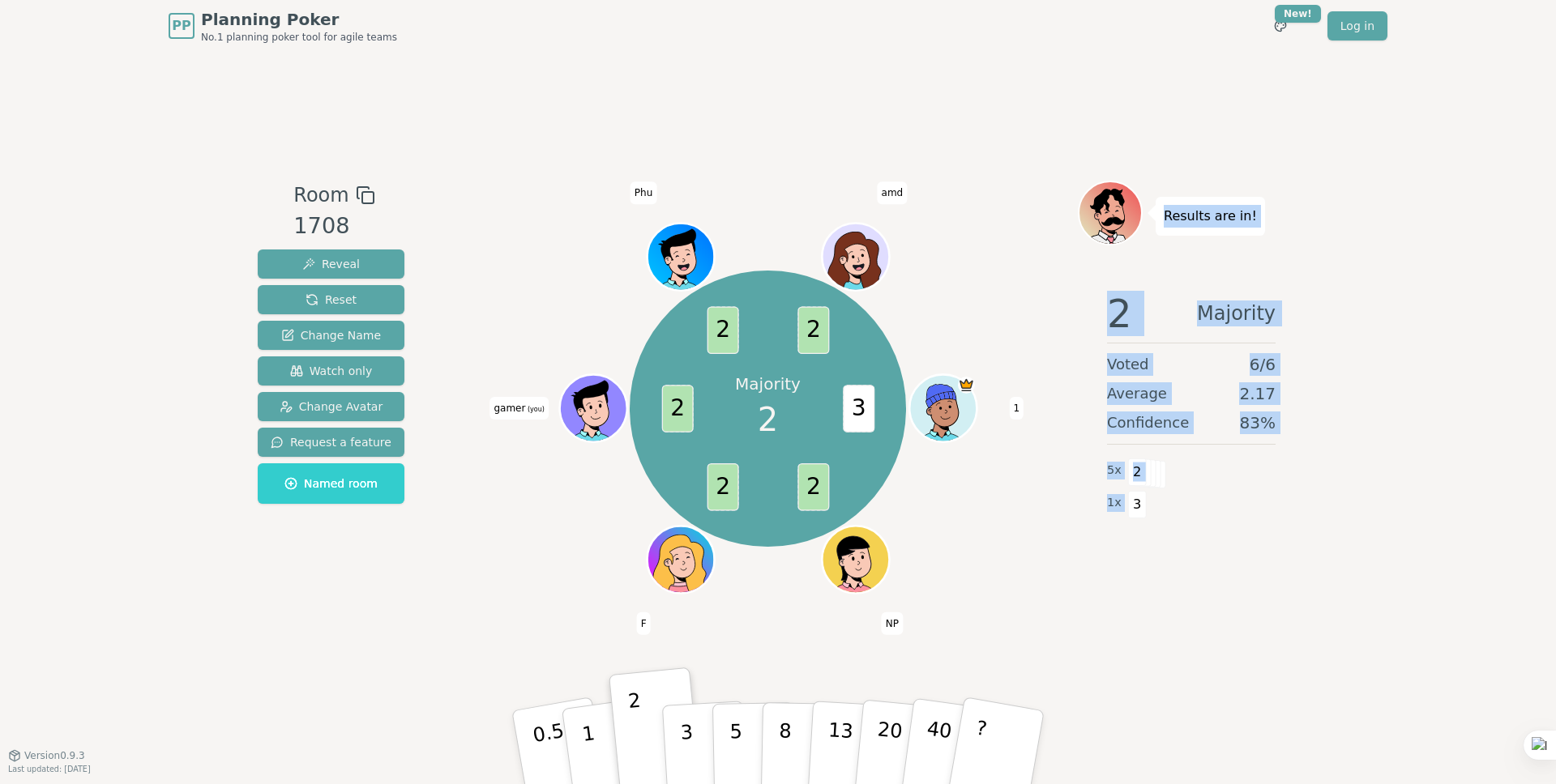
drag, startPoint x: 1167, startPoint y: 214, endPoint x: 1147, endPoint y: 522, distance: 308.6
click at [1147, 522] on div "Results are in! 2 Majority Voted 6 / 6 Average 2.17 Confidence 83 % 5 x 2 1 x 3" at bounding box center [1192, 404] width 227 height 446
click at [1131, 503] on span "3" at bounding box center [1137, 505] width 19 height 27
drag, startPoint x: 1138, startPoint y: 506, endPoint x: 1165, endPoint y: 209, distance: 298.2
click at [1165, 209] on div "Results are in! 2 Majority Voted 6 / 6 Average 2.17 Confidence 83 % 5 x 2 1 x 3" at bounding box center [1192, 404] width 227 height 446
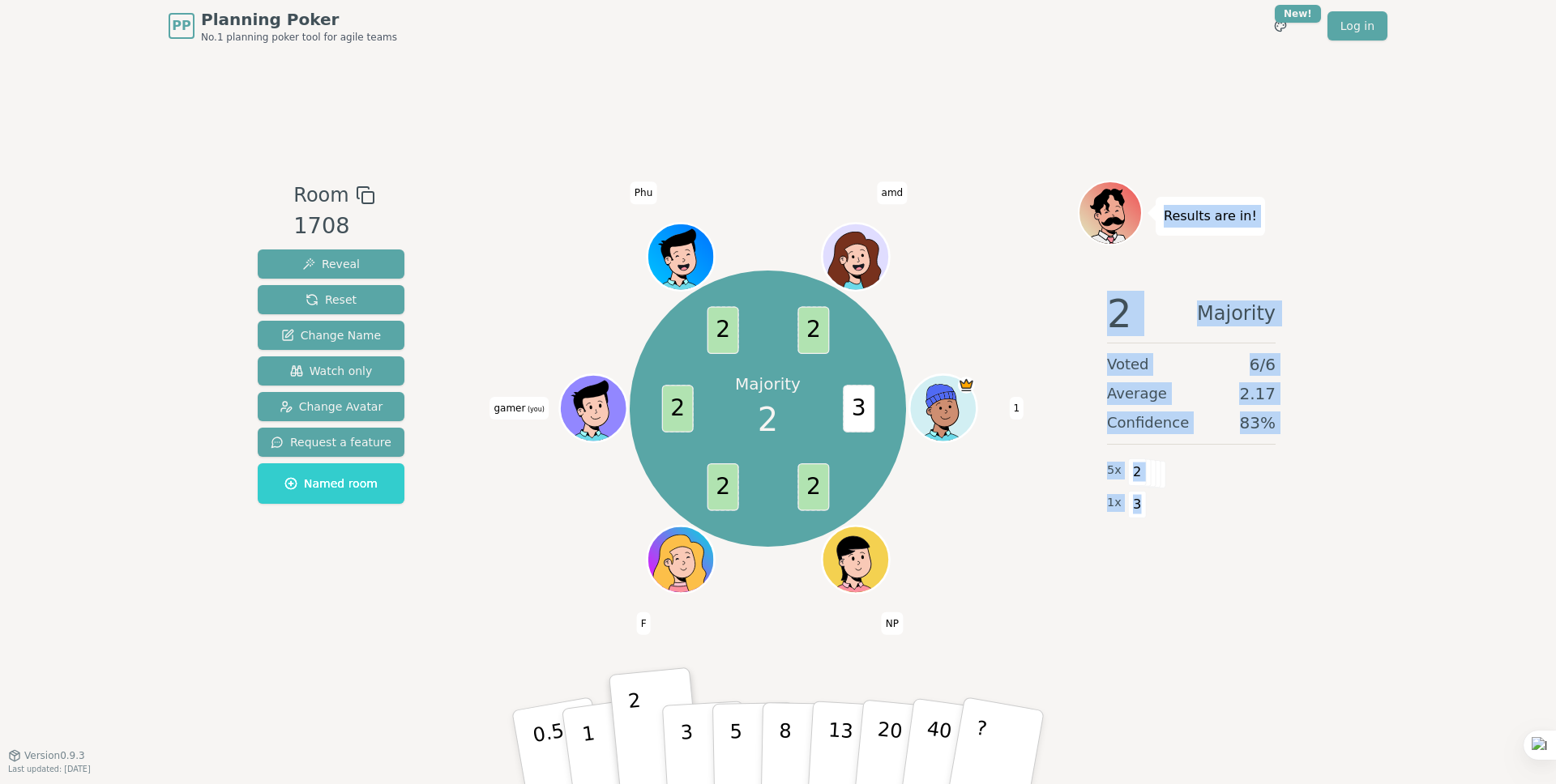
click at [1165, 209] on p "Results are in!" at bounding box center [1210, 216] width 93 height 23
drag, startPoint x: 1169, startPoint y: 223, endPoint x: 1138, endPoint y: 504, distance: 282.7
click at [1138, 504] on div "Results are in! 2 Majority Voted 6 / 6 Average 2.17 Confidence 83 % 5 x 2 1 x 3" at bounding box center [1192, 404] width 227 height 446
click at [1138, 504] on span "3" at bounding box center [1137, 505] width 19 height 27
drag, startPoint x: 1139, startPoint y: 506, endPoint x: 1159, endPoint y: 213, distance: 293.7
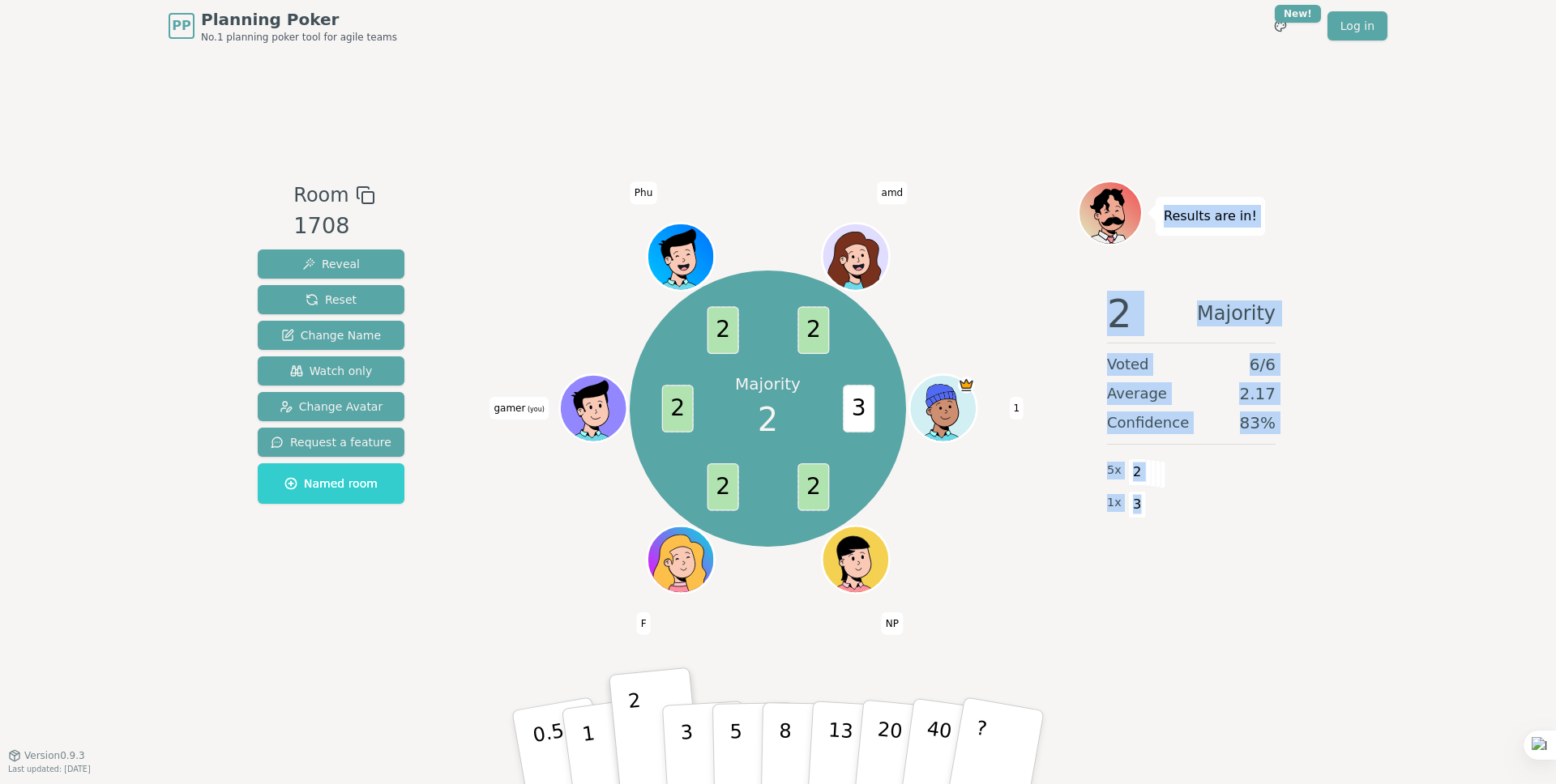
click at [1159, 213] on div "Results are in! 2 Majority Voted 6 / 6 Average 2.17 Confidence 83 % 5 x 2 1 x 3" at bounding box center [1192, 404] width 227 height 446
click at [1159, 213] on div "Results are in!" at bounding box center [1211, 217] width 109 height 39
drag, startPoint x: 1164, startPoint y: 209, endPoint x: 1138, endPoint y: 519, distance: 311.1
click at [1138, 519] on div "Results are in! 2 Majority Voted 6 / 6 Average 2.17 Confidence 83 % 5 x 2 1 x 3" at bounding box center [1192, 404] width 227 height 446
click at [1153, 380] on div "2 Majority Voted 6 / 6 Average 2.17 Confidence 83 % 5 x 2 1 x 3" at bounding box center [1192, 439] width 227 height 324
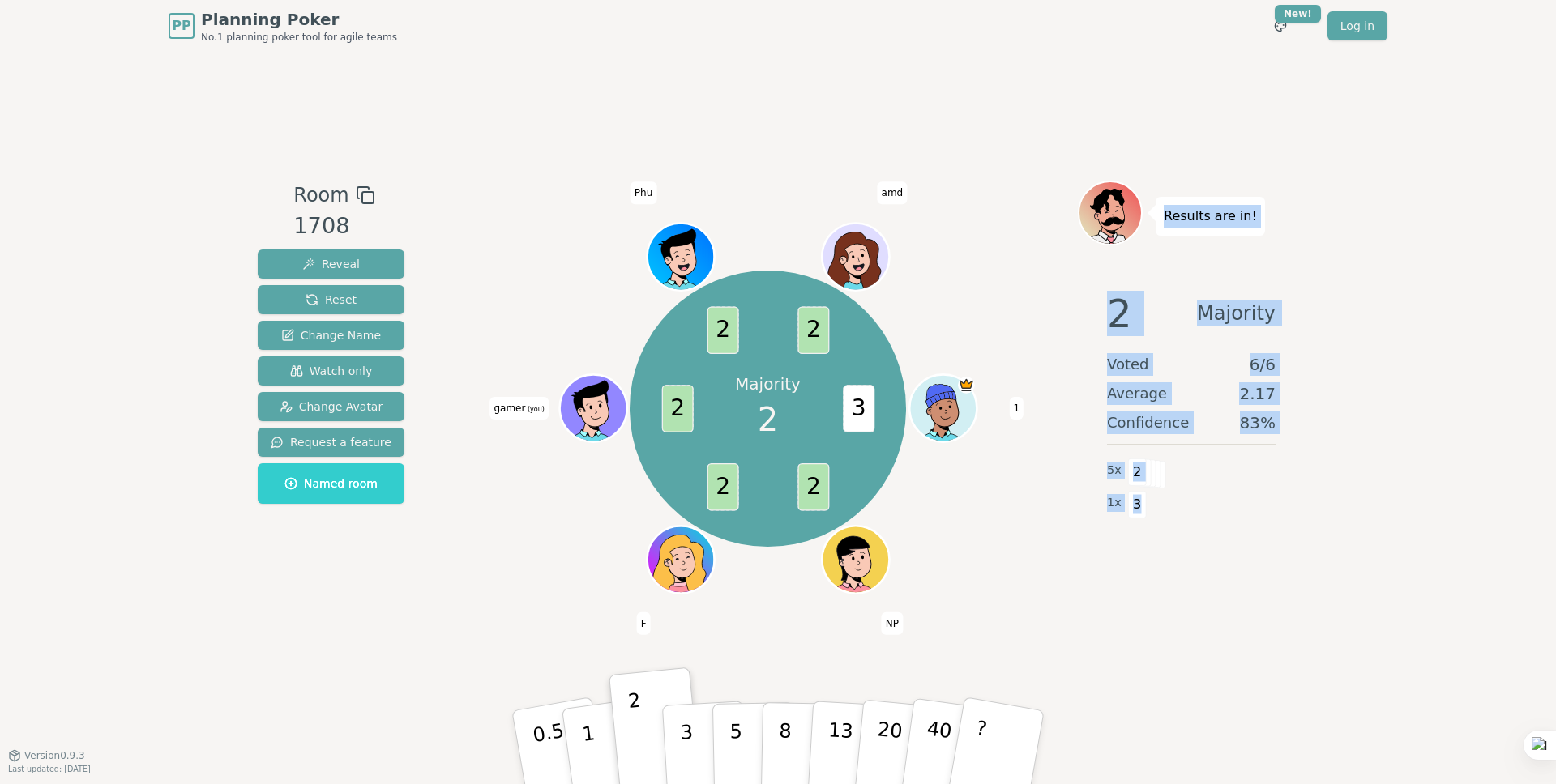
drag, startPoint x: 1166, startPoint y: 215, endPoint x: 1136, endPoint y: 512, distance: 298.5
click at [1136, 512] on div "Results are in! 2 Majority Voted 6 / 6 Average 2.17 Confidence 83 % 5 x 2 1 x 3" at bounding box center [1192, 404] width 227 height 446
click at [1136, 512] on span "3" at bounding box center [1137, 505] width 19 height 27
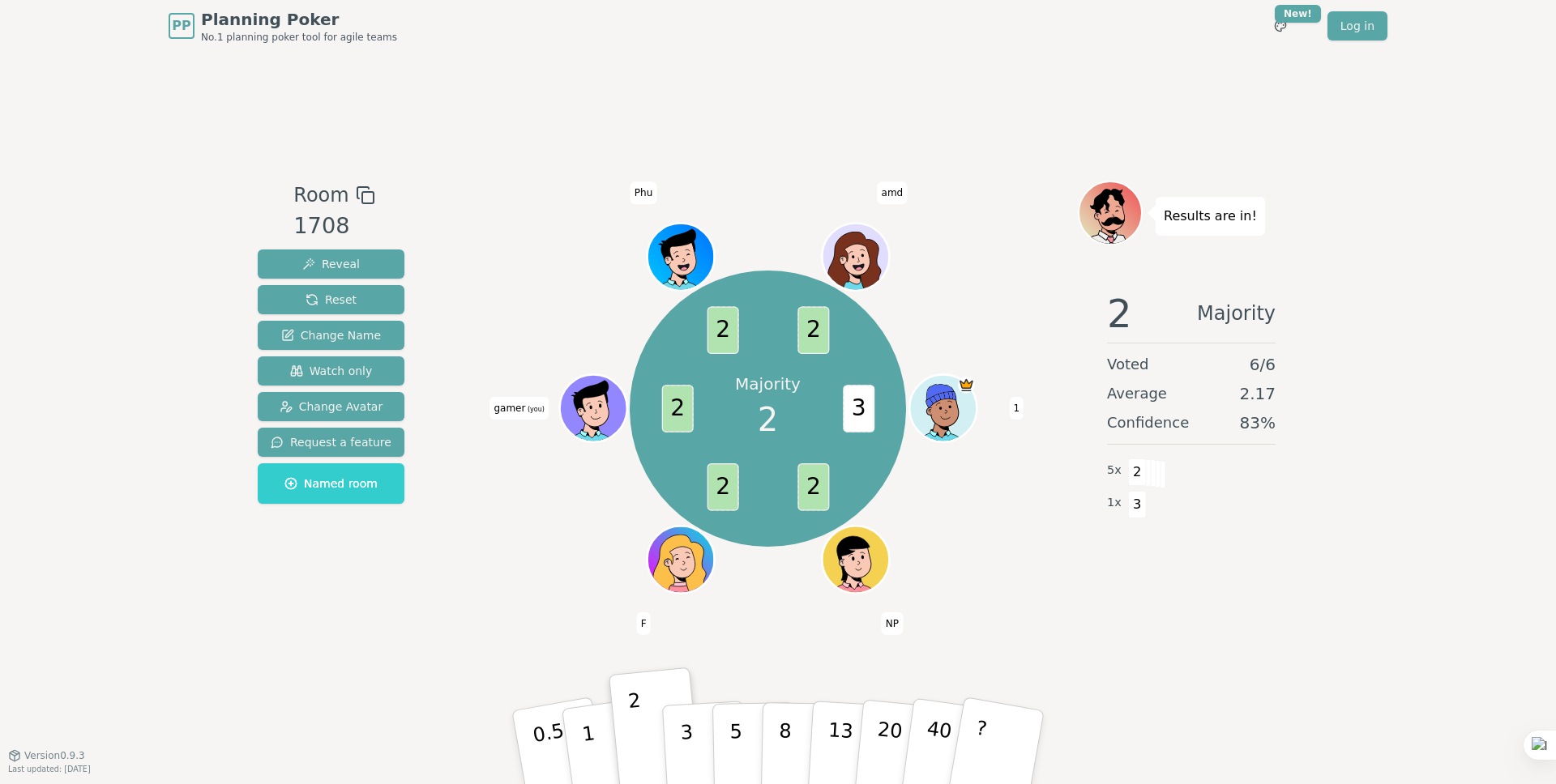
click at [1136, 506] on span "3" at bounding box center [1137, 505] width 19 height 27
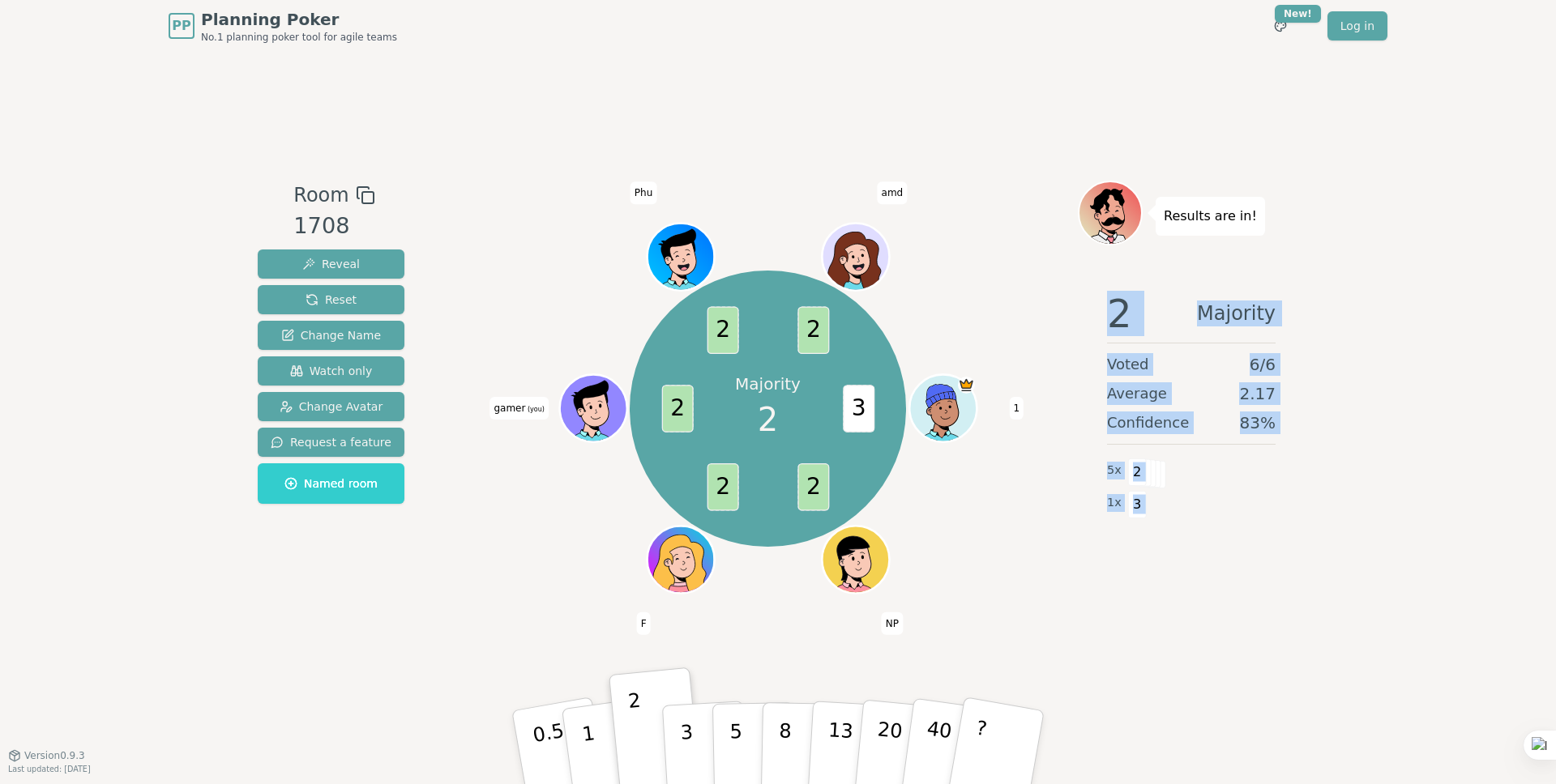
drag, startPoint x: 1136, startPoint y: 506, endPoint x: 1153, endPoint y: 220, distance: 286.5
click at [1153, 220] on div "Results are in! 2 Majority Voted 6 / 6 Average 2.17 Confidence 83 % 5 x 2 1 x 3" at bounding box center [1192, 404] width 227 height 446
drag, startPoint x: 1153, startPoint y: 220, endPoint x: 1160, endPoint y: 216, distance: 8.1
click at [1156, 220] on div "Results are in!" at bounding box center [1211, 217] width 109 height 39
drag, startPoint x: 1160, startPoint y: 215, endPoint x: 1136, endPoint y: 509, distance: 295.0
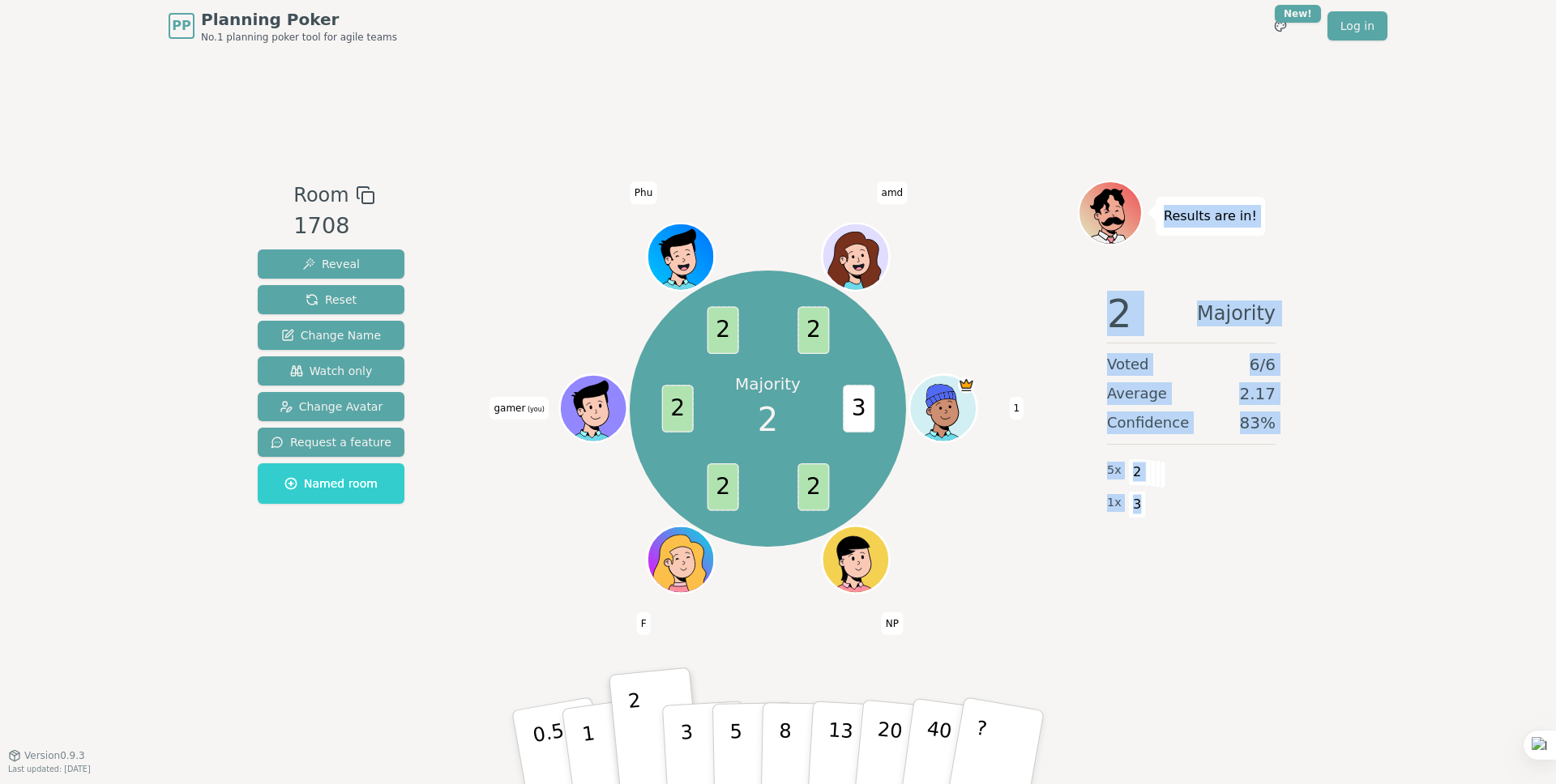
click at [1136, 509] on div "Results are in! 2 Majority Voted 6 / 6 Average 2.17 Confidence 83 % 5 x 2 1 x 3" at bounding box center [1192, 404] width 227 height 446
click at [1190, 358] on div "Voted 6 / 6" at bounding box center [1191, 365] width 168 height 23
drag, startPoint x: 1171, startPoint y: 225, endPoint x: 1136, endPoint y: 512, distance: 289.1
click at [1136, 512] on div "Results are in! 2 Majority Voted 6 / 6 Average 2.17 Confidence 83 % 5 x 2 1 x 3" at bounding box center [1192, 404] width 227 height 446
click at [1136, 512] on span "3" at bounding box center [1137, 505] width 19 height 27
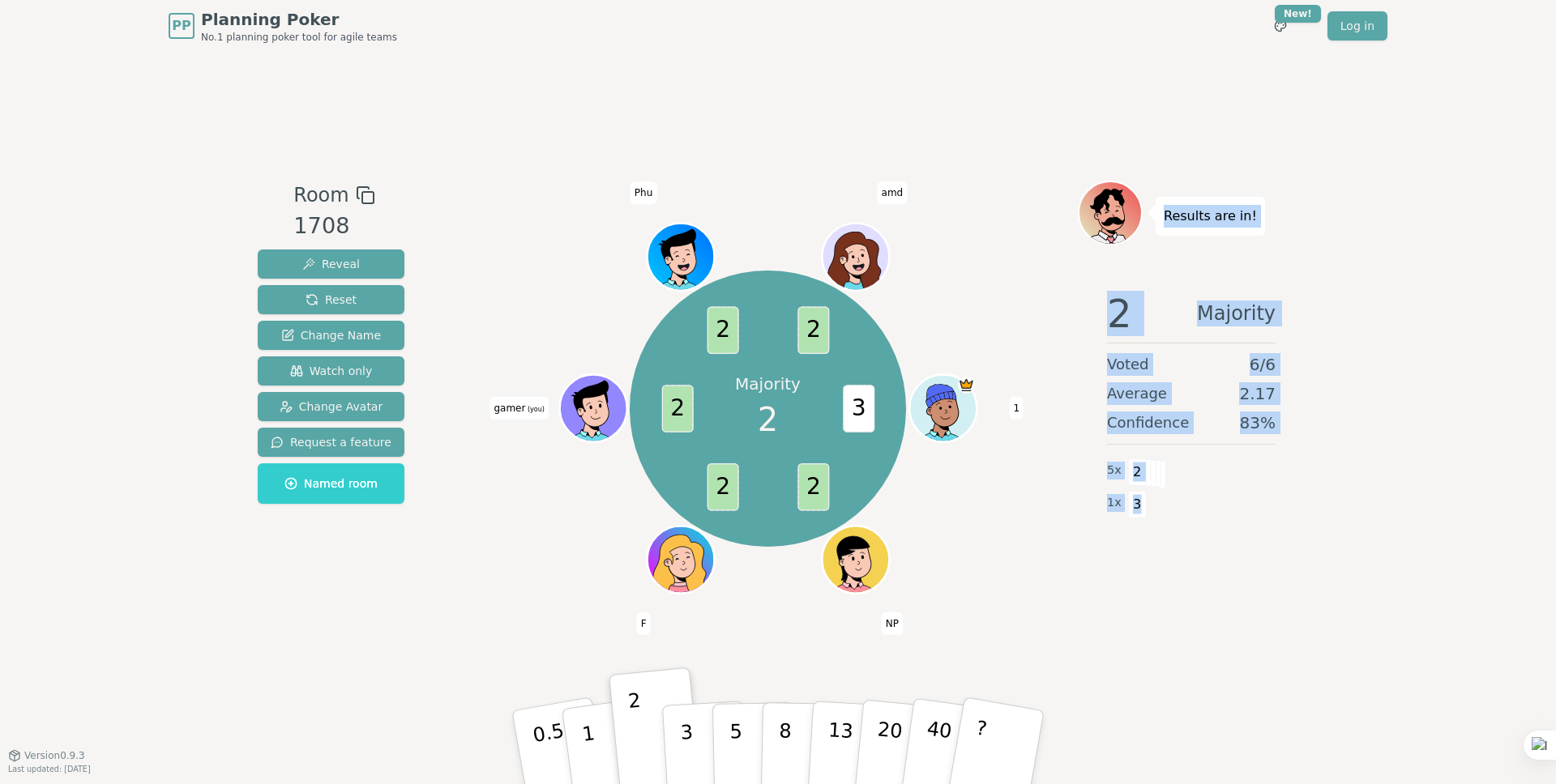
drag, startPoint x: 1136, startPoint y: 508, endPoint x: 1166, endPoint y: 203, distance: 306.5
click at [1166, 203] on div "Results are in! 2 Majority Voted 6 / 6 Average 2.17 Confidence 83 % 5 x 2 1 x 3" at bounding box center [1192, 404] width 227 height 446
click at [1156, 186] on div at bounding box center [1156, 186] width 0 height 0
click at [1161, 214] on div "Results are in!" at bounding box center [1211, 217] width 109 height 39
drag, startPoint x: 1165, startPoint y: 213, endPoint x: 1139, endPoint y: 517, distance: 305.1
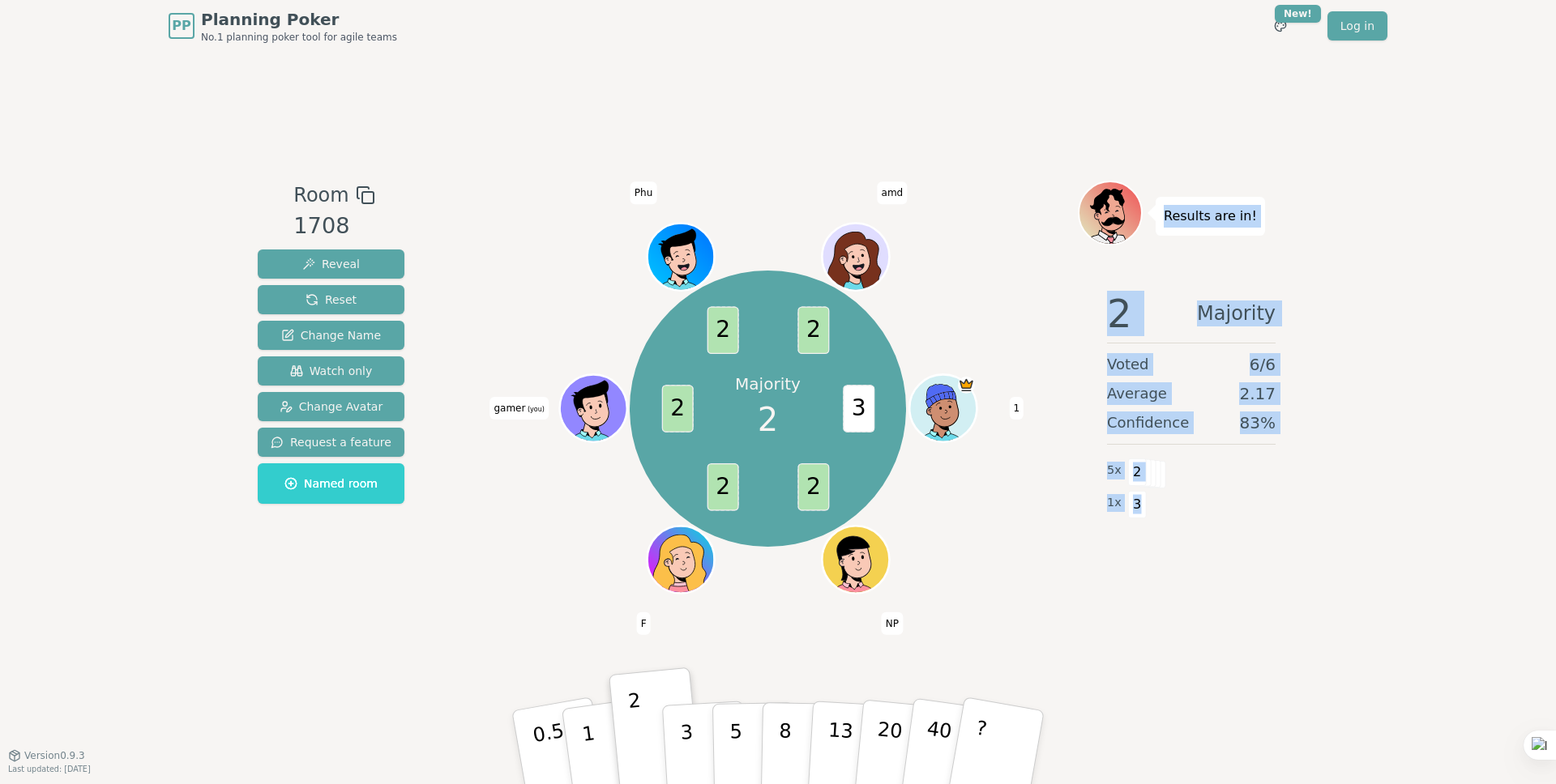
click at [1139, 517] on div "Results are in! 2 Majority Voted 6 / 6 Average 2.17 Confidence 83 % 5 x 2 1 x 3" at bounding box center [1192, 404] width 227 height 446
click at [1222, 336] on div "2 Majority Voted 6 / 6 Average 2.17 Confidence 83 % 5 x 2 1 x 3" at bounding box center [1192, 439] width 227 height 324
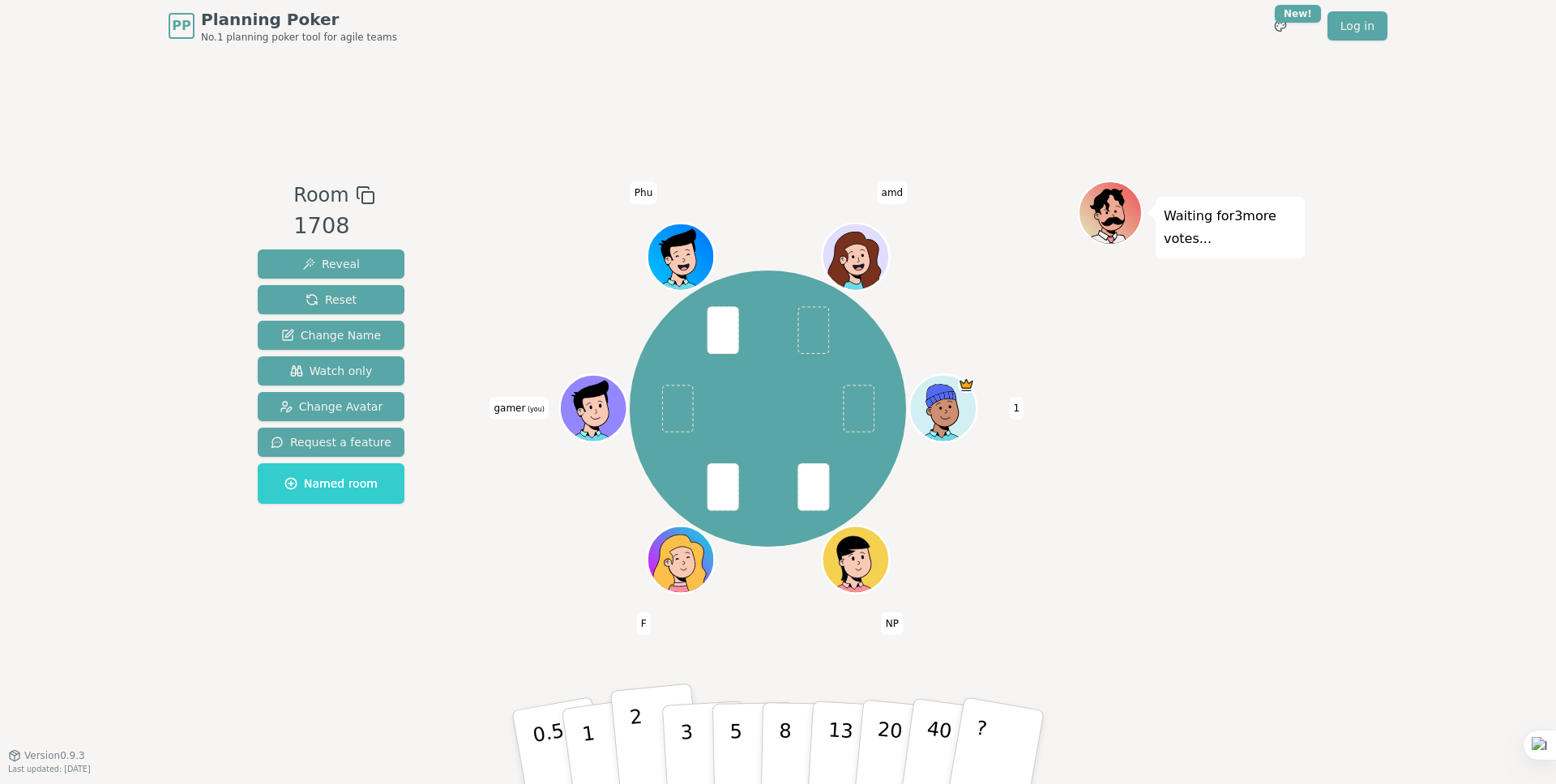
click at [639, 743] on p "2" at bounding box center [639, 749] width 21 height 88
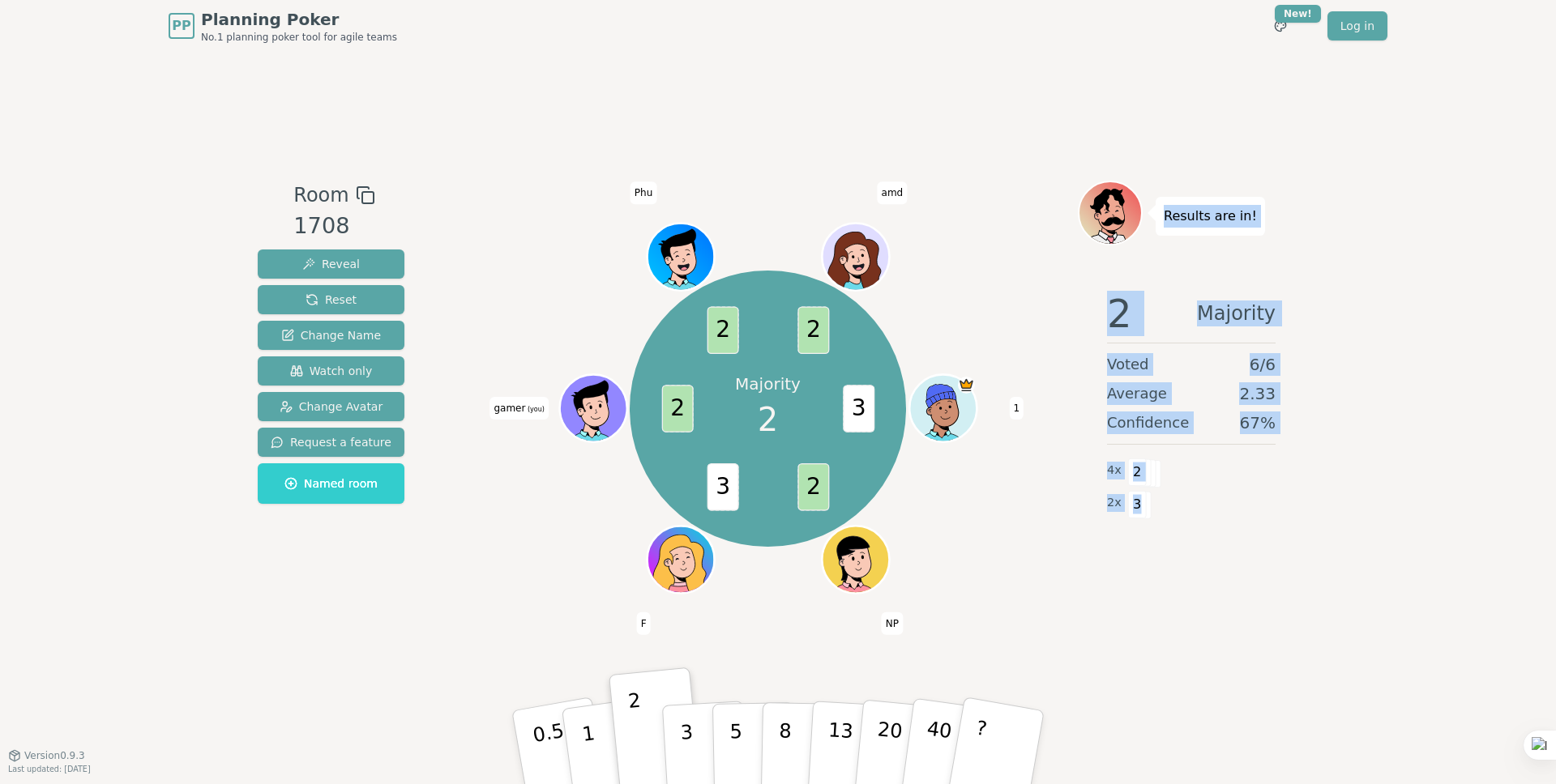
drag, startPoint x: 1162, startPoint y: 217, endPoint x: 1132, endPoint y: 501, distance: 285.6
click at [1133, 503] on div "Results are in! 2 Majority Voted 6 / 6 Average 2.33 Confidence 67 % 4 x 2 2 x 3" at bounding box center [1192, 404] width 227 height 446
click at [1135, 501] on span "3" at bounding box center [1137, 505] width 19 height 27
drag, startPoint x: 1141, startPoint y: 501, endPoint x: 1167, endPoint y: 211, distance: 291.2
click at [1167, 211] on div "Results are in! 2 Majority Voted 6 / 6 Average 2.33 Confidence 67 % 4 x 2 2 x 3" at bounding box center [1192, 404] width 227 height 446
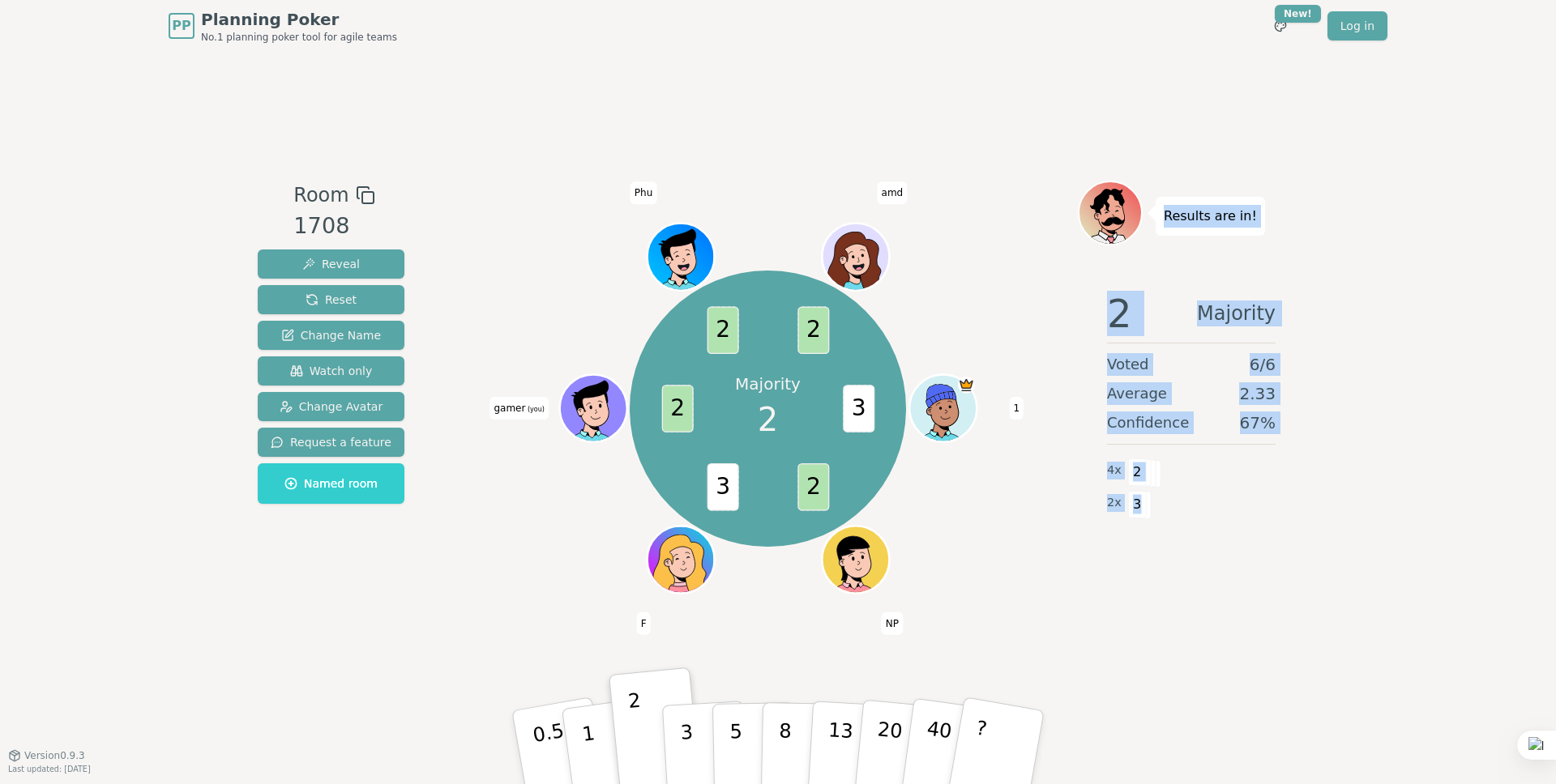
click at [1167, 211] on p "Results are in!" at bounding box center [1210, 216] width 93 height 23
drag, startPoint x: 1184, startPoint y: 240, endPoint x: 1146, endPoint y: 501, distance: 263.8
click at [1159, 506] on div "Results are in! 2 Majority Voted 6 / 6 Average 2.33 Confidence 67 % 4 x 2 2 x 3" at bounding box center [1192, 404] width 227 height 446
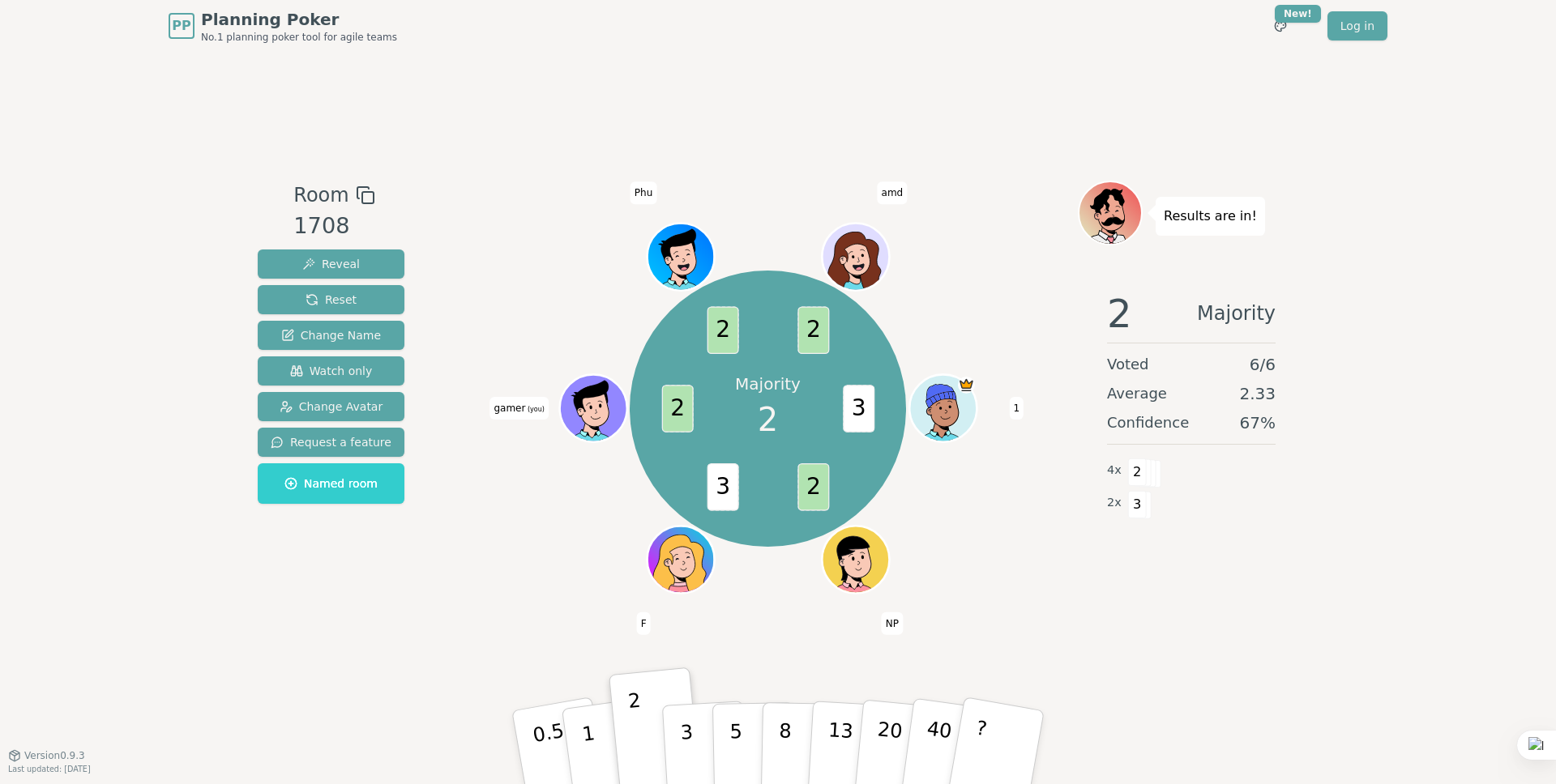
click at [1146, 501] on span at bounding box center [1142, 506] width 19 height 27
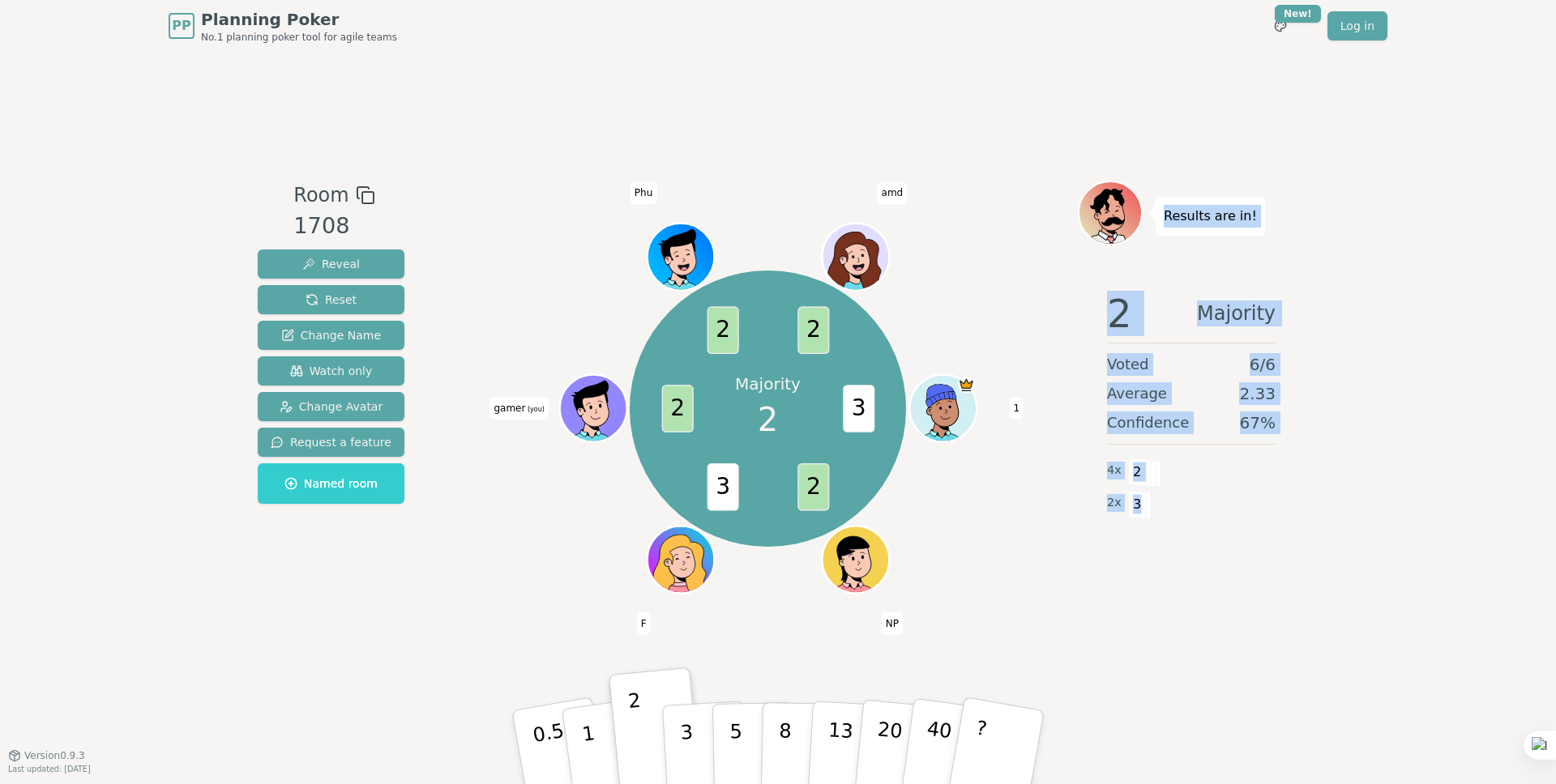
drag, startPoint x: 1141, startPoint y: 502, endPoint x: 1162, endPoint y: 212, distance: 290.8
click at [1162, 212] on div "Results are in! 2 Majority Voted 6 / 6 Average 2.33 Confidence 67 % 4 x 2 2 x 3" at bounding box center [1192, 404] width 227 height 446
click at [1162, 212] on div "Results are in!" at bounding box center [1211, 217] width 109 height 39
drag, startPoint x: 1193, startPoint y: 336, endPoint x: 1140, endPoint y: 514, distance: 185.7
click at [1141, 515] on div "Results are in! 2 Majority Voted 6 / 6 Average 2.33 Confidence 67 % 4 x 2 2 x 3" at bounding box center [1192, 404] width 227 height 446
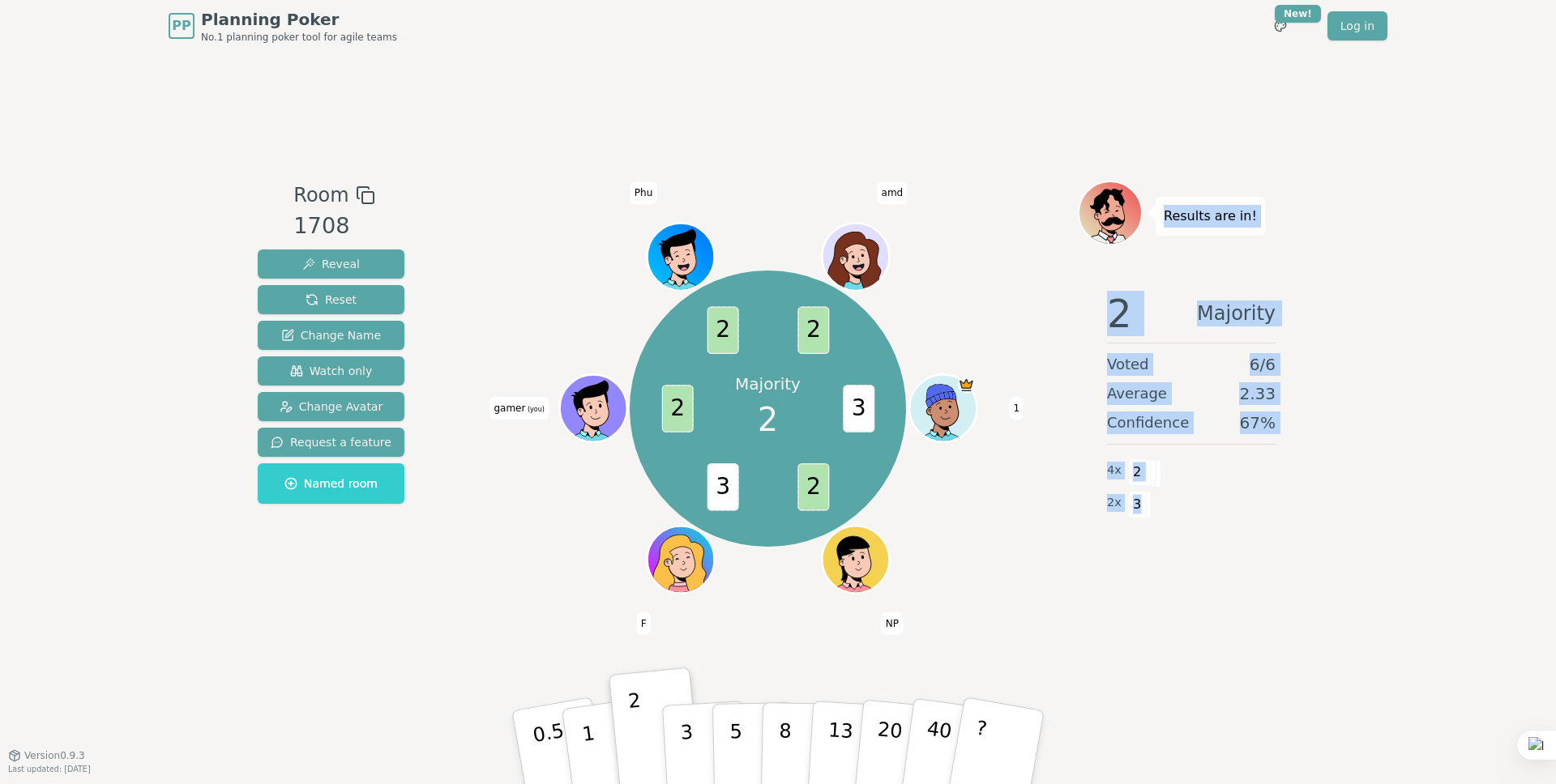
click at [1170, 496] on div "2 x 3" at bounding box center [1191, 503] width 168 height 32
drag, startPoint x: 1164, startPoint y: 224, endPoint x: 1155, endPoint y: 527, distance: 303.1
click at [1155, 527] on div "Results are in! 2 Majority Voted 6 / 6 Average 2.33 Confidence 67 % 4 x 2 2 x 3" at bounding box center [1192, 404] width 227 height 446
click at [1231, 494] on div "2 x 3" at bounding box center [1191, 503] width 168 height 32
drag, startPoint x: 1210, startPoint y: 272, endPoint x: 1188, endPoint y: 500, distance: 229.1
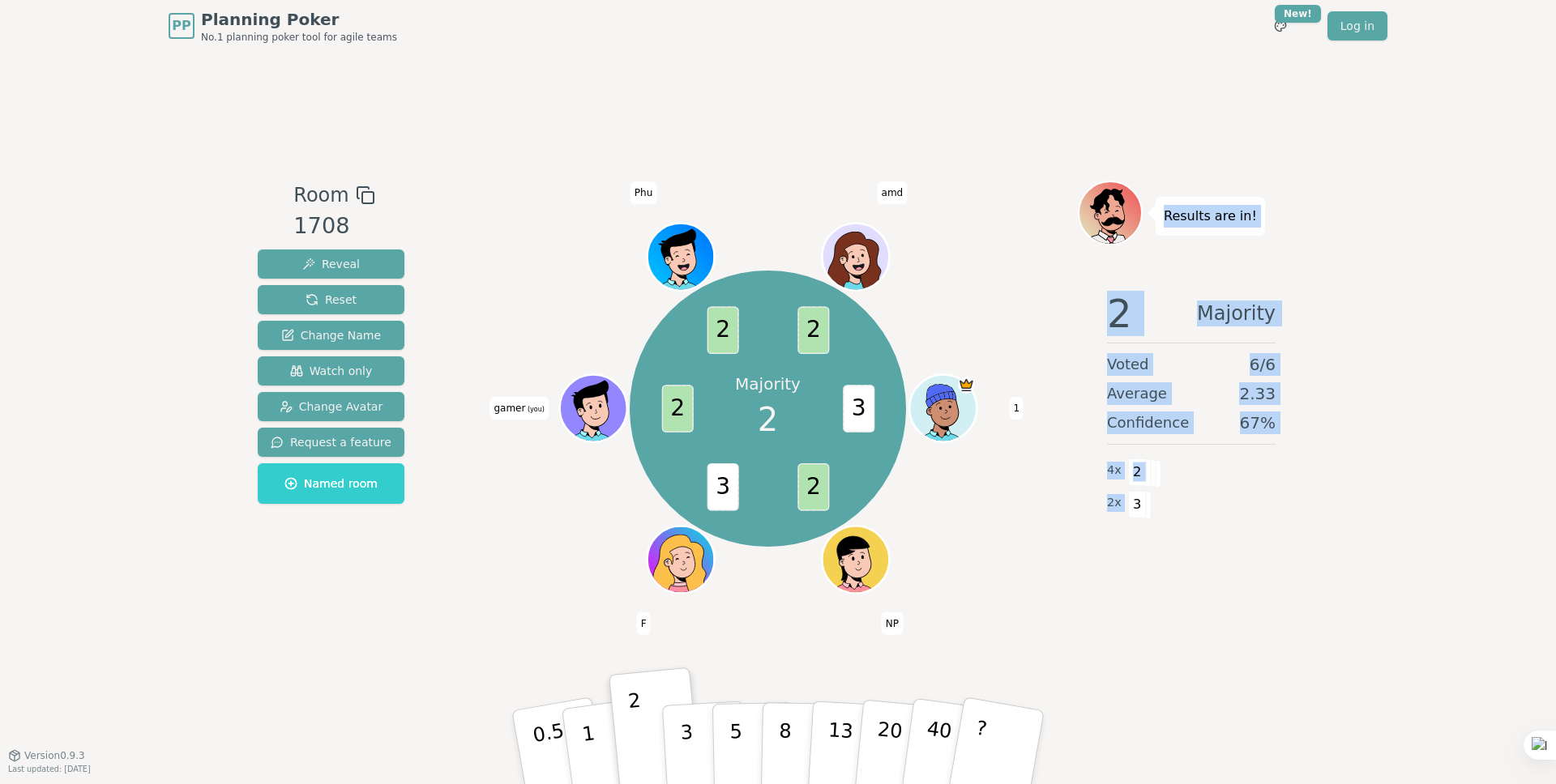
click at [1153, 522] on div "Results are in! 2 Majority Voted 6 / 6 Average 2.33 Confidence 67 % 4 x 2 2 x 3" at bounding box center [1192, 404] width 227 height 446
click at [1222, 487] on div "2 x 3" at bounding box center [1191, 503] width 168 height 32
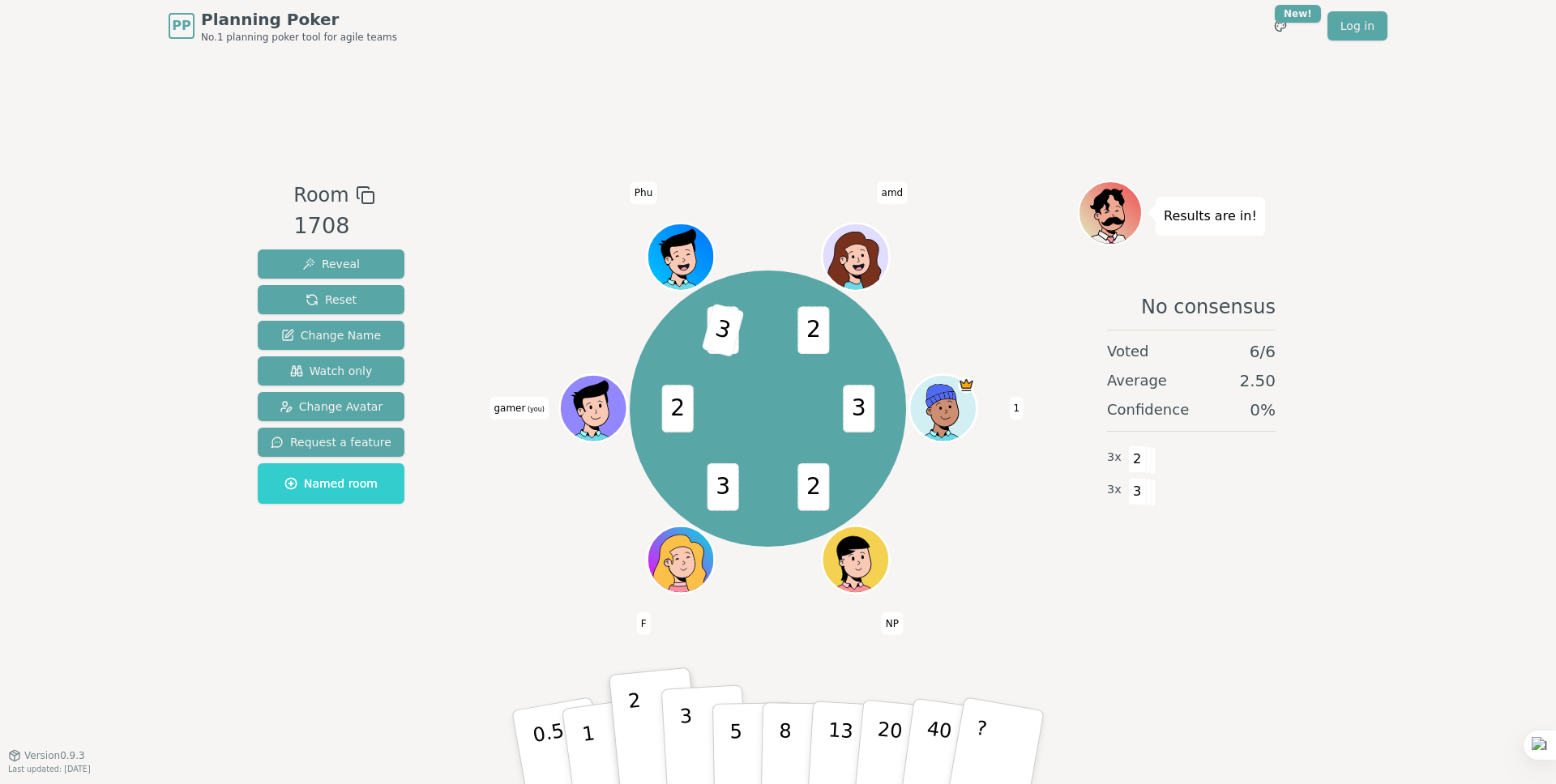
click at [698, 722] on button "3" at bounding box center [705, 748] width 88 height 126
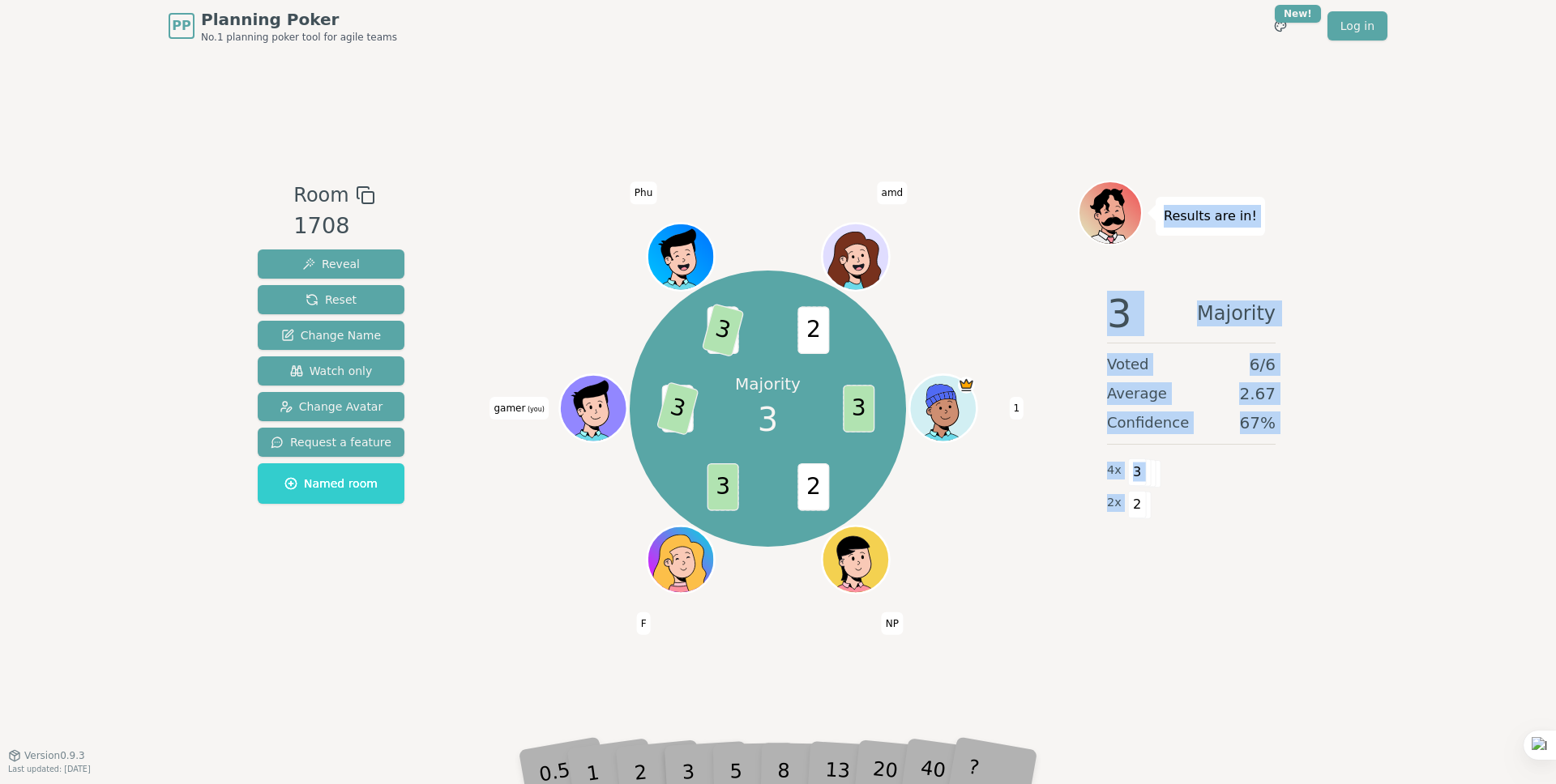
drag, startPoint x: 1185, startPoint y: 327, endPoint x: 1207, endPoint y: 542, distance: 216.1
click at [1196, 546] on div "Results are in! 3 Majority Voted 6 / 6 Average 2.67 Confidence 67 % 4 x 3 2 x 2" at bounding box center [1192, 404] width 227 height 446
click at [1222, 529] on div "3 Majority Voted 6 / 6 Average 2.67 Confidence 67 % 4 x 3 2 x 2" at bounding box center [1192, 439] width 227 height 324
drag, startPoint x: 1161, startPoint y: 216, endPoint x: 1174, endPoint y: 524, distance: 308.3
click at [1174, 524] on div "Results are in! 3 Majority Voted 6 / 6 Average 2.83 Confidence 83 % 5 x 3 1 x 2" at bounding box center [1192, 404] width 227 height 446
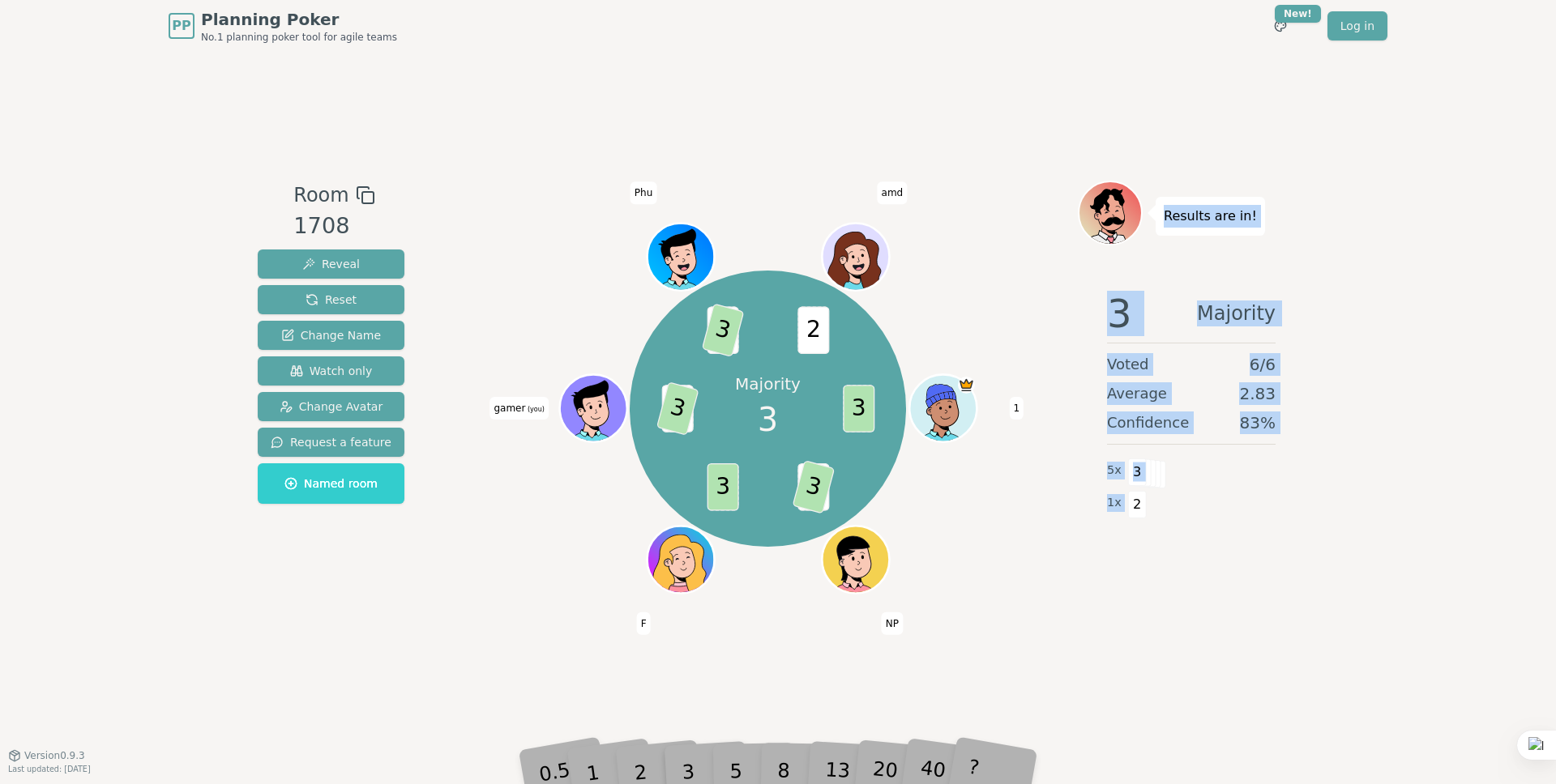
click at [1220, 504] on div "1 x 2" at bounding box center [1191, 503] width 168 height 32
drag, startPoint x: 1169, startPoint y: 232, endPoint x: 1140, endPoint y: 476, distance: 245.7
click at [1140, 476] on div "Results are in! 3 Consensus Voted 6 / 6 Average 3.00 Confidence 100 % 6 x 3" at bounding box center [1192, 404] width 227 height 446
click at [1140, 476] on span "3" at bounding box center [1137, 472] width 19 height 27
drag, startPoint x: 1142, startPoint y: 472, endPoint x: 1164, endPoint y: 219, distance: 254.0
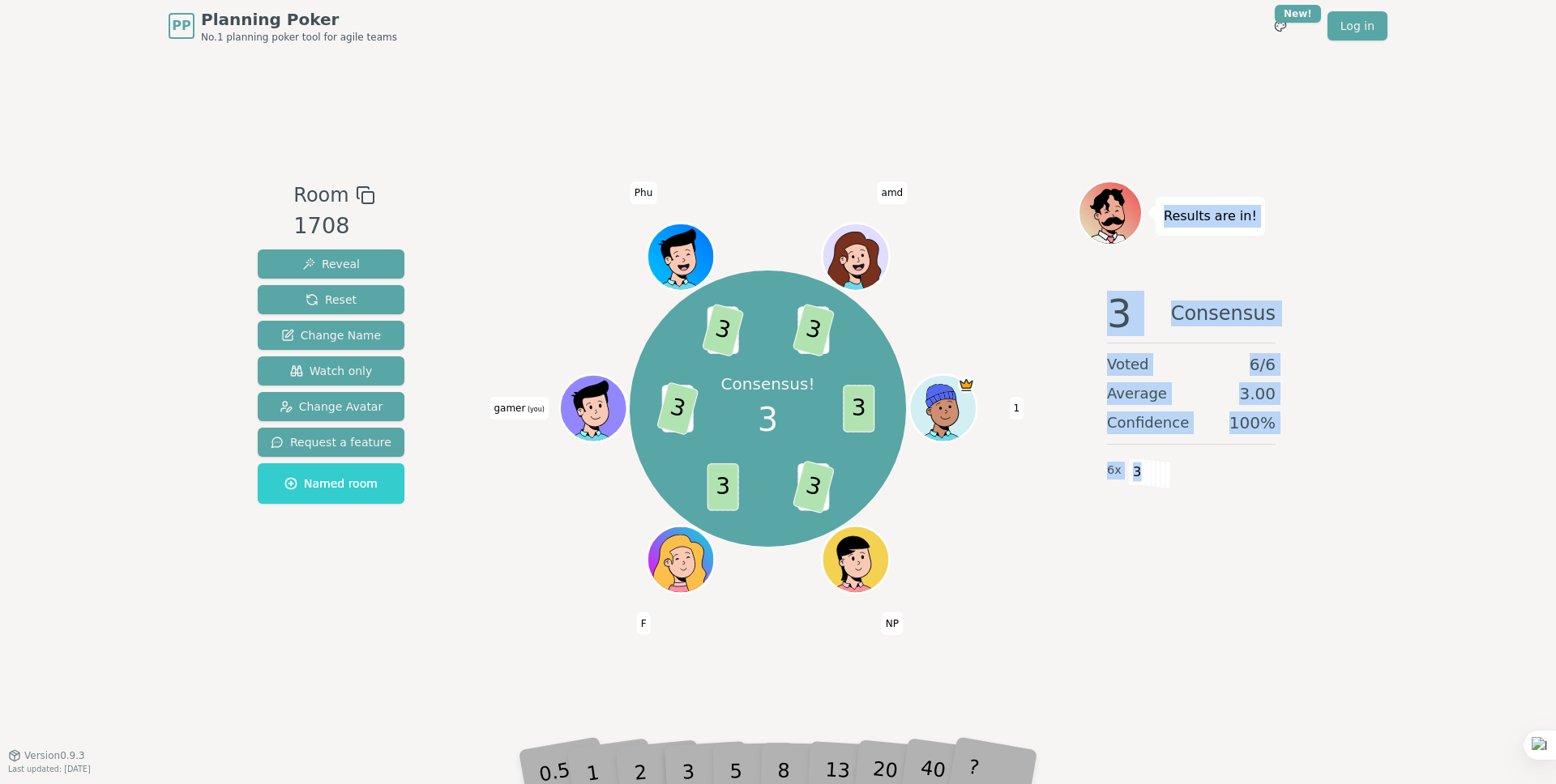
click at [1164, 219] on div "Results are in! 3 Consensus Voted 6 / 6 Average 3.00 Confidence 100 % 6 x 3" at bounding box center [1192, 404] width 227 height 446
click at [1164, 219] on p "Results are in!" at bounding box center [1210, 216] width 93 height 23
drag, startPoint x: 1166, startPoint y: 215, endPoint x: 1136, endPoint y: 481, distance: 267.7
click at [1136, 481] on div "Results are in! 3 Consensus Voted 6 / 6 Average 3.00 Confidence 100 % 6 x 3" at bounding box center [1192, 404] width 227 height 446
click at [1125, 481] on div at bounding box center [1125, 481] width 0 height 0
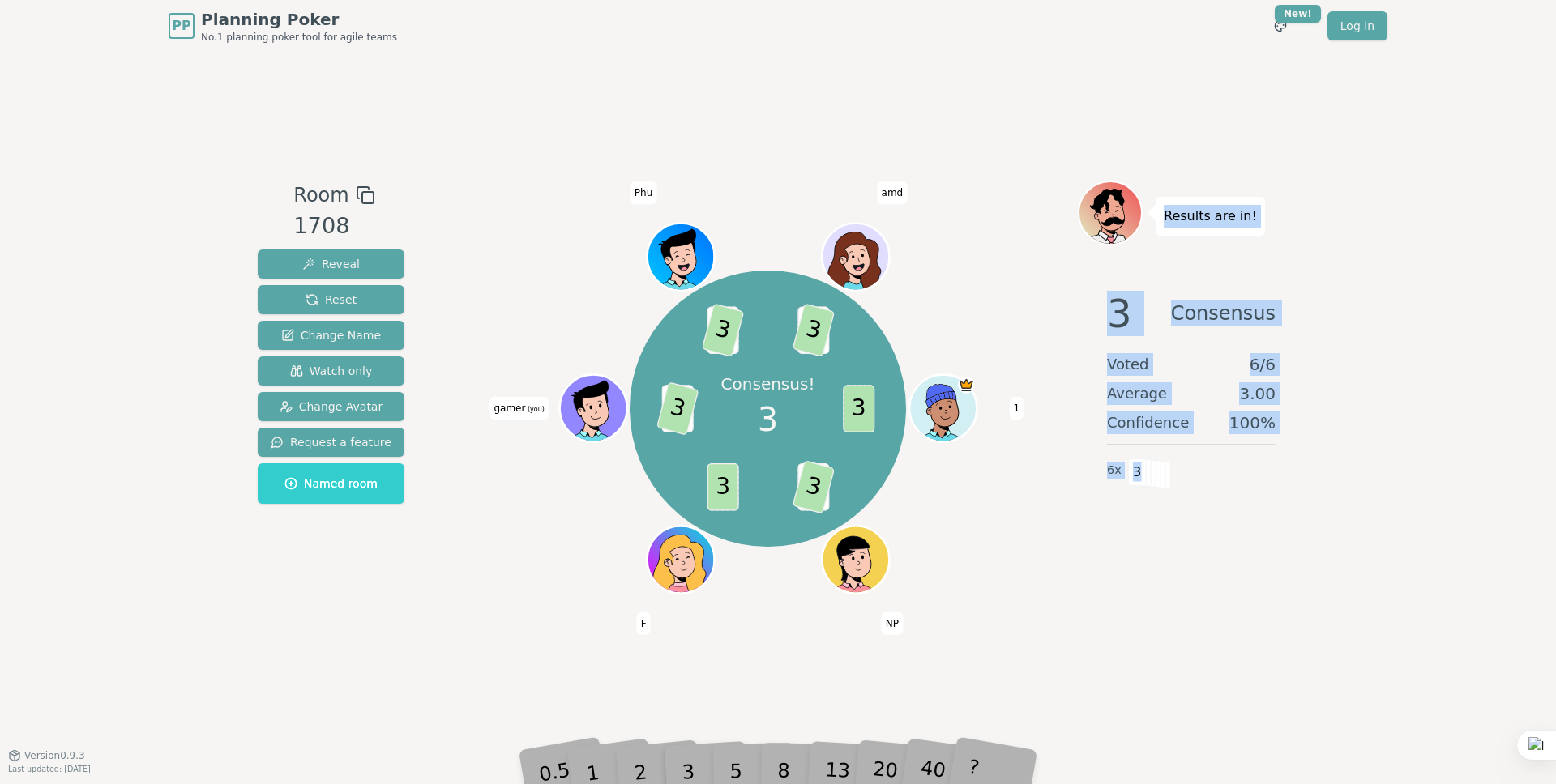
click at [1138, 473] on span "3" at bounding box center [1137, 472] width 19 height 27
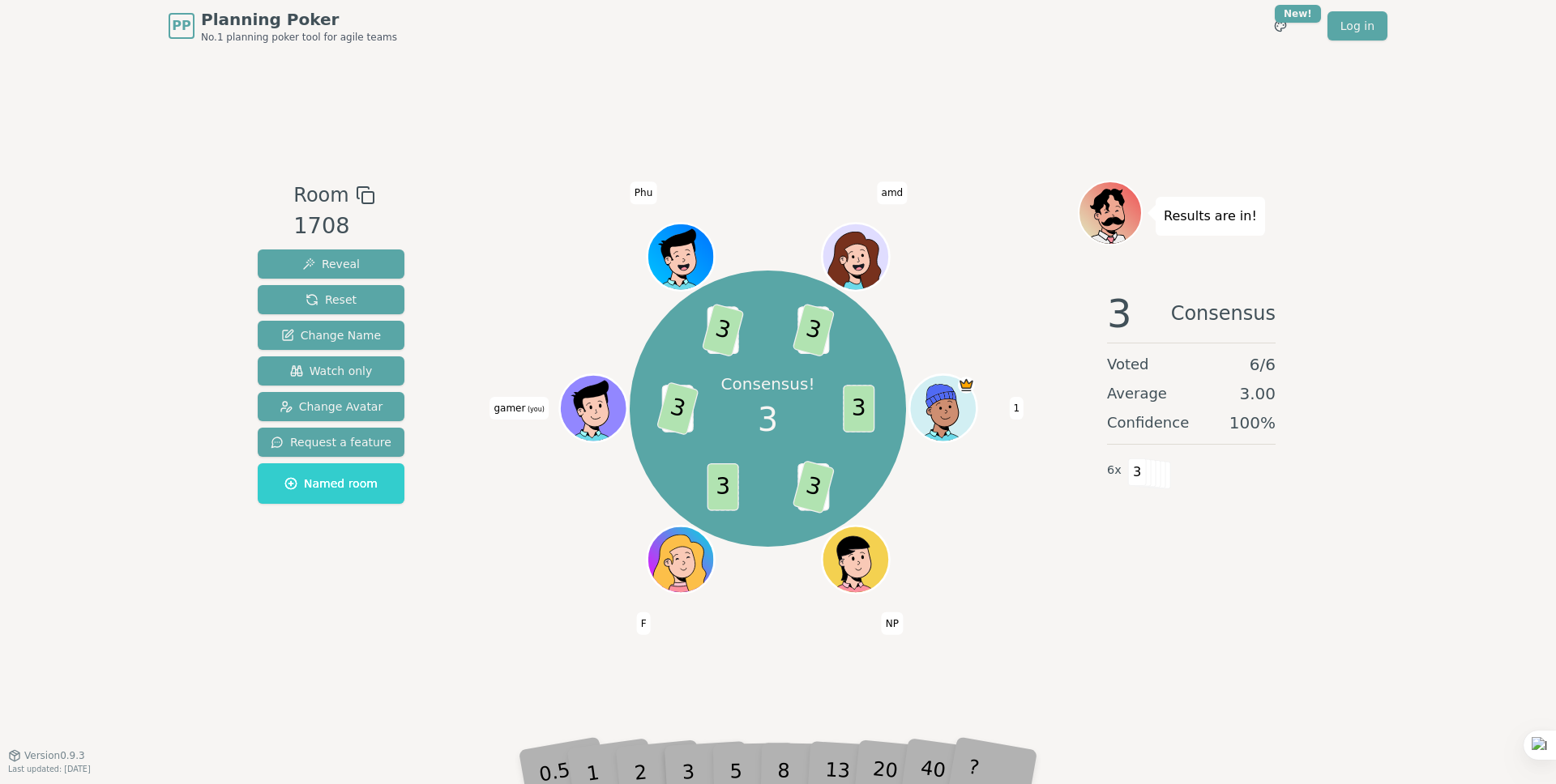
click at [1138, 473] on span "3" at bounding box center [1137, 472] width 19 height 27
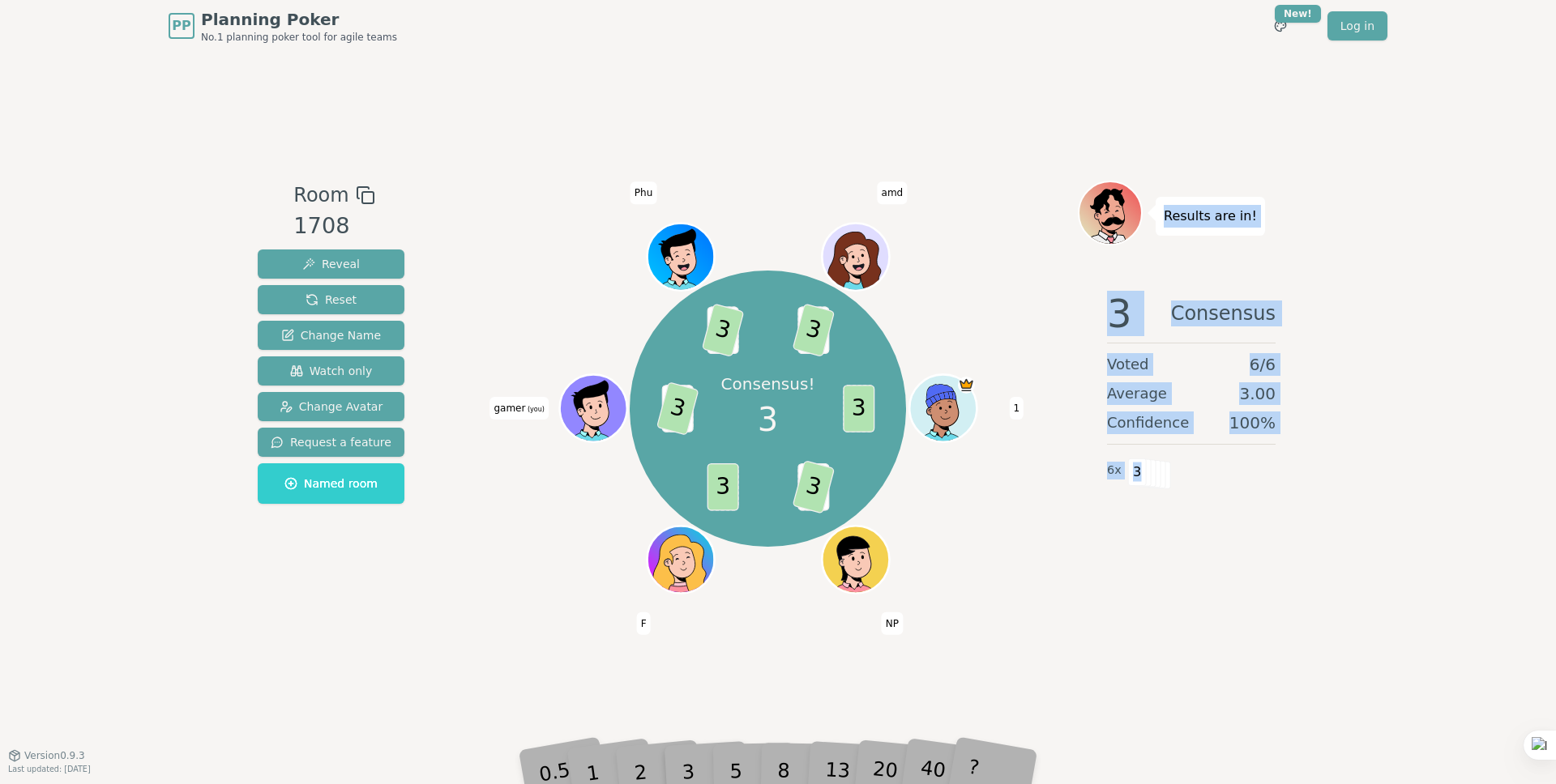
drag, startPoint x: 1142, startPoint y: 472, endPoint x: 1169, endPoint y: 208, distance: 265.4
click at [1169, 208] on div "Results are in! 3 Consensus Voted 6 / 6 Average 3.00 Confidence 100 % 6 x 3" at bounding box center [1192, 404] width 227 height 446
click at [1169, 208] on p "Results are in!" at bounding box center [1210, 216] width 93 height 23
drag, startPoint x: 1166, startPoint y: 214, endPoint x: 1142, endPoint y: 471, distance: 258.1
click at [1142, 471] on div "Results are in! 3 Consensus Voted 6 / 6 Average 3.00 Confidence 100 % 6 x 3" at bounding box center [1192, 404] width 227 height 446
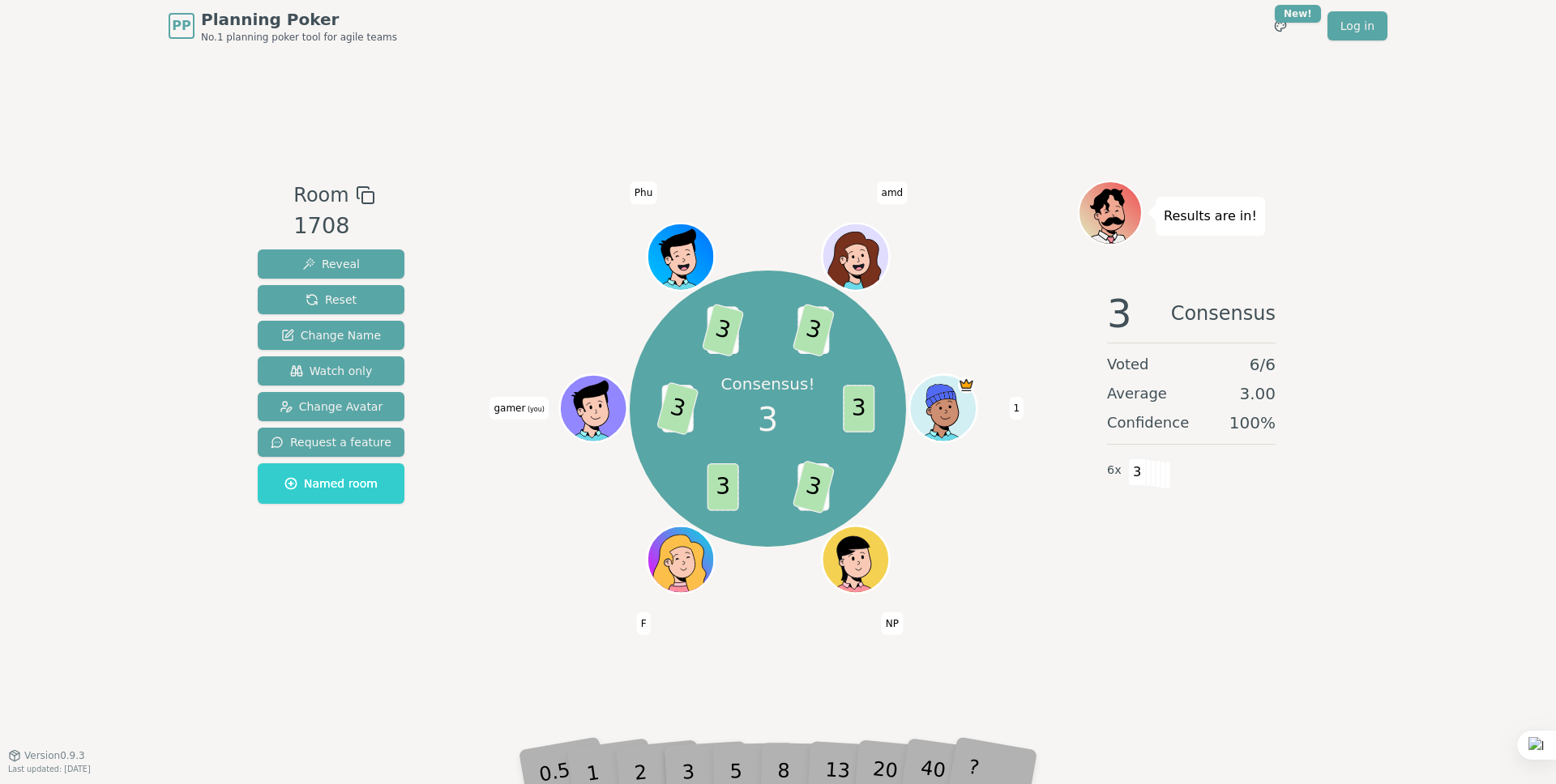
click at [1142, 472] on span "3" at bounding box center [1137, 472] width 19 height 27
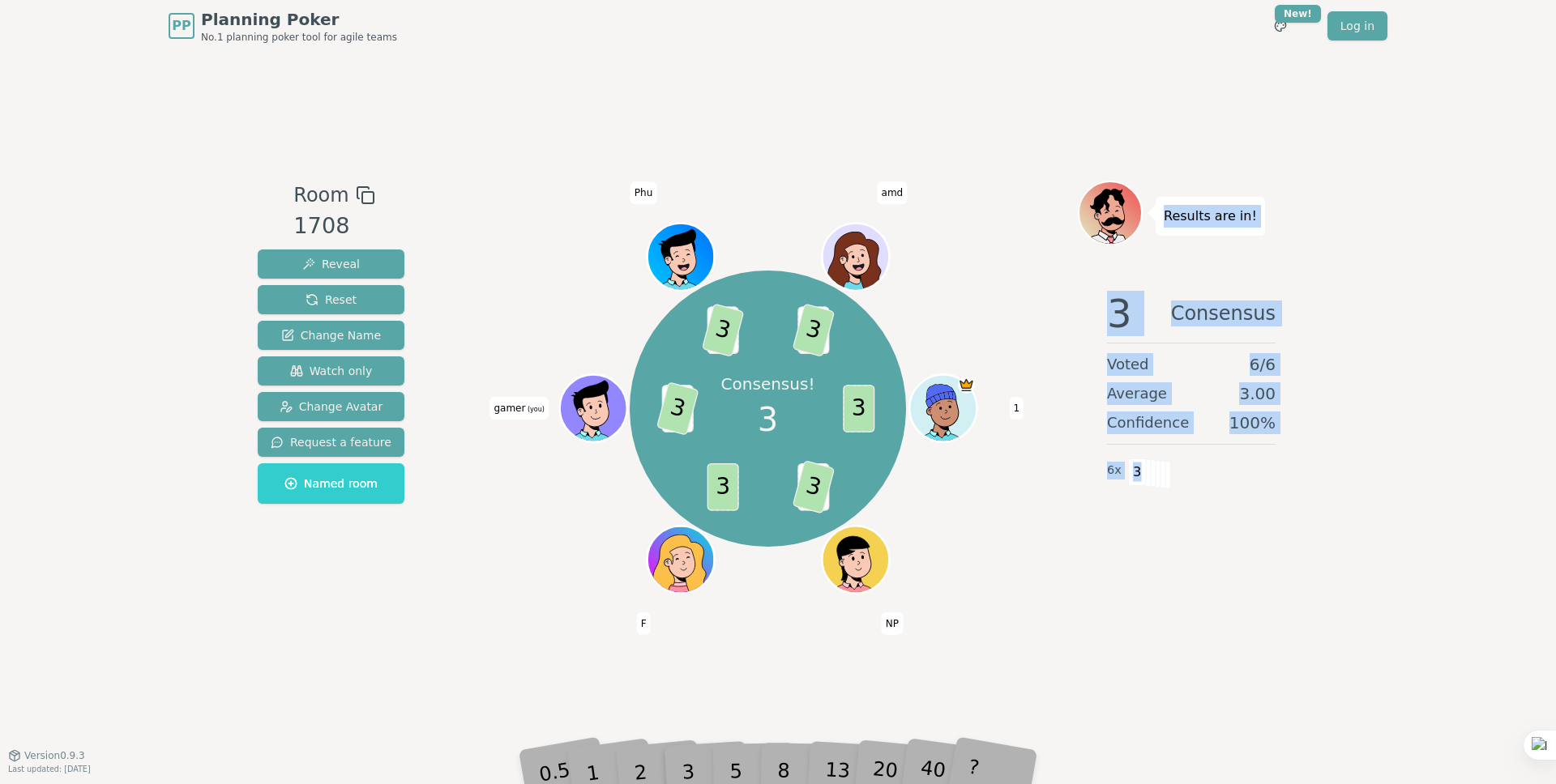
drag, startPoint x: 1150, startPoint y: 476, endPoint x: 1159, endPoint y: 219, distance: 257.2
click at [1159, 219] on div "Results are in! 3 Consensus Voted 6 / 6 Average 3.00 Confidence 100 % 6 x 3" at bounding box center [1192, 404] width 227 height 446
click at [1160, 218] on div "Results are in!" at bounding box center [1211, 217] width 109 height 39
drag, startPoint x: 1164, startPoint y: 215, endPoint x: 1148, endPoint y: 478, distance: 263.5
click at [1148, 478] on div "Results are in! 3 Consensus Voted 6 / 6 Average 3.00 Confidence 100 % 6 x 3" at bounding box center [1192, 404] width 227 height 446
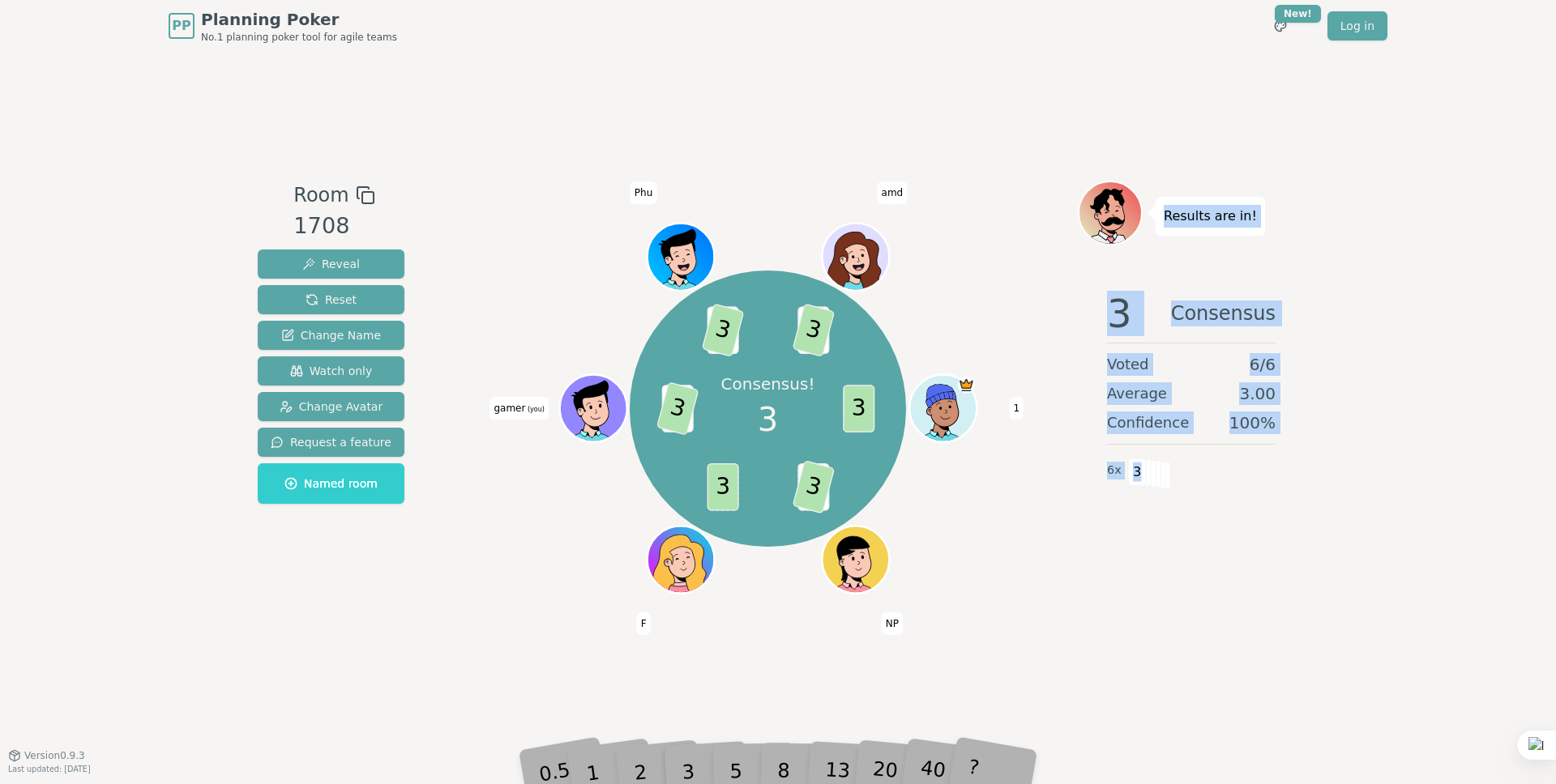
click at [1148, 478] on span at bounding box center [1142, 473] width 19 height 27
drag, startPoint x: 1126, startPoint y: 445, endPoint x: 1161, endPoint y: 219, distance: 228.7
click at [1161, 219] on div "Results are in! 3 Consensus Voted 6 / 6 Average 3.00 Confidence 100 % 6 x 3" at bounding box center [1192, 404] width 227 height 446
click at [1161, 219] on div "Results are in!" at bounding box center [1211, 217] width 109 height 39
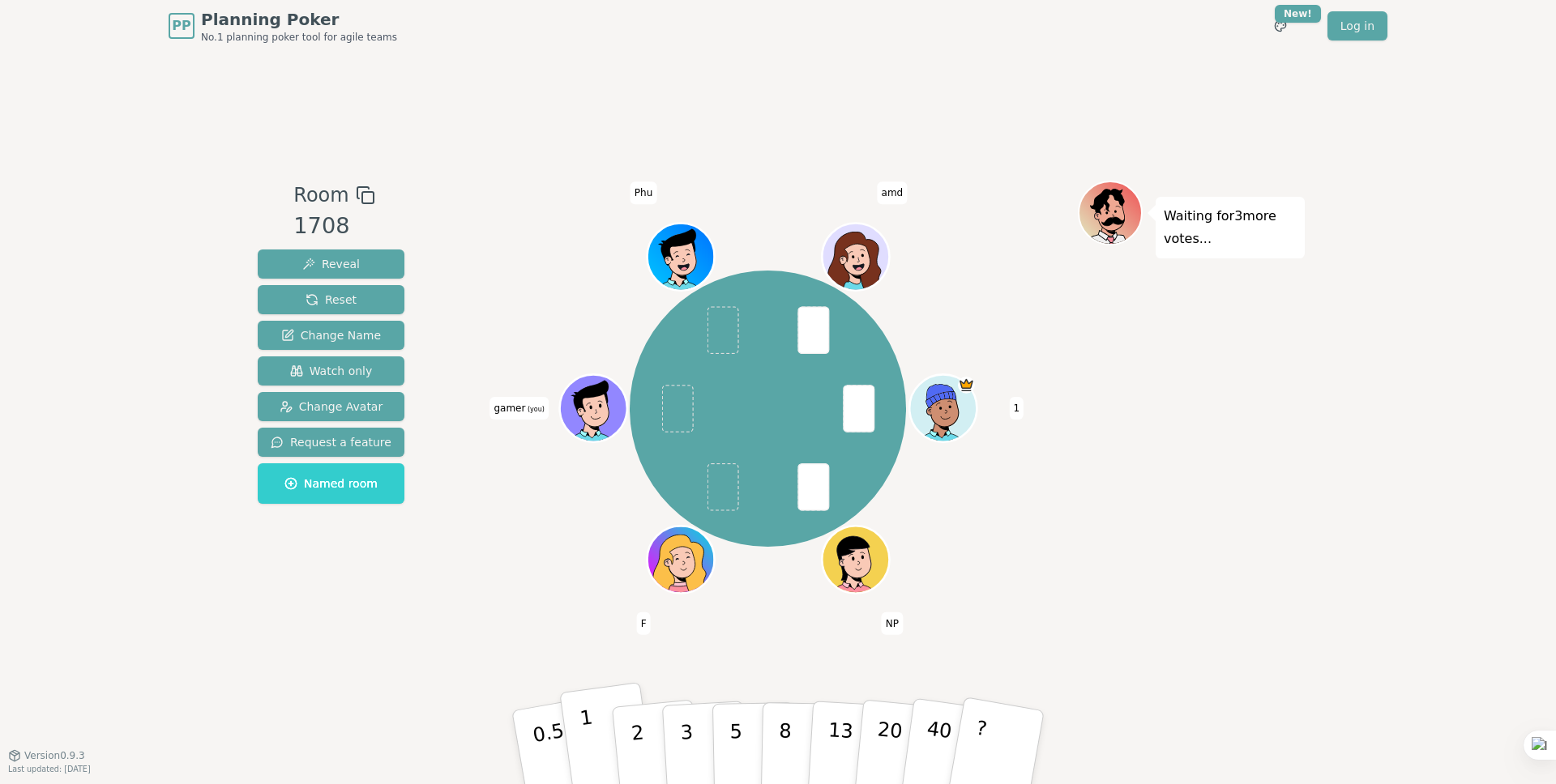
click at [596, 717] on button "1" at bounding box center [608, 748] width 97 height 132
drag, startPoint x: 1138, startPoint y: 424, endPoint x: 1143, endPoint y: 436, distance: 13.0
click at [1138, 424] on div "Waiting for [PERSON_NAME] 's vote..." at bounding box center [1192, 404] width 227 height 446
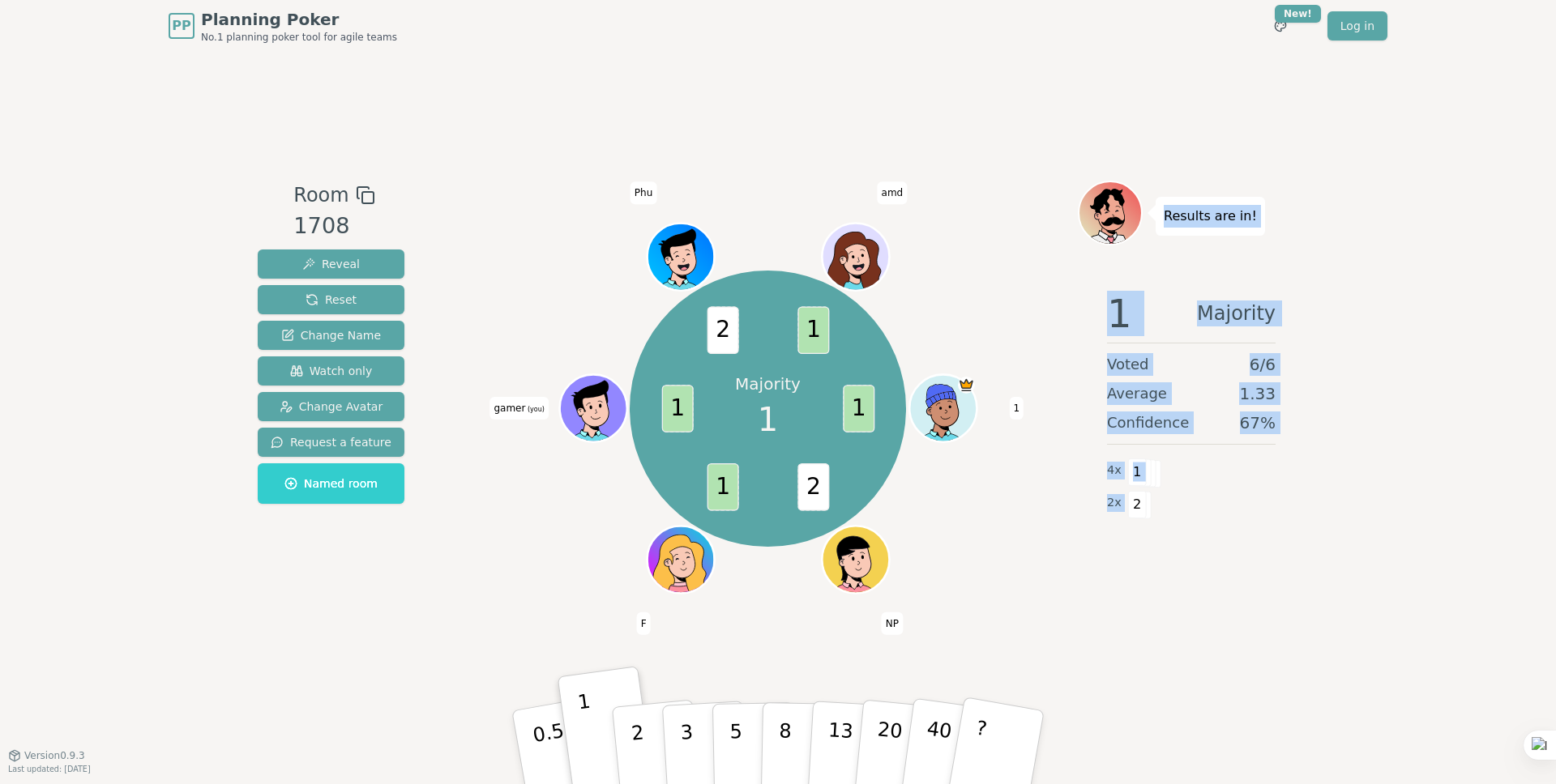
drag, startPoint x: 1164, startPoint y: 219, endPoint x: 1184, endPoint y: 506, distance: 287.7
click at [1167, 511] on div "Results are in! 1 Majority Voted 6 / 6 Average 1.33 Confidence 67 % 4 x 1 2 x 2" at bounding box center [1192, 404] width 227 height 446
click at [1195, 500] on div "2 x 2" at bounding box center [1191, 503] width 168 height 32
drag, startPoint x: 1136, startPoint y: 505, endPoint x: 1156, endPoint y: 215, distance: 290.7
click at [1156, 215] on div "Results are in! 1 Majority Voted 6 / 6 Average 1.33 Confidence 67 % 4 x 1 2 x 2" at bounding box center [1192, 404] width 227 height 446
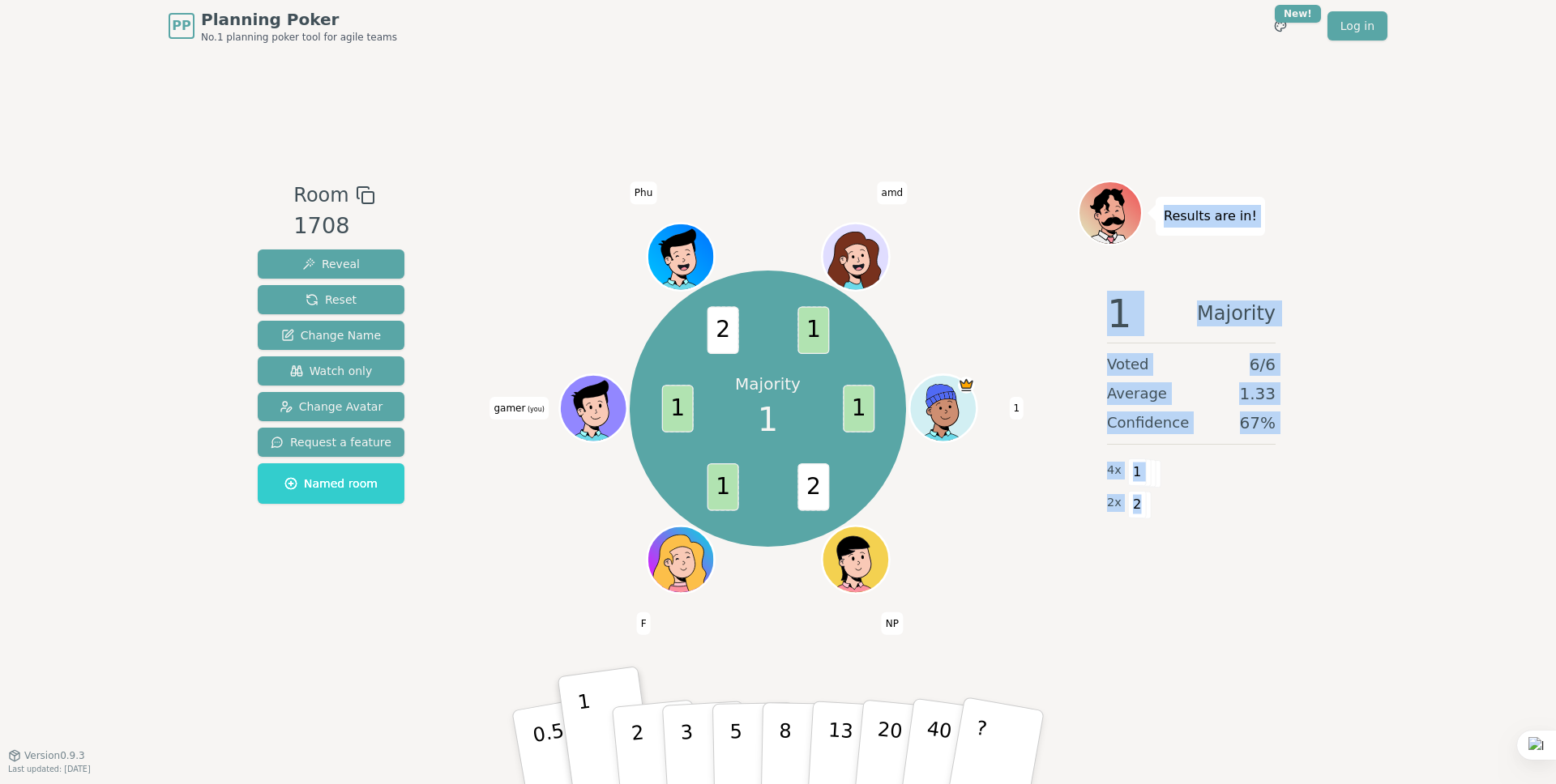
click at [1156, 215] on div "Results are in!" at bounding box center [1211, 217] width 109 height 39
drag, startPoint x: 1165, startPoint y: 213, endPoint x: 1131, endPoint y: 498, distance: 287.0
click at [1135, 516] on div "Results are in! 1 Majority Voted 6 / 6 Average 1.33 Confidence 67 % 4 x 1 2 x 2" at bounding box center [1192, 404] width 227 height 446
click at [1131, 498] on span "2" at bounding box center [1137, 505] width 19 height 27
drag, startPoint x: 1138, startPoint y: 505, endPoint x: 1157, endPoint y: 214, distance: 291.6
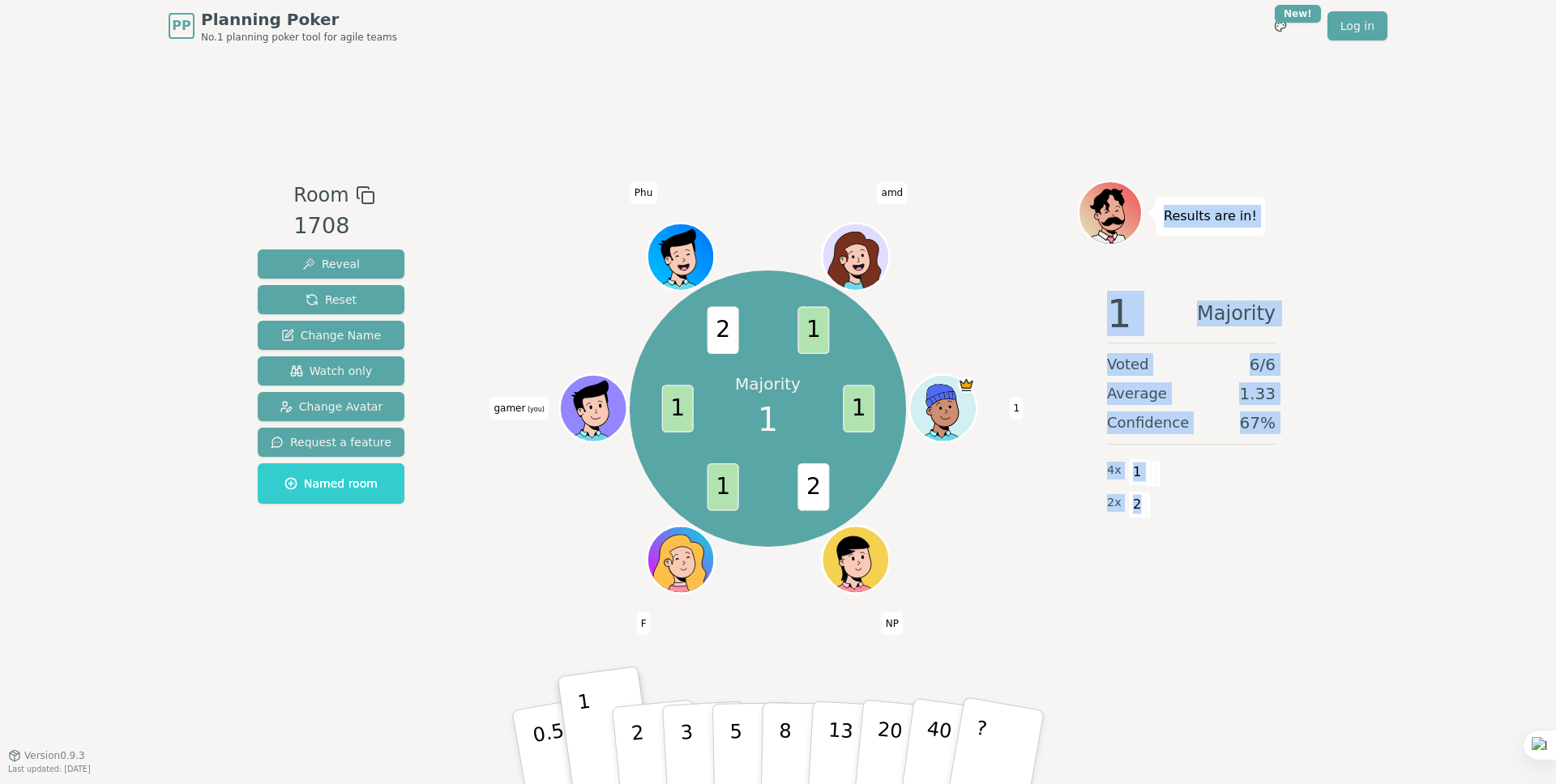
click at [1157, 214] on div "Results are in! 1 Majority Voted 6 / 6 Average 1.33 Confidence 67 % 4 x 1 2 x 2" at bounding box center [1192, 404] width 227 height 446
click at [1157, 214] on div "Results are in!" at bounding box center [1211, 217] width 109 height 39
drag, startPoint x: 1168, startPoint y: 211, endPoint x: 1130, endPoint y: 512, distance: 303.4
click at [1124, 524] on div "Results are in! 1 Majority Voted 6 / 6 Average 1.33 Confidence 67 % 4 x 1 2 x 2" at bounding box center [1192, 404] width 227 height 446
click at [1130, 512] on span "2" at bounding box center [1137, 505] width 19 height 27
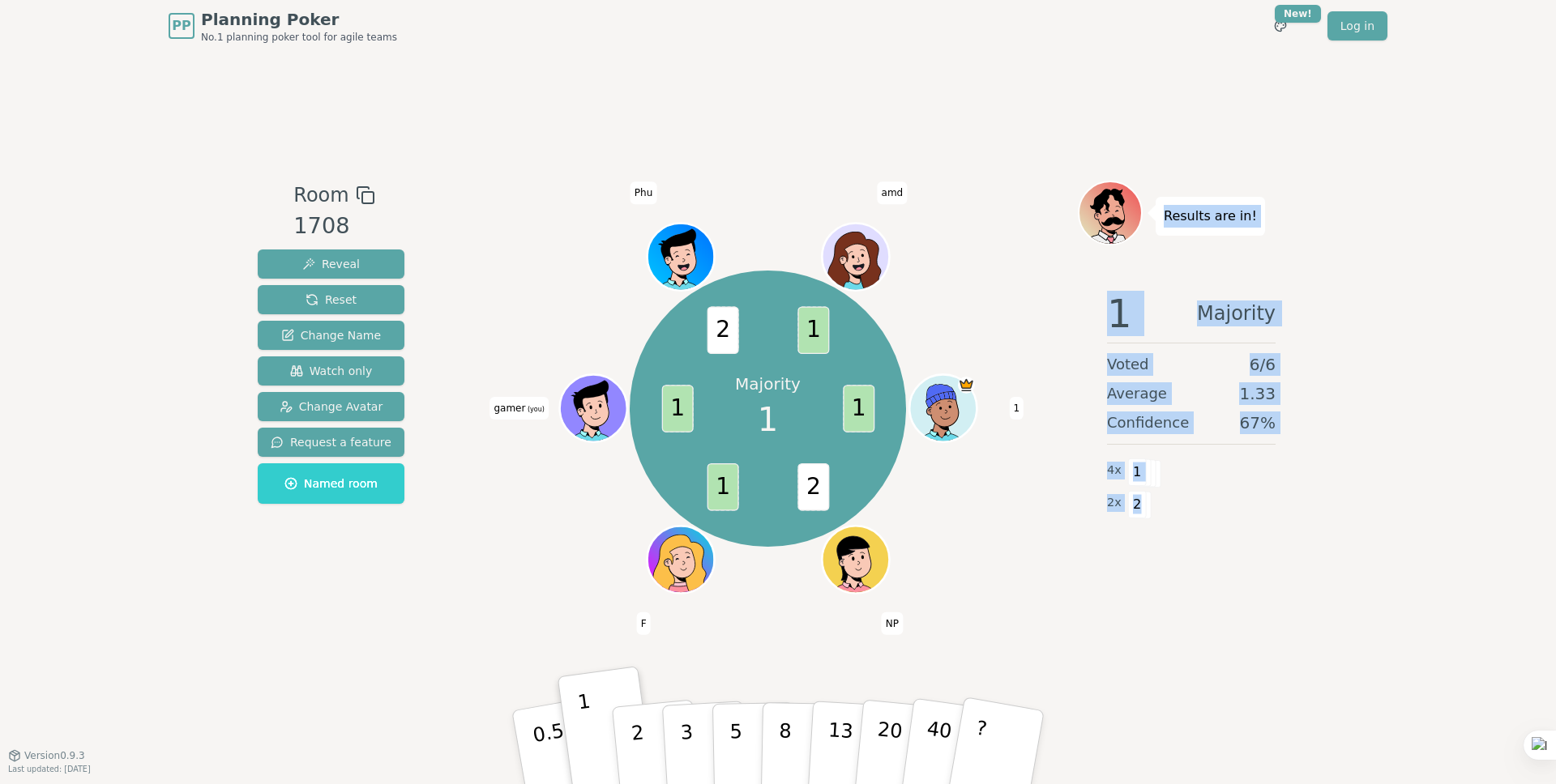
drag, startPoint x: 1136, startPoint y: 505, endPoint x: 1164, endPoint y: 208, distance: 298.3
click at [1164, 208] on div "Results are in! 1 Majority Voted 6 / 6 Average 1.33 Confidence 67 % 4 x 1 2 x 2" at bounding box center [1192, 404] width 227 height 446
click at [1164, 208] on p "Results are in!" at bounding box center [1210, 216] width 93 height 23
drag, startPoint x: 1163, startPoint y: 213, endPoint x: 1132, endPoint y: 512, distance: 300.6
click at [1132, 512] on div "Results are in! 1 Majority Voted 6 / 6 Average 1.33 Confidence 67 % 4 x 1 2 x 2" at bounding box center [1192, 404] width 227 height 446
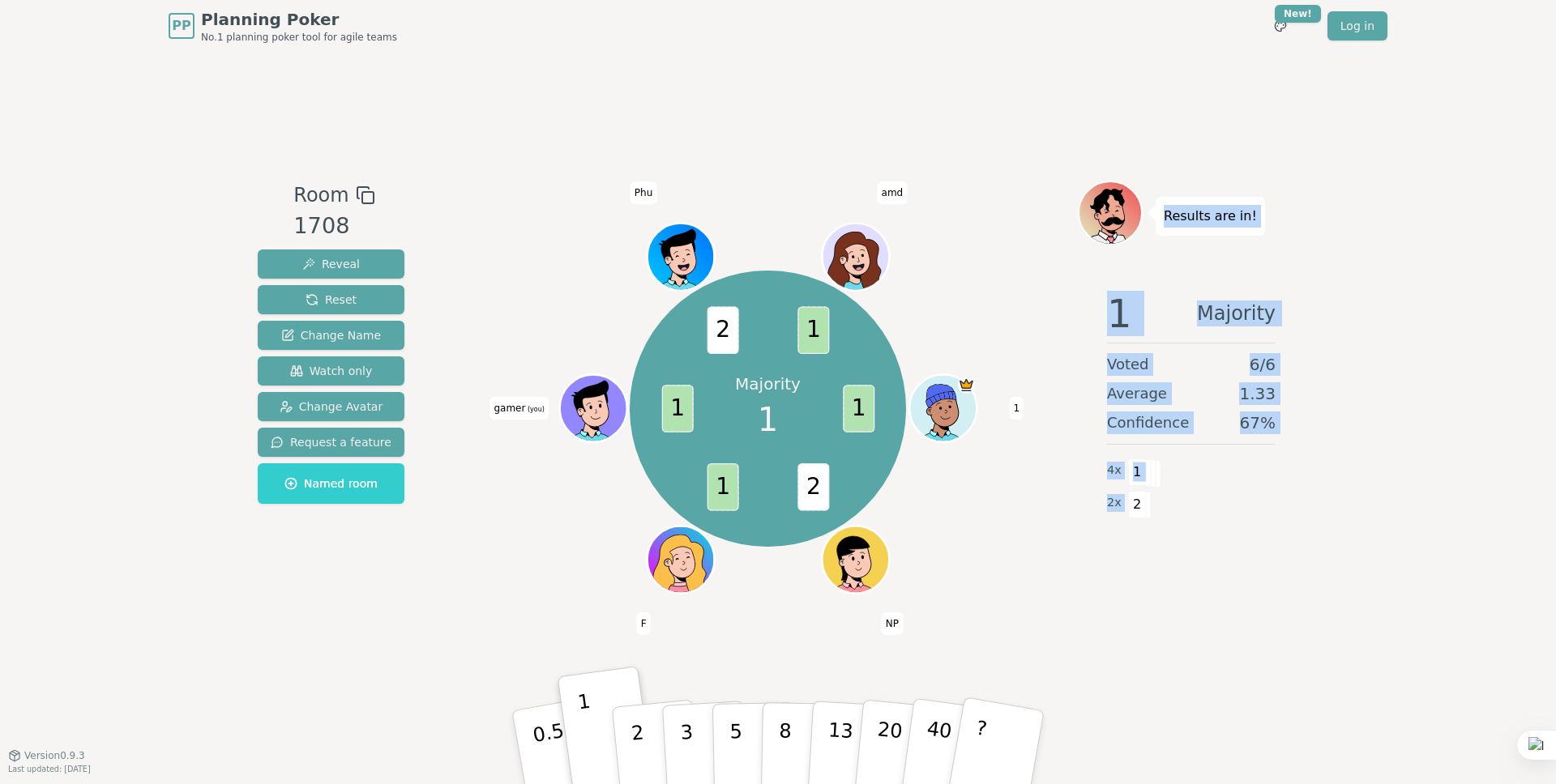
click at [1136, 505] on span "2" at bounding box center [1137, 505] width 19 height 27
drag, startPoint x: 1134, startPoint y: 456, endPoint x: 1164, endPoint y: 208, distance: 249.8
click at [1158, 208] on div "Results are in! 1 Majority Voted 6 / 6 Average 1.33 Confidence 67 % 4 x 1 2 x 2" at bounding box center [1192, 404] width 227 height 446
click at [1190, 222] on p "Results are in!" at bounding box center [1210, 216] width 93 height 23
drag, startPoint x: 1166, startPoint y: 217, endPoint x: 1142, endPoint y: 545, distance: 328.9
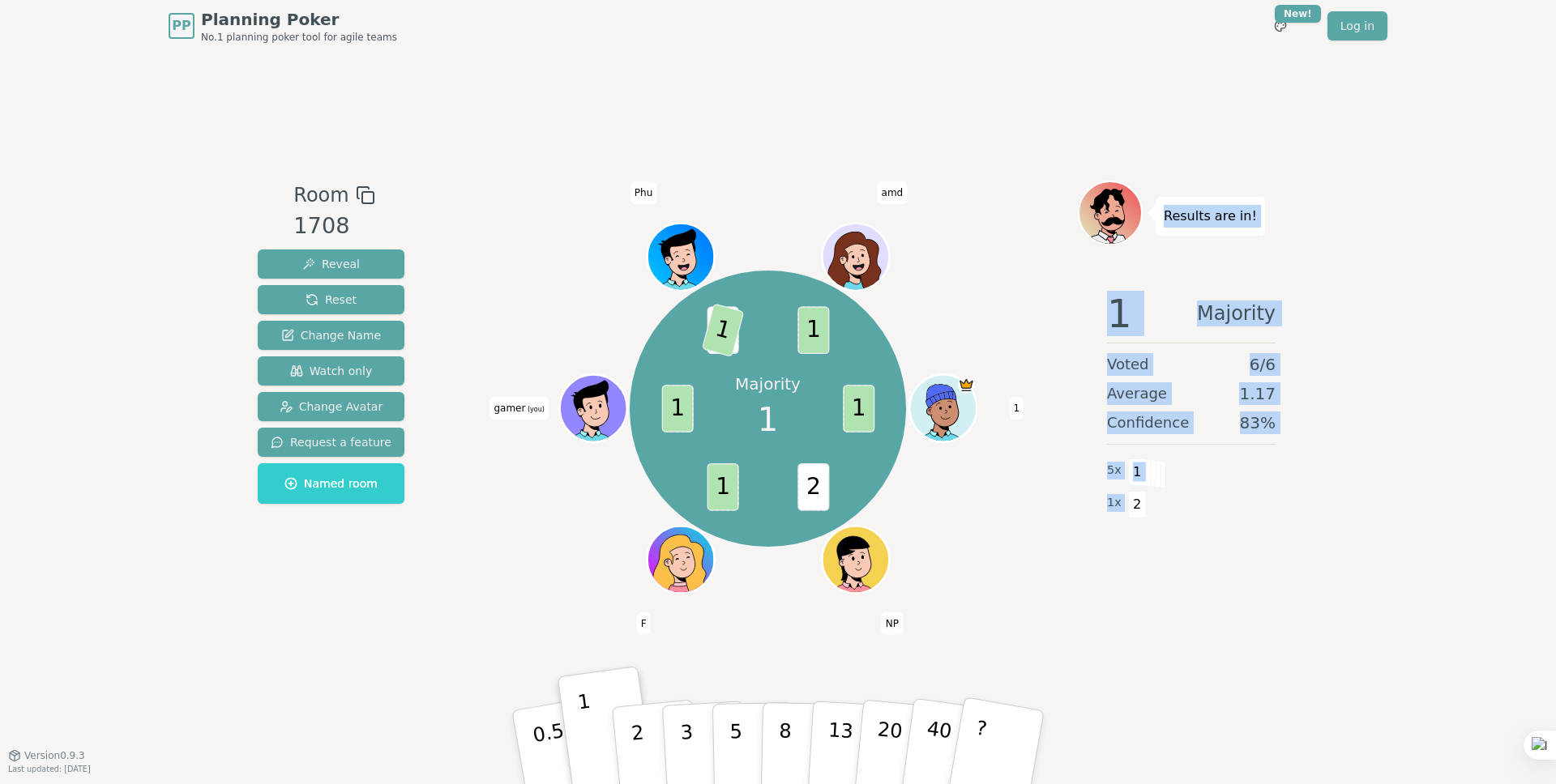
click at [1142, 547] on div "Results are in! 1 Majority Voted 6 / 6 Average 1.17 Confidence 83 % 5 x 1 1 x 2" at bounding box center [1192, 404] width 227 height 446
click at [1206, 481] on div "5 x 1" at bounding box center [1191, 471] width 168 height 32
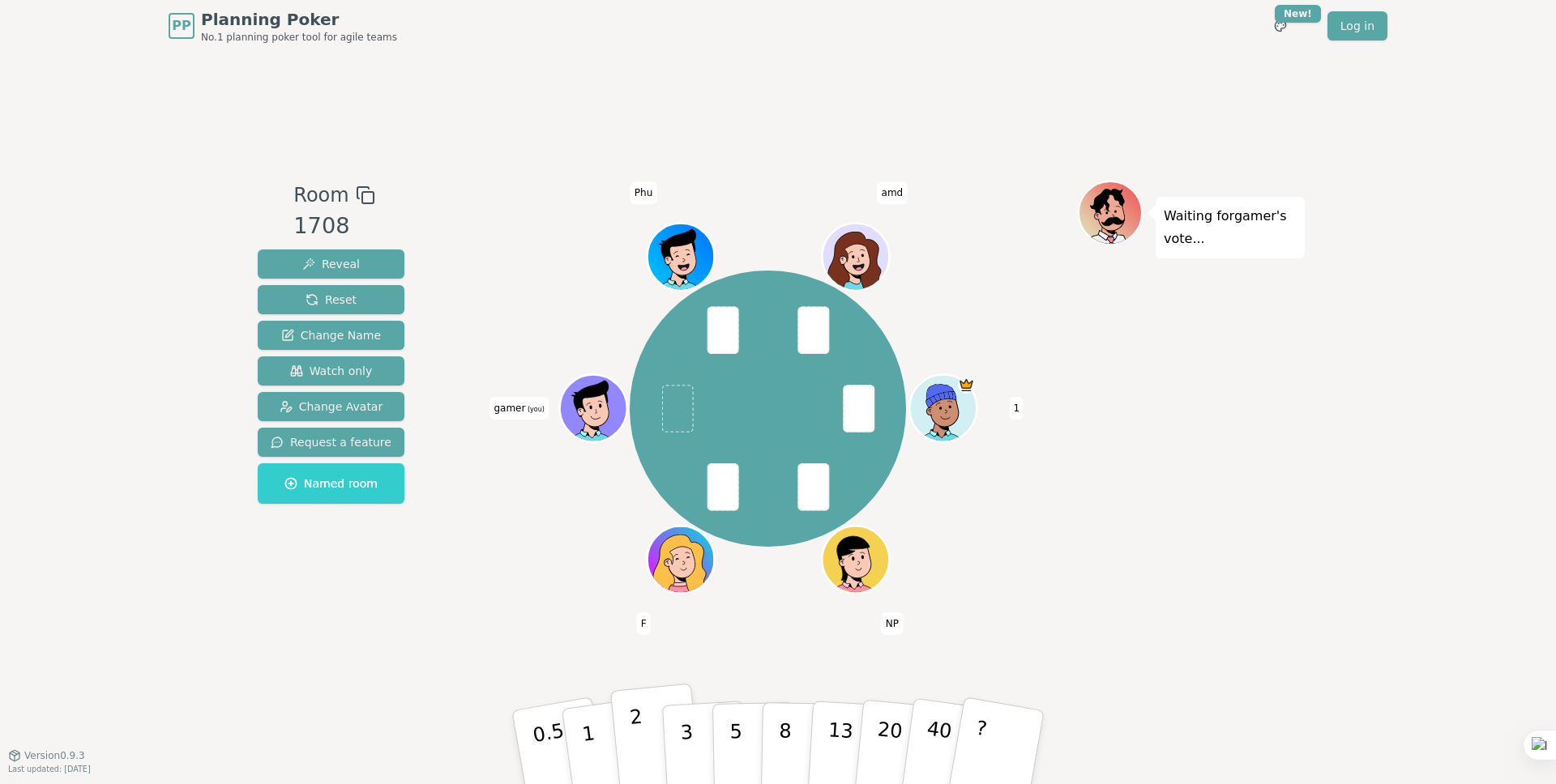
click at [653, 716] on button "2" at bounding box center [656, 748] width 92 height 129
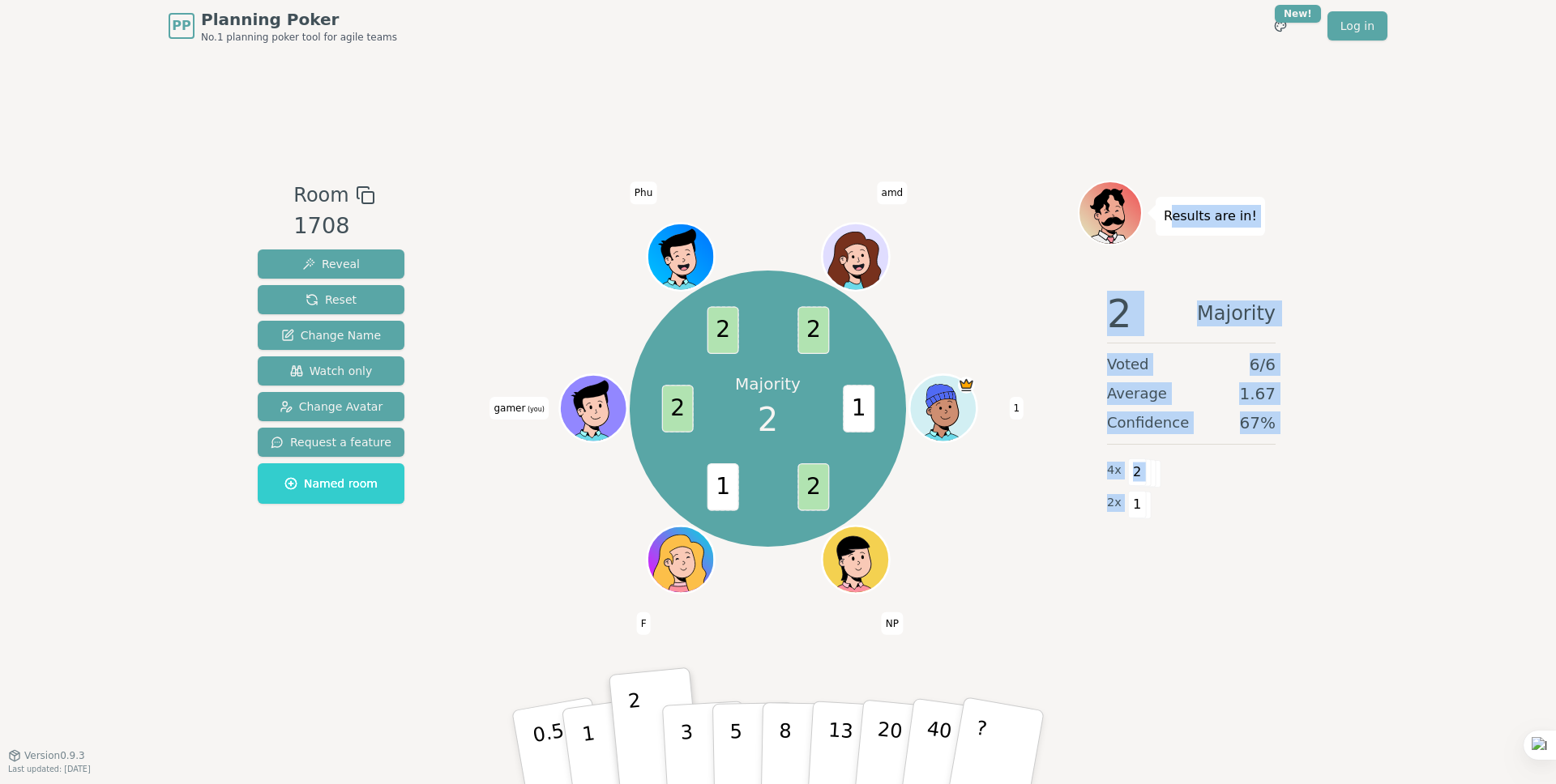
drag, startPoint x: 1169, startPoint y: 216, endPoint x: 1163, endPoint y: 509, distance: 293.1
click at [1168, 524] on div "Results are in! 2 Majority Voted 6 / 6 Average 1.67 Confidence 67 % 4 x 2 2 x 1" at bounding box center [1192, 404] width 227 height 446
click at [1149, 489] on div "2 x 1" at bounding box center [1191, 503] width 168 height 32
drag, startPoint x: 1138, startPoint y: 506, endPoint x: 1155, endPoint y: 254, distance: 252.6
click at [1154, 255] on div "Results are in! 2 Majority Voted 6 / 6 Average 1.67 Confidence 67 % 4 x 2 2 x 1" at bounding box center [1192, 404] width 227 height 446
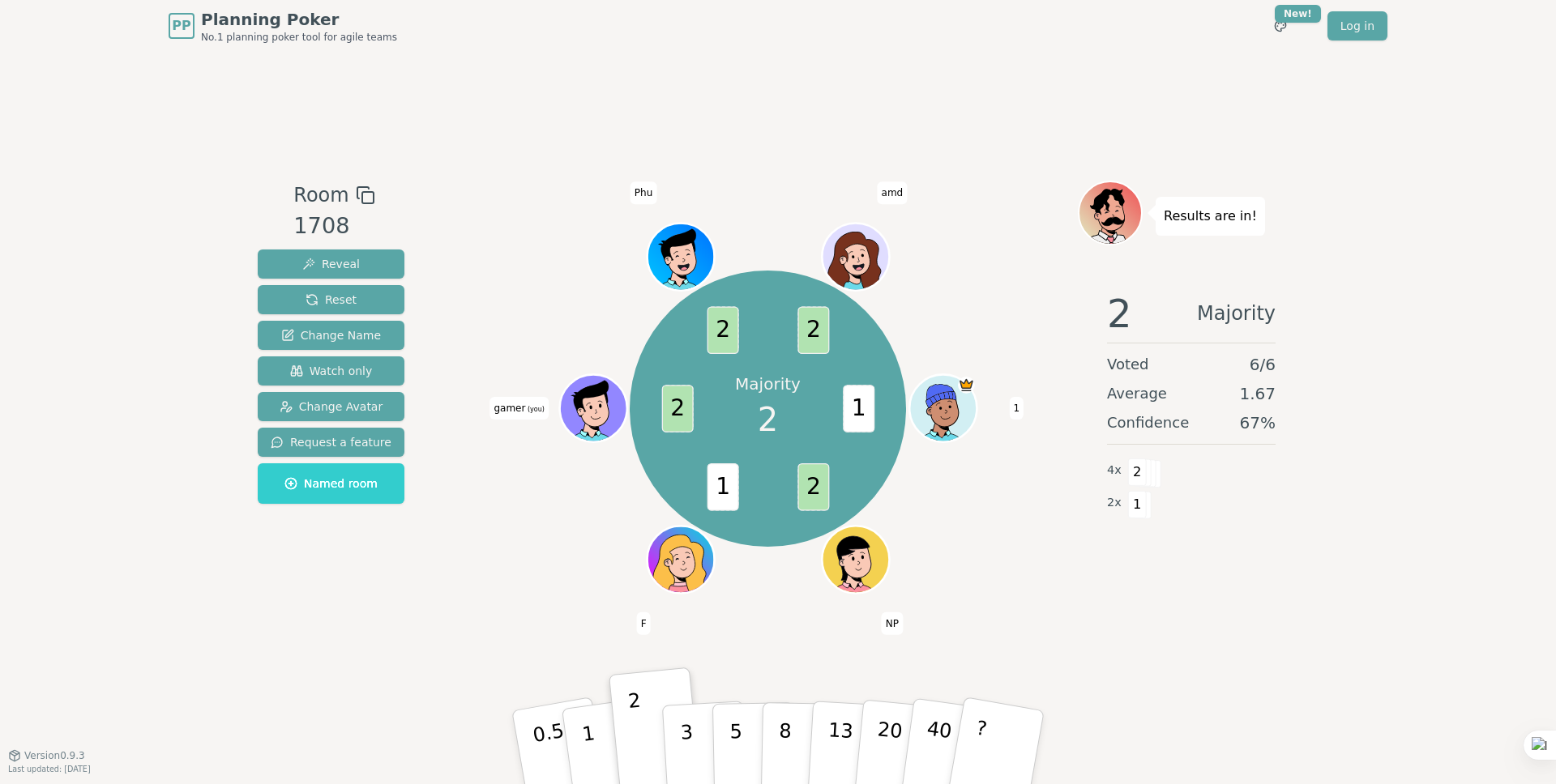
click at [549, 594] on div "Majority 2 1 2 1 2 2 2 1 NP F gamer (you) Phu amd" at bounding box center [768, 409] width 620 height 398
click at [589, 724] on p "1" at bounding box center [590, 749] width 24 height 88
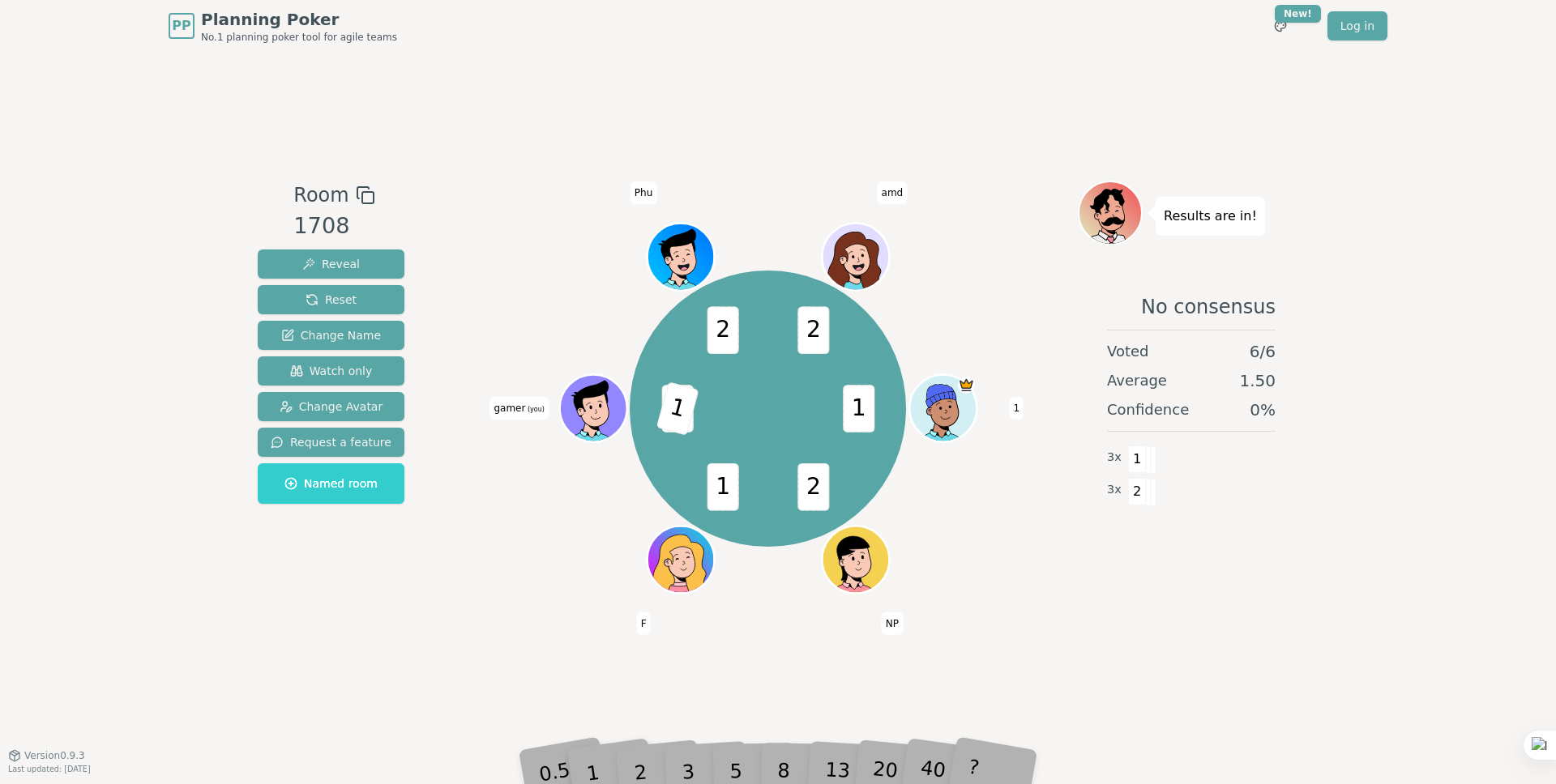
click at [1137, 600] on div "No consensus Voted 6 / 6 Average 1.50 Confidence 0 % 3 x 1 3 x 2" at bounding box center [1192, 439] width 227 height 324
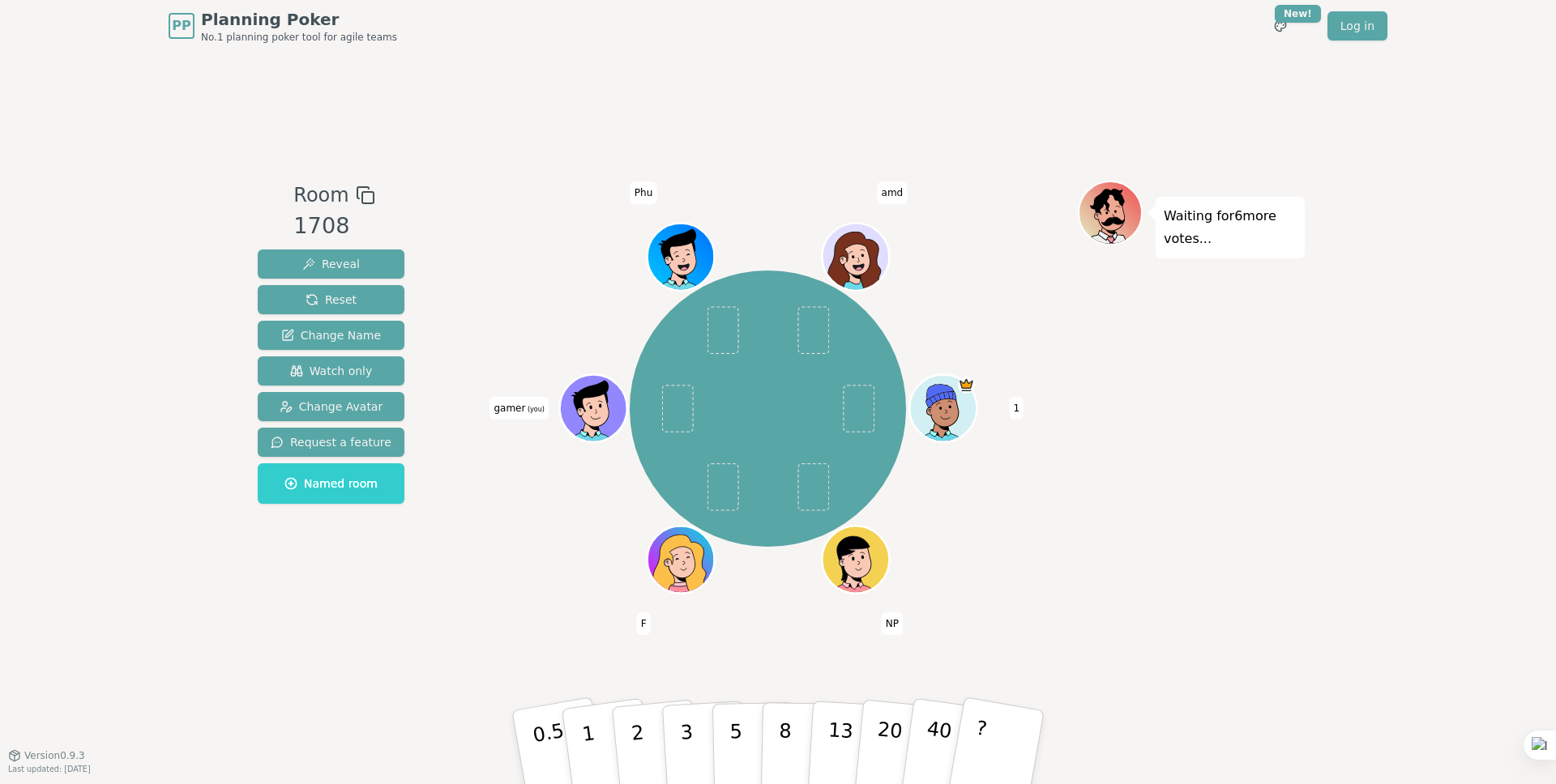
click at [1167, 312] on div "Waiting for 6 more votes..." at bounding box center [1192, 404] width 227 height 446
click at [702, 724] on button "3" at bounding box center [705, 748] width 88 height 126
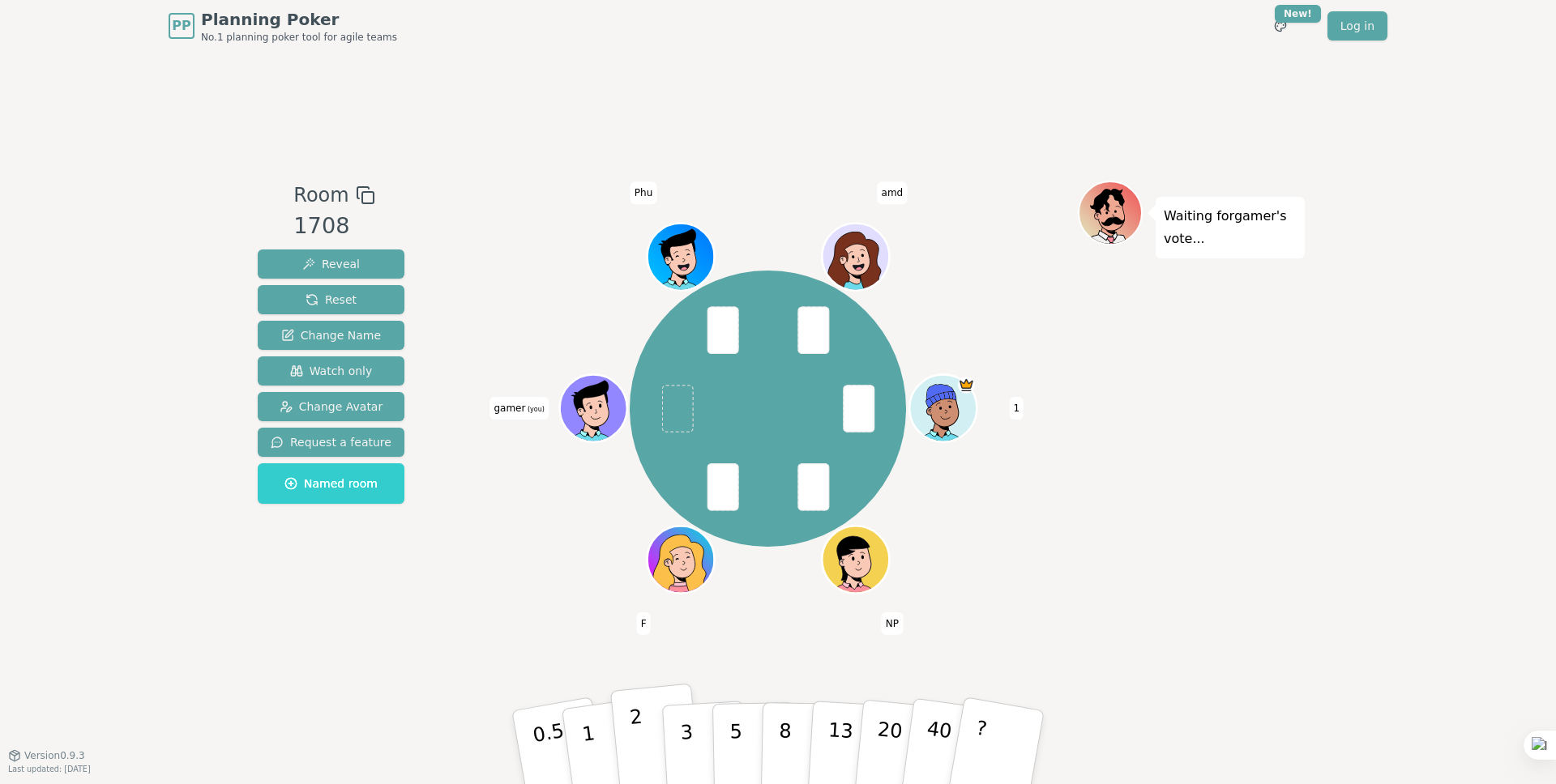
click at [632, 731] on p "2" at bounding box center [639, 749] width 21 height 88
click at [674, 721] on button "3" at bounding box center [705, 748] width 88 height 126
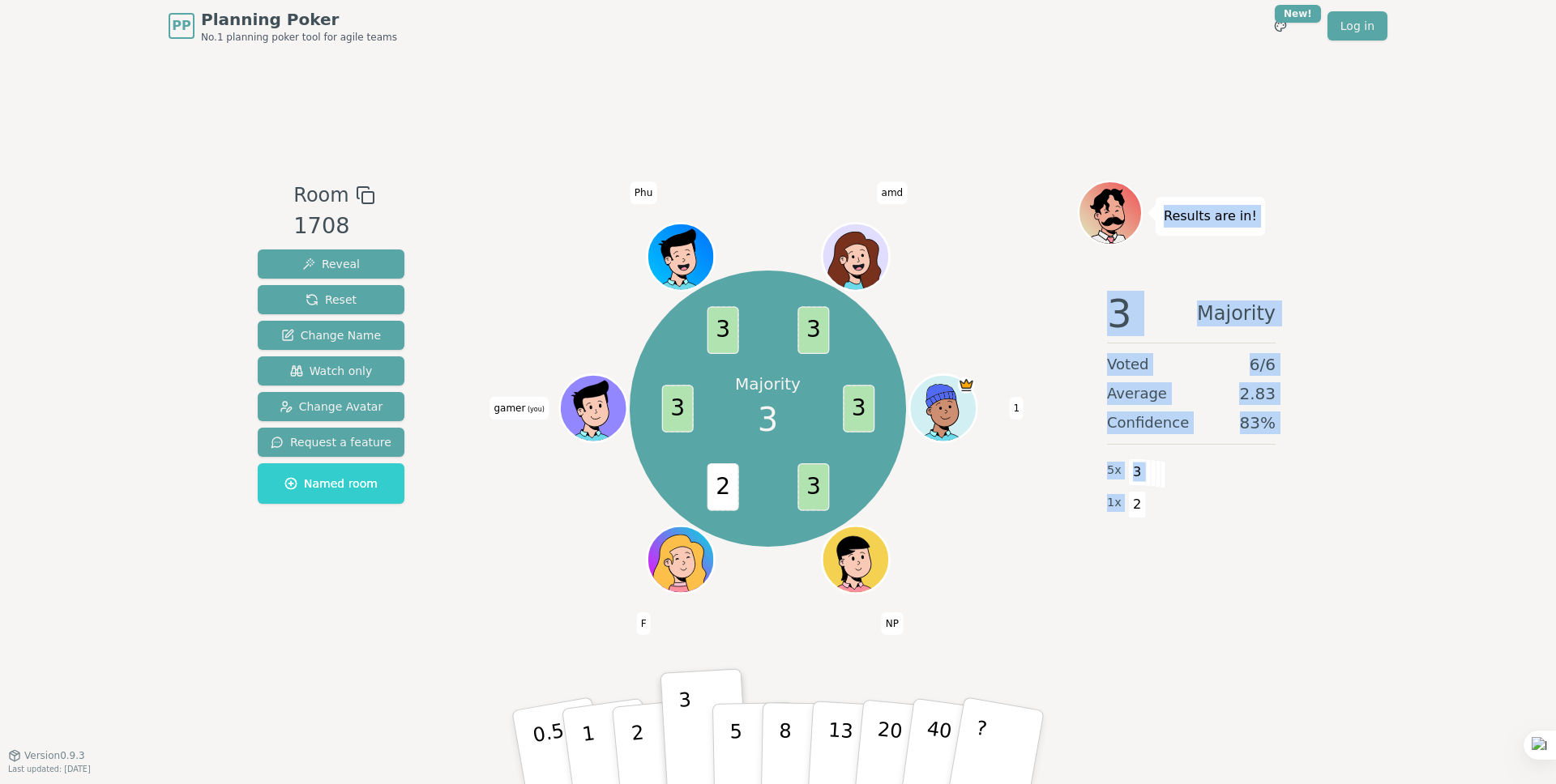
drag, startPoint x: 1163, startPoint y: 213, endPoint x: 1222, endPoint y: 523, distance: 315.6
click at [1223, 526] on div "Results are in! 3 Majority Voted 6 / 6 Average 2.83 Confidence 83 % 5 x 3 1 x 2" at bounding box center [1192, 404] width 227 height 446
click at [1254, 465] on div "5 x 3" at bounding box center [1191, 471] width 168 height 32
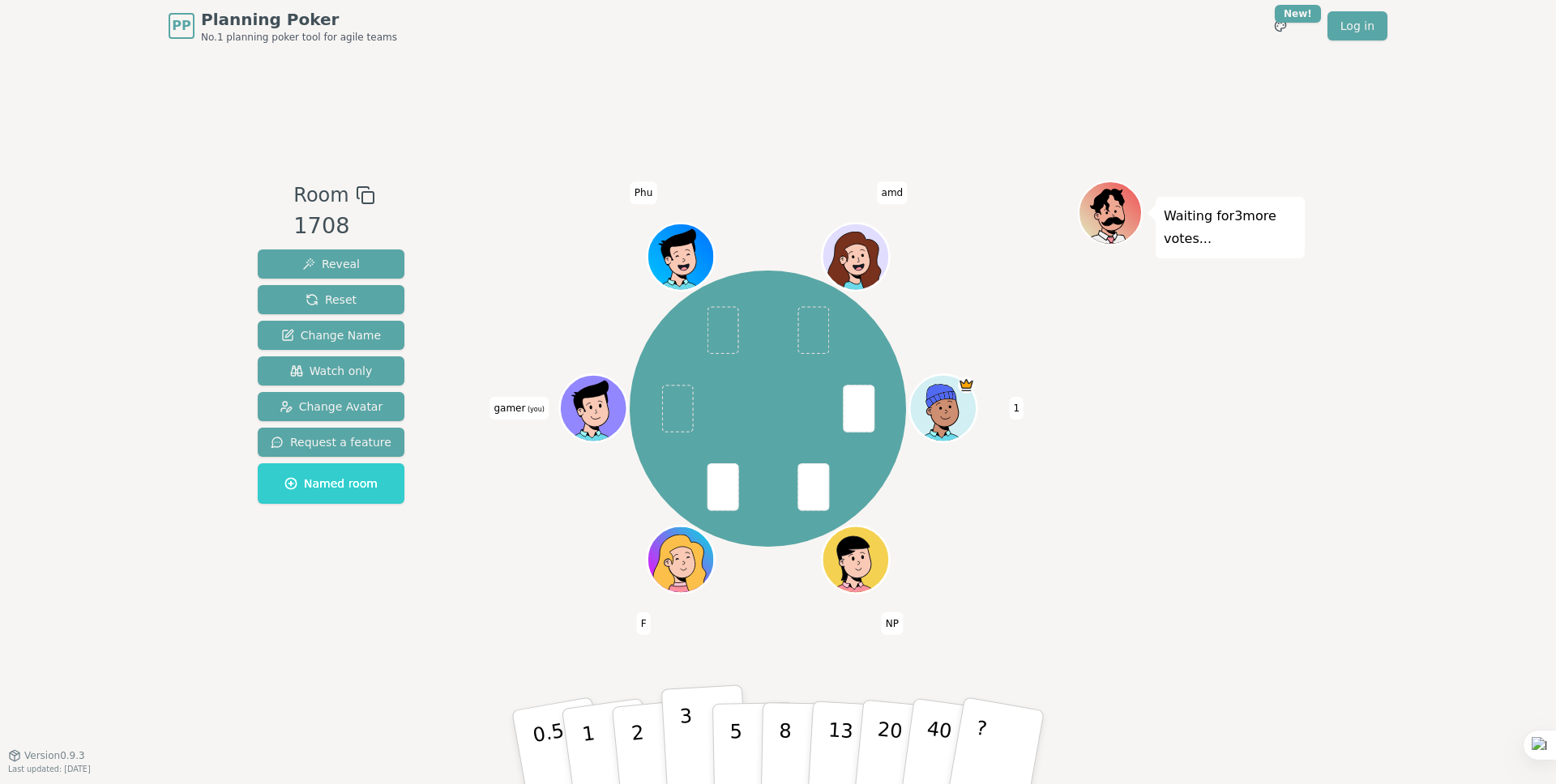
click at [692, 746] on button "3" at bounding box center [705, 748] width 88 height 126
click at [1162, 324] on div "Waiting for 2 more votes..." at bounding box center [1192, 404] width 227 height 446
click at [651, 741] on button "2" at bounding box center [656, 748] width 92 height 129
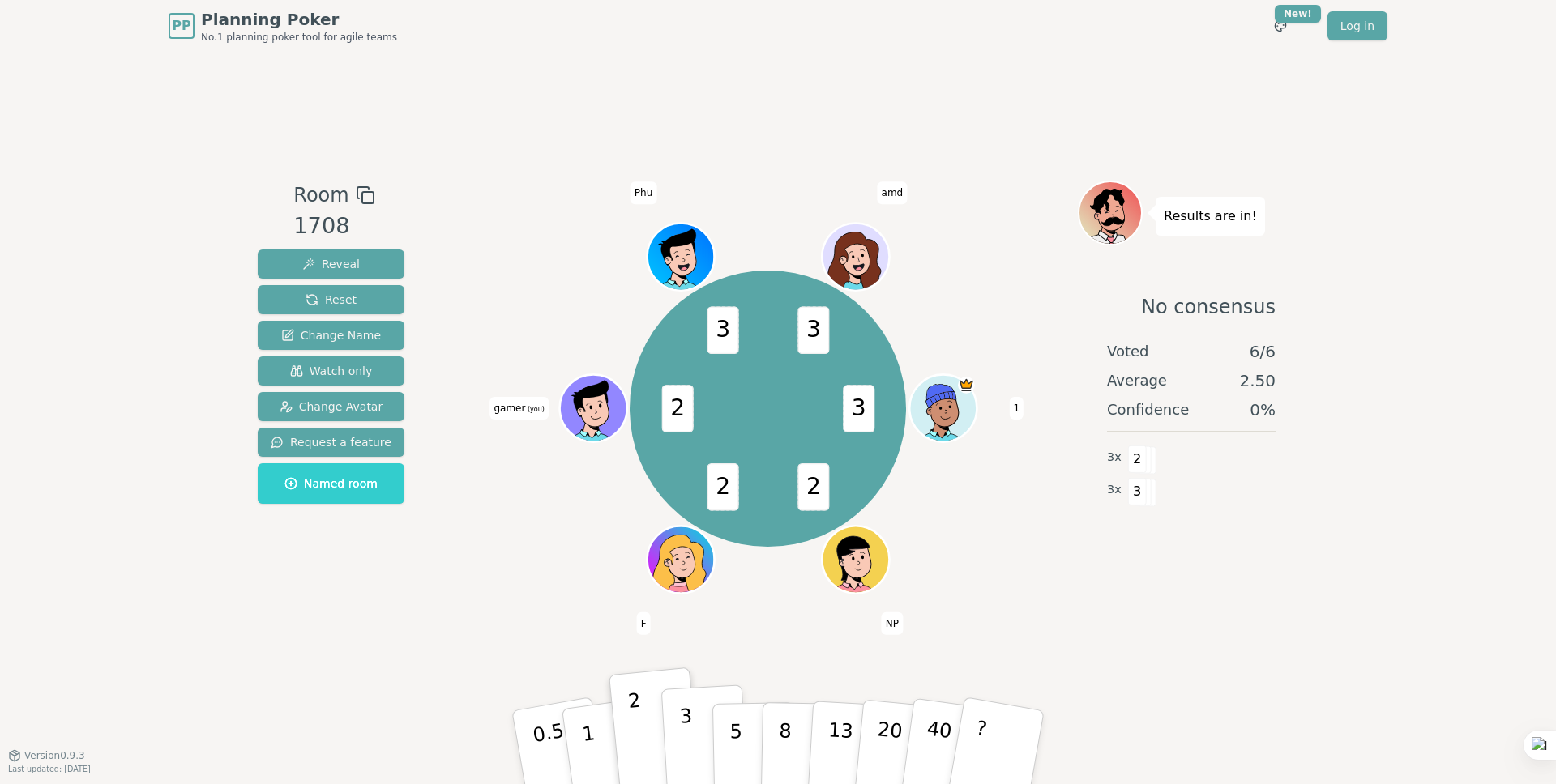
click at [688, 726] on p "3" at bounding box center [688, 748] width 18 height 88
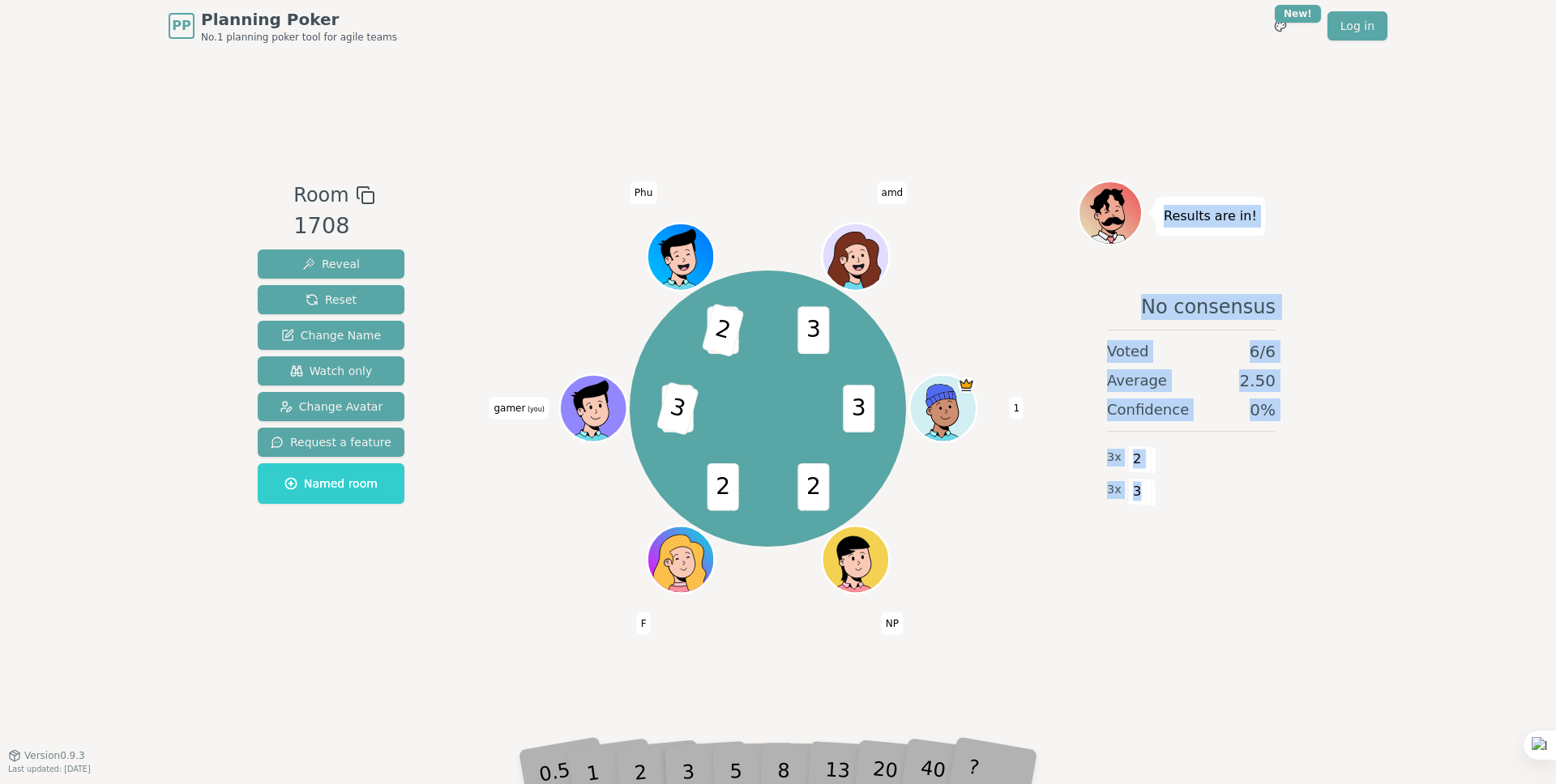
drag, startPoint x: 1162, startPoint y: 219, endPoint x: 1143, endPoint y: 484, distance: 265.7
click at [1143, 484] on div "Results are in! No consensus Voted 6 / 6 Average 2.50 Confidence 0 % 3 x 2 3 x 3" at bounding box center [1192, 404] width 227 height 446
click at [1143, 484] on span "3" at bounding box center [1137, 492] width 19 height 27
drag, startPoint x: 1142, startPoint y: 488, endPoint x: 1160, endPoint y: 229, distance: 259.6
click at [1160, 229] on div "Results are in! No consensus Voted 6 / 6 Average 2.50 Confidence 0 % 3 x 2 3 x 3" at bounding box center [1192, 404] width 227 height 446
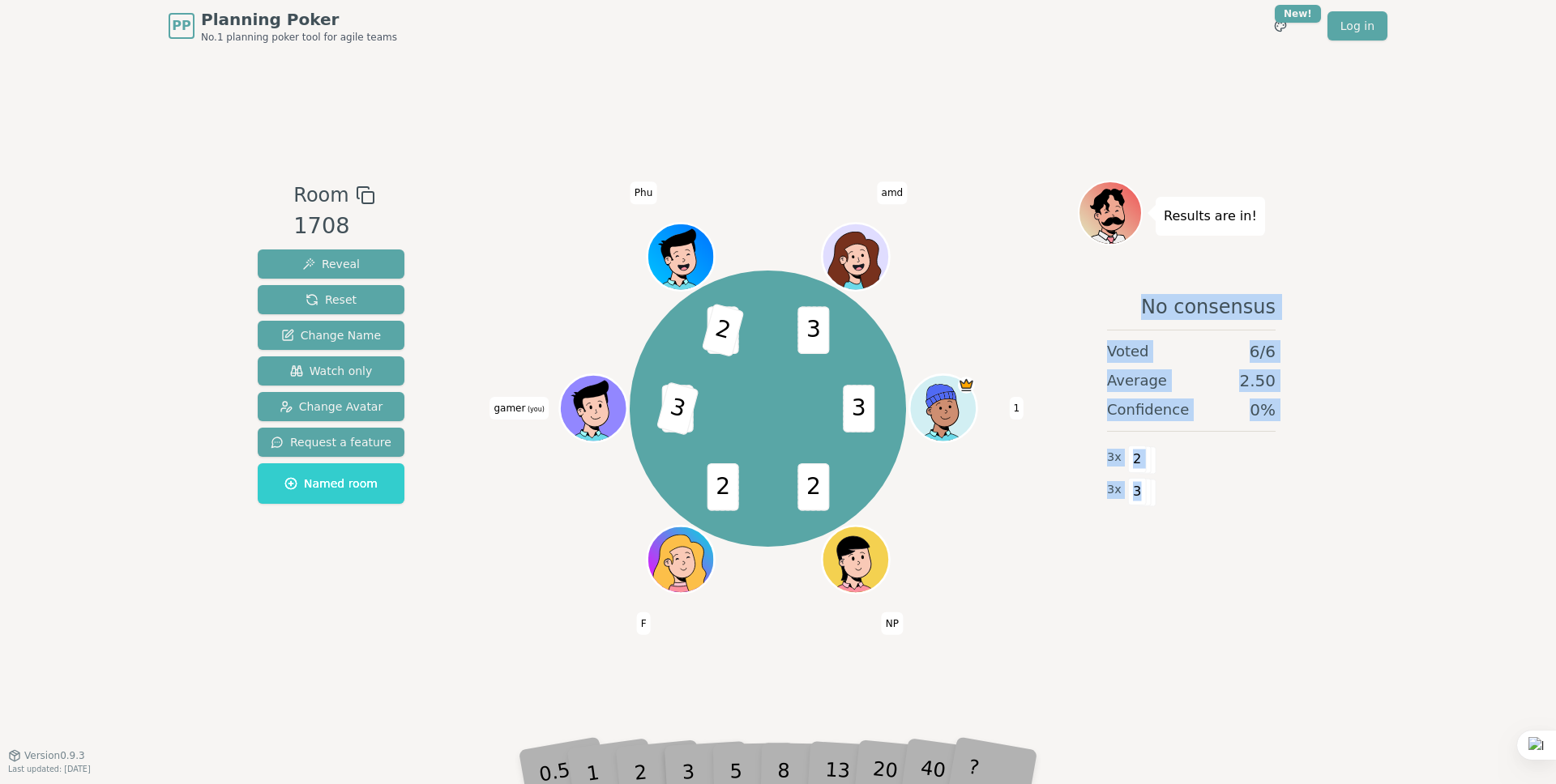
click at [1149, 186] on div at bounding box center [1149, 186] width 0 height 0
drag, startPoint x: 1169, startPoint y: 228, endPoint x: 1160, endPoint y: 433, distance: 205.2
click at [1160, 433] on div "Results are in! No consensus Voted 6 / 6 Average 2.50 Confidence 0 % 3 x 2 3 x 3" at bounding box center [1192, 404] width 227 height 446
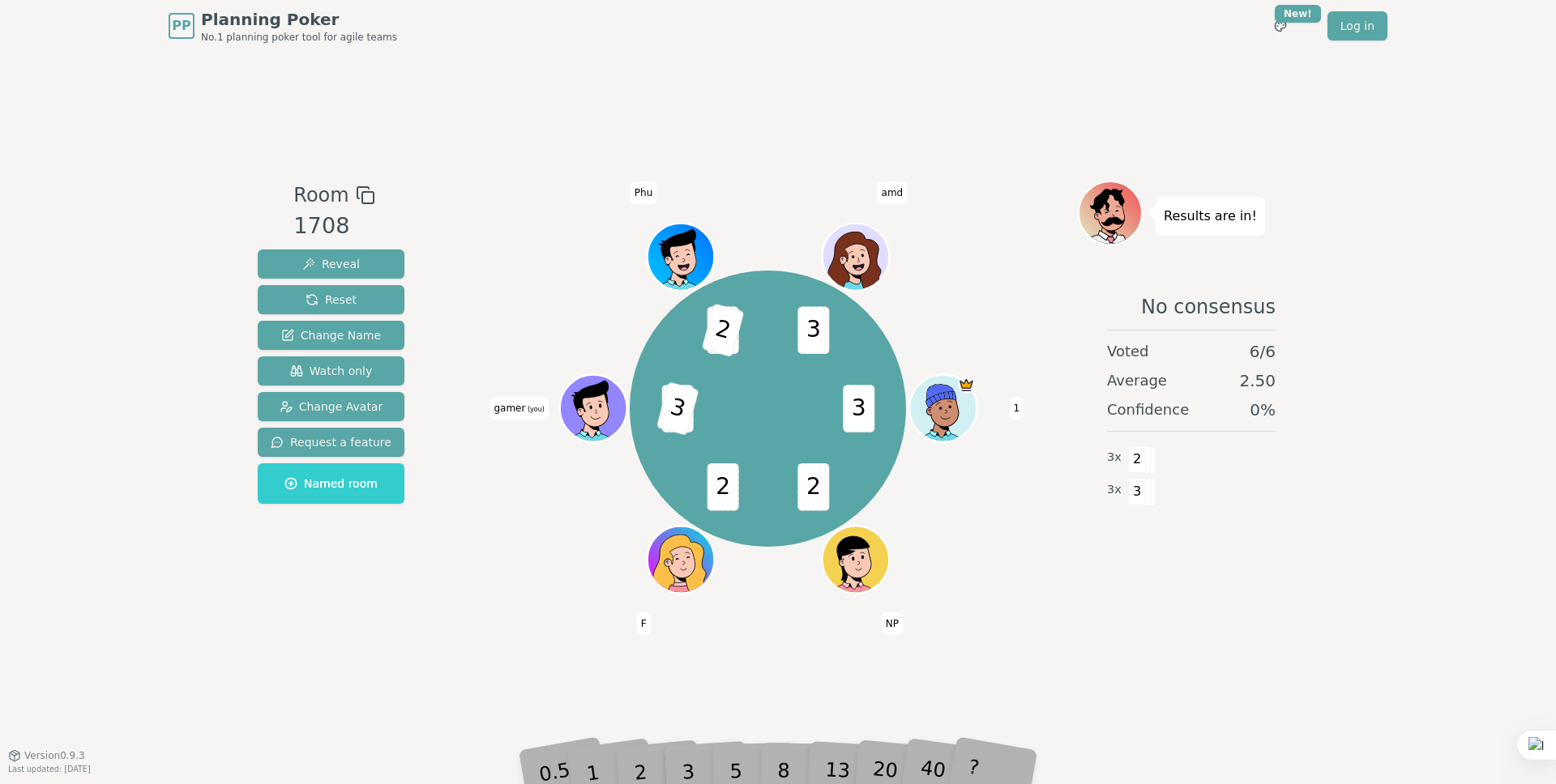
click at [1213, 307] on span "No consensus" at bounding box center [1208, 307] width 134 height 26
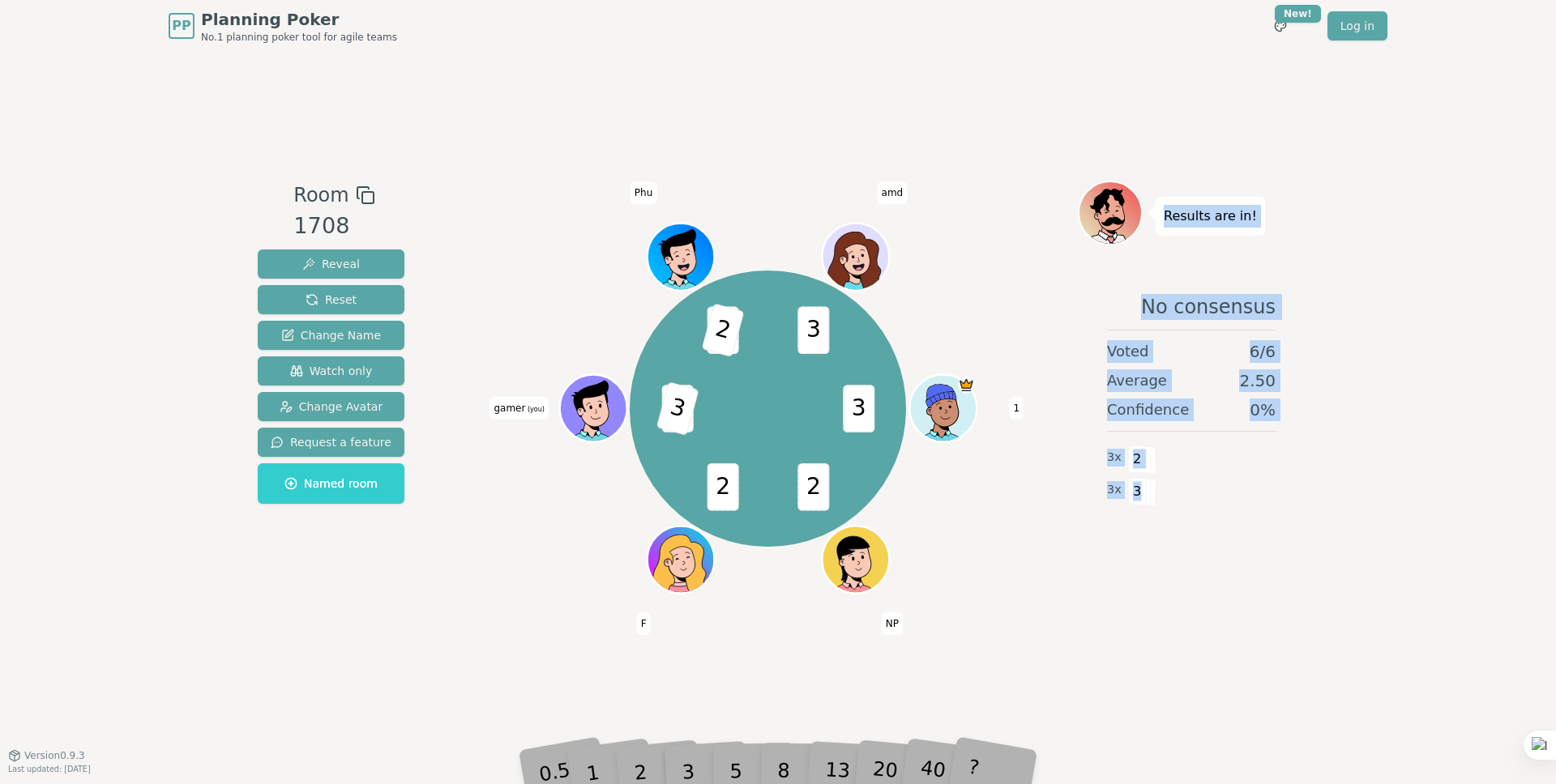
drag, startPoint x: 1166, startPoint y: 218, endPoint x: 1140, endPoint y: 486, distance: 269.3
click at [1140, 486] on div "Results are in! No consensus Voted 6 / 6 Average 2.50 Confidence 0 % 3 x 2 3 x 3" at bounding box center [1192, 404] width 227 height 446
click at [1218, 282] on div "No consensus Voted 6 / 6 Average 2.50 Confidence 0 % 3 x 2 3 x 3" at bounding box center [1192, 439] width 227 height 324
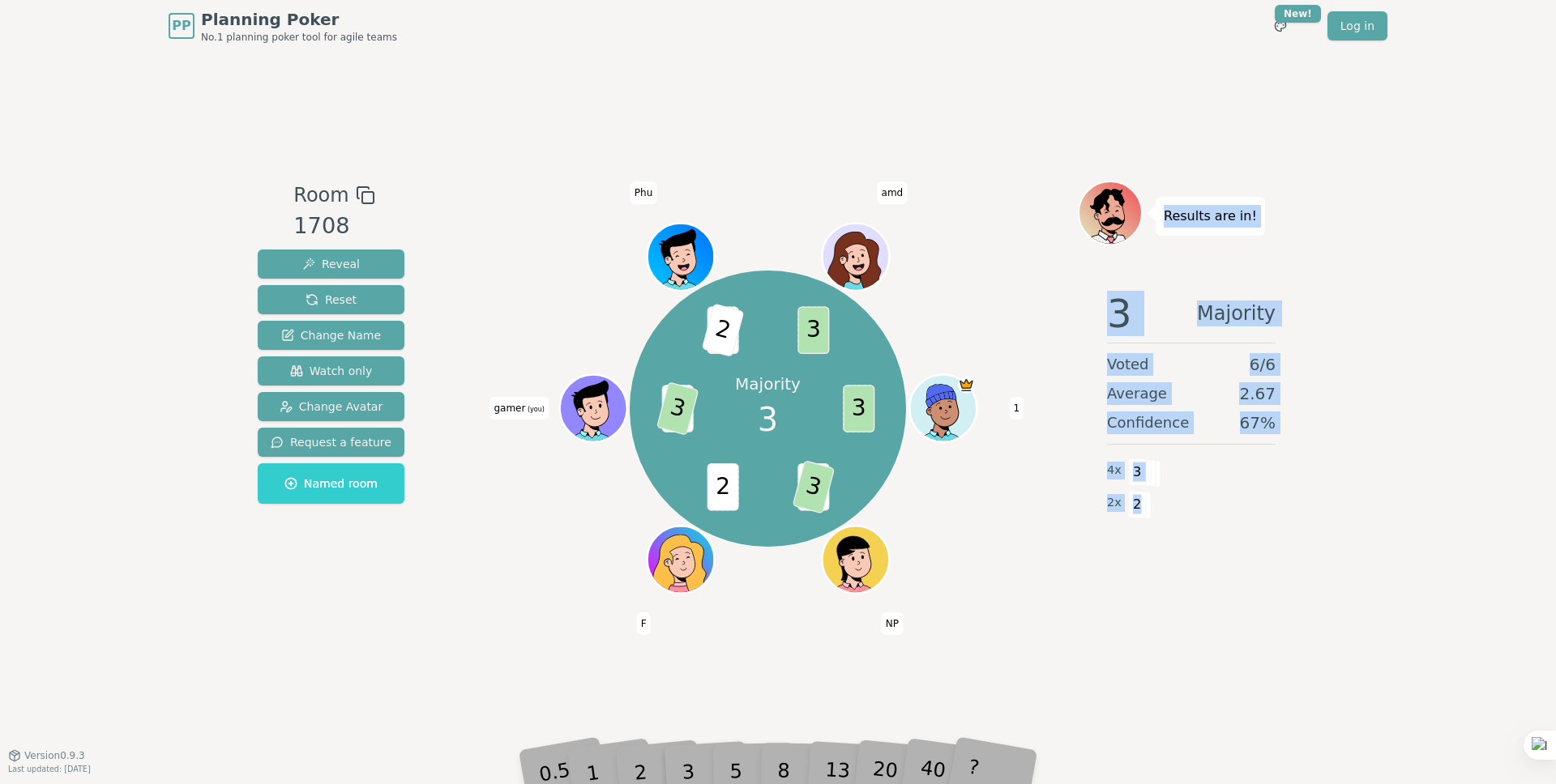
drag, startPoint x: 1164, startPoint y: 214, endPoint x: 1230, endPoint y: 339, distance: 141.4
click at [1143, 506] on div "Results are in! 3 Majority Voted 6 / 6 Average 2.67 Confidence 67 % 4 x 3 2 x 2" at bounding box center [1192, 404] width 227 height 446
click at [1232, 339] on div "3 Majority Voted 6 / 6 Average 2.67 Confidence 67 % 4 x 3 2 x 2" at bounding box center [1192, 439] width 227 height 324
